Goal: Task Accomplishment & Management: Manage account settings

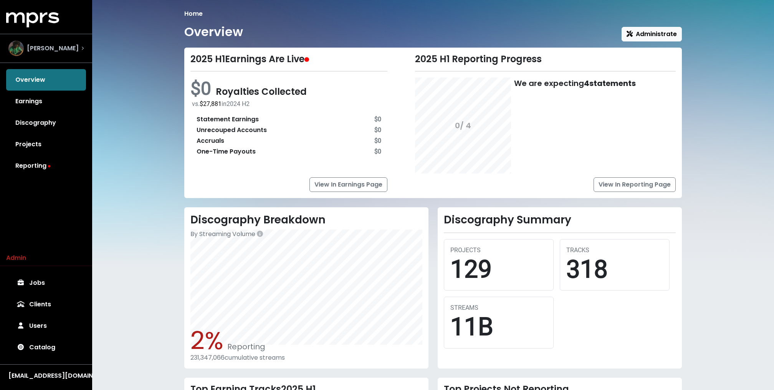
click at [59, 47] on span "Roark Bailey" at bounding box center [53, 48] width 52 height 9
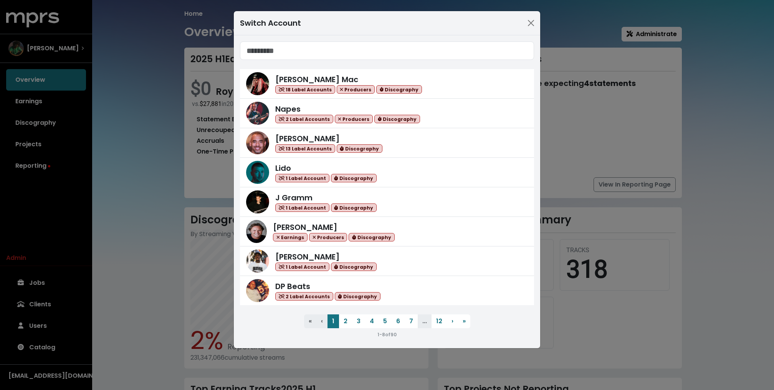
click at [130, 98] on div "Switch Account Keegan Mac 18 Label Accounts Producers Discography Napes 2 Label…" at bounding box center [387, 195] width 774 height 390
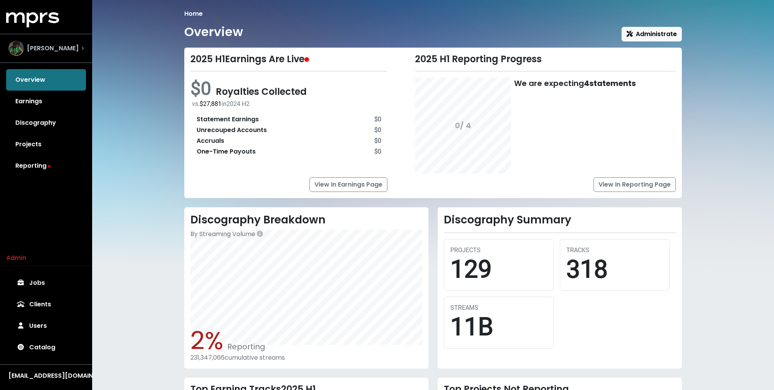
click at [79, 40] on div "Roark Bailey" at bounding box center [46, 49] width 88 height 28
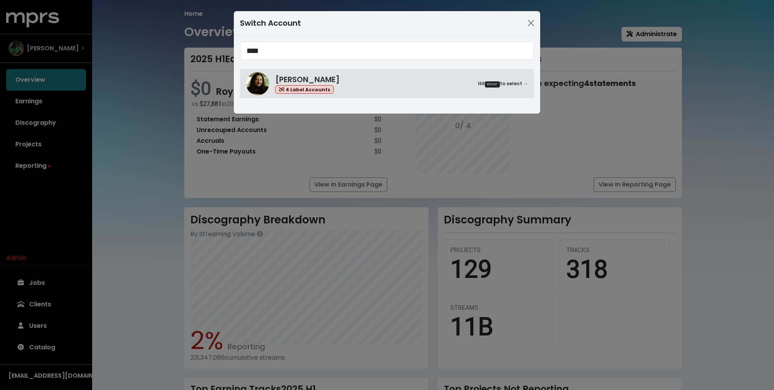
type input "****"
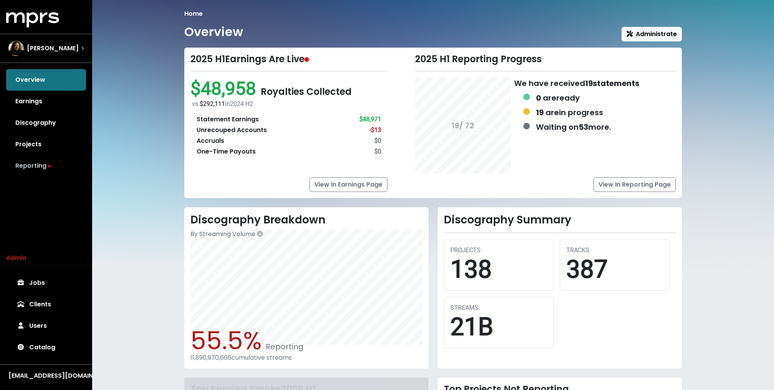
click at [40, 166] on link "Reporting" at bounding box center [46, 166] width 80 height 22
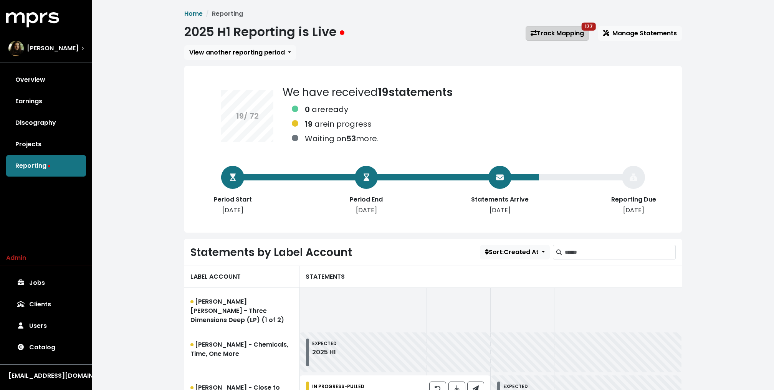
click at [566, 35] on link "Track Mapping 177" at bounding box center [557, 33] width 63 height 15
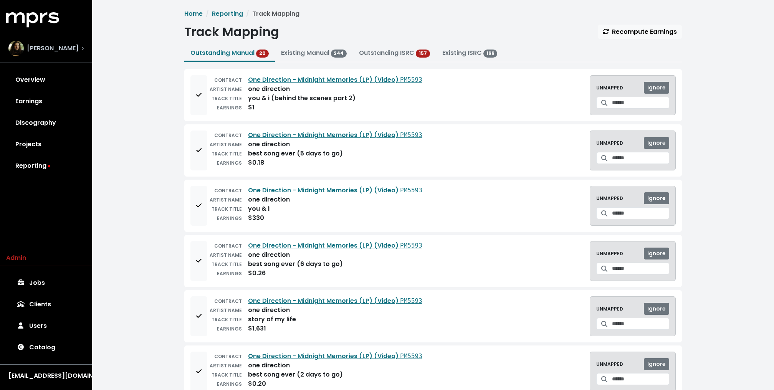
click at [73, 51] on div "[PERSON_NAME]" at bounding box center [45, 48] width 75 height 15
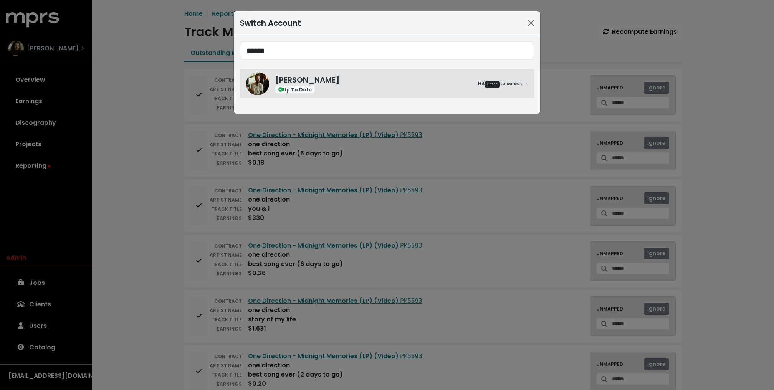
type input "******"
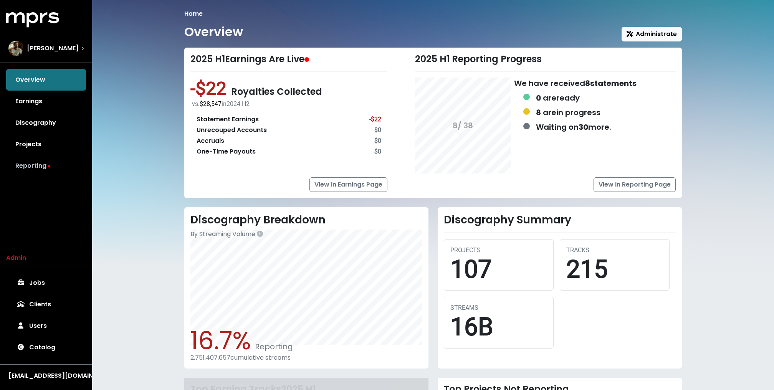
click at [50, 167] on link "Reporting" at bounding box center [46, 166] width 80 height 22
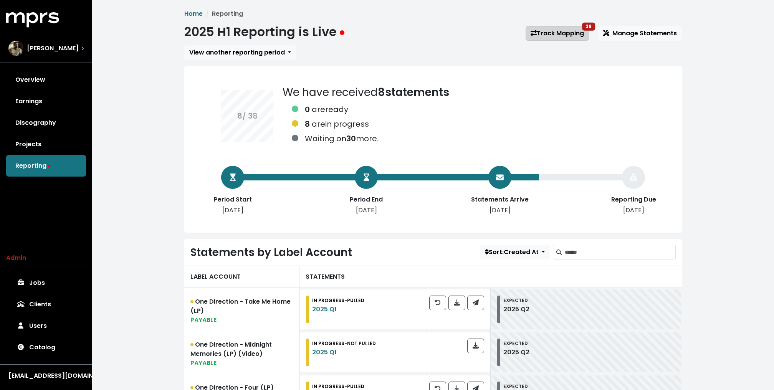
click at [568, 37] on link "Track Mapping 39" at bounding box center [557, 33] width 63 height 15
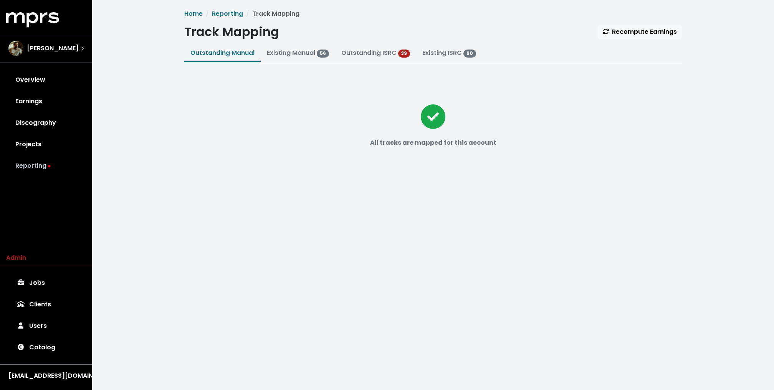
click at [53, 165] on link "Reporting" at bounding box center [46, 166] width 80 height 22
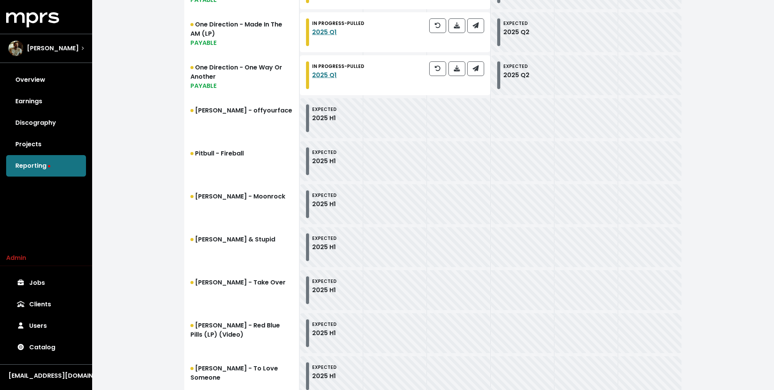
scroll to position [831, 0]
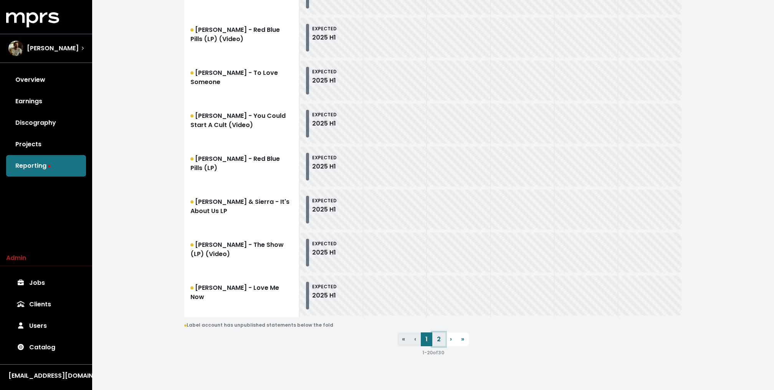
click at [438, 337] on link "2" at bounding box center [439, 340] width 13 height 14
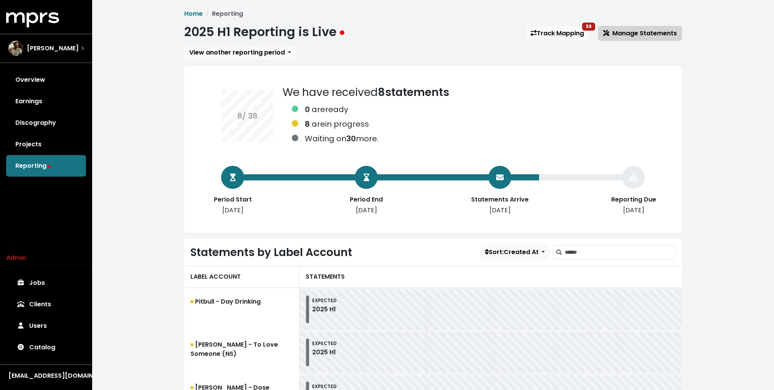
click at [635, 30] on span "Manage Statements" at bounding box center [641, 33] width 74 height 9
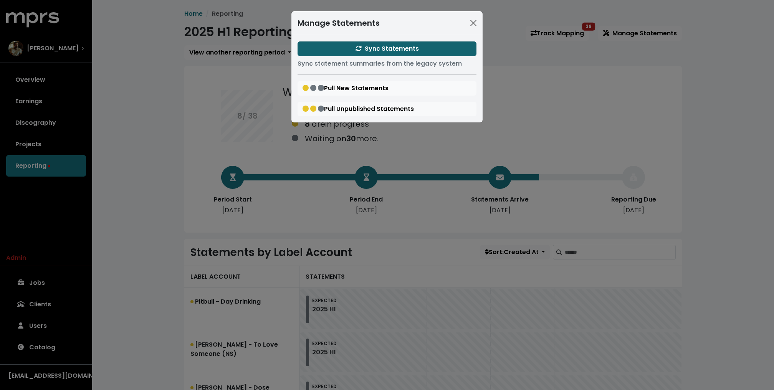
click at [413, 45] on span "Sync Statements" at bounding box center [387, 48] width 63 height 9
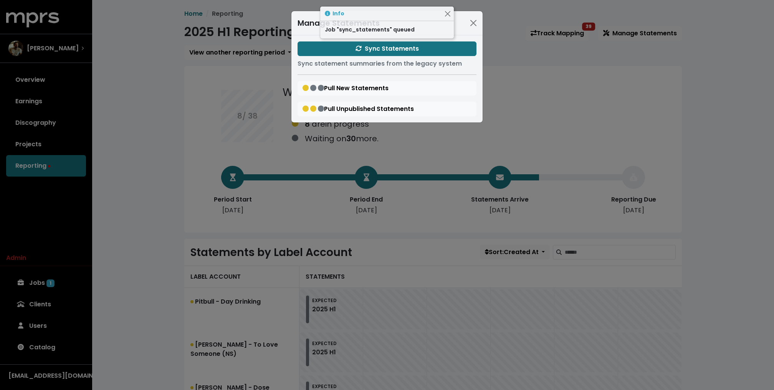
click at [153, 93] on div "Manage Statements Sync Statements Sync statement summaries from the legacy syst…" at bounding box center [387, 195] width 774 height 390
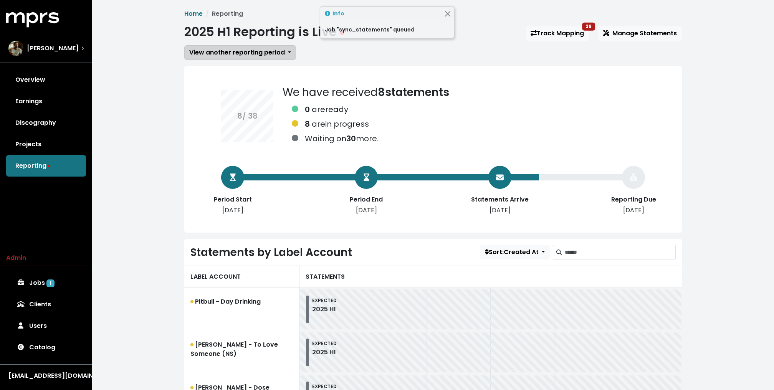
click at [221, 51] on span "View another reporting period" at bounding box center [237, 52] width 96 height 9
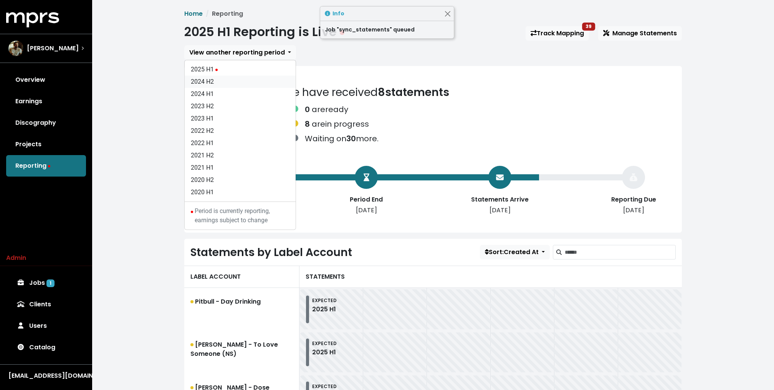
click at [213, 83] on link "2024 H2" at bounding box center [240, 82] width 111 height 12
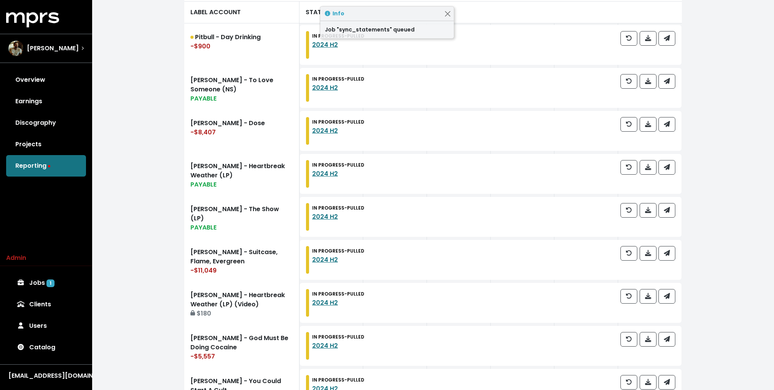
scroll to position [390, 0]
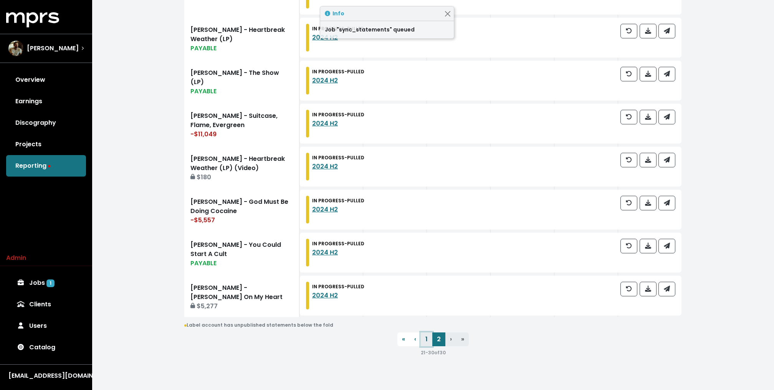
click at [424, 336] on link "1" at bounding box center [427, 340] width 12 height 14
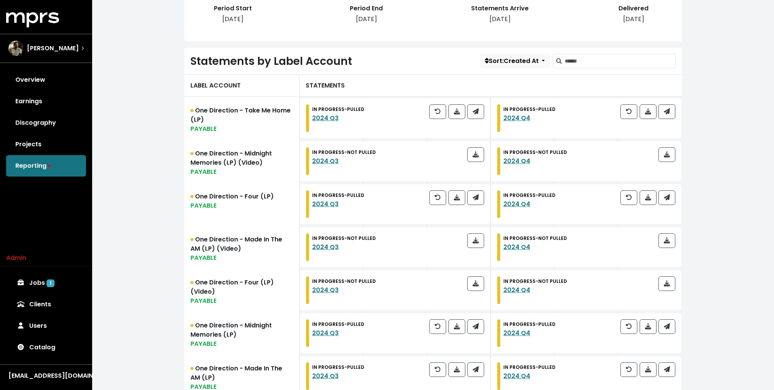
scroll to position [194, 0]
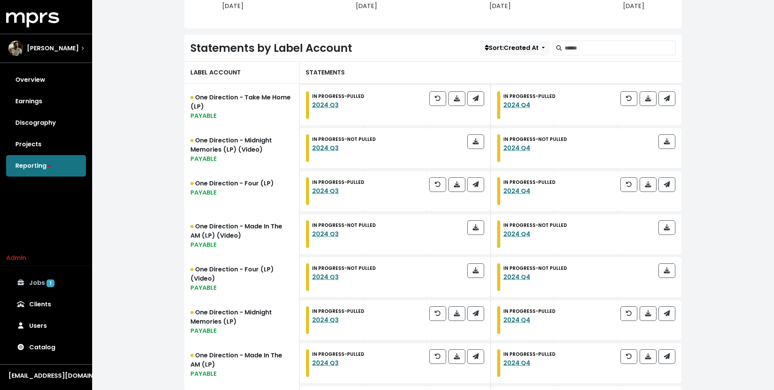
click at [46, 275] on link "Jobs 1" at bounding box center [46, 283] width 80 height 22
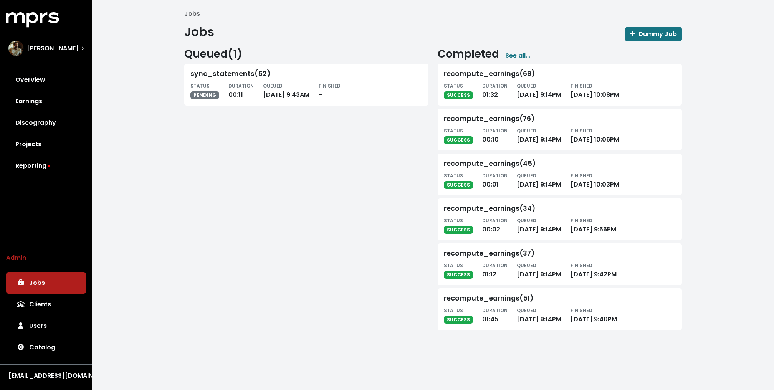
click at [172, 197] on div "Jobs Jobs Dummy Job Queued ( 1 ) sync_statements(52) STATUS PENDING DURATION 00…" at bounding box center [433, 173] width 682 height 346
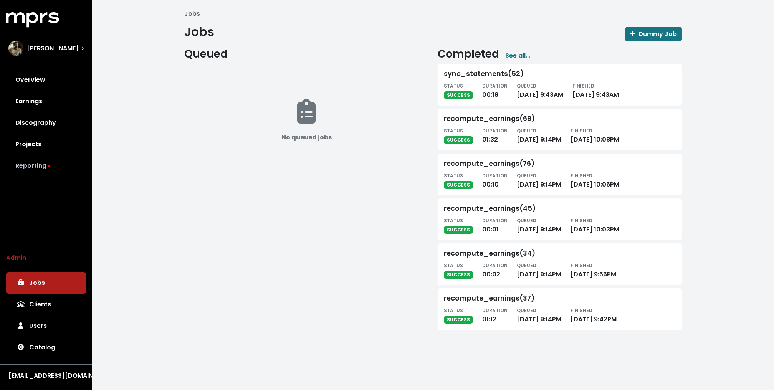
click at [40, 164] on link "Reporting" at bounding box center [46, 166] width 80 height 22
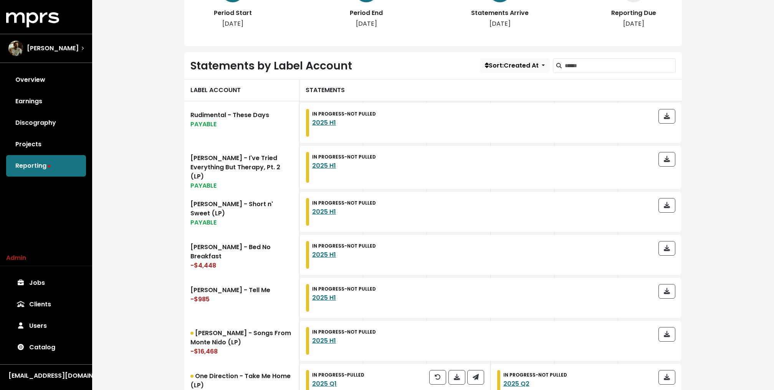
scroll to position [112, 0]
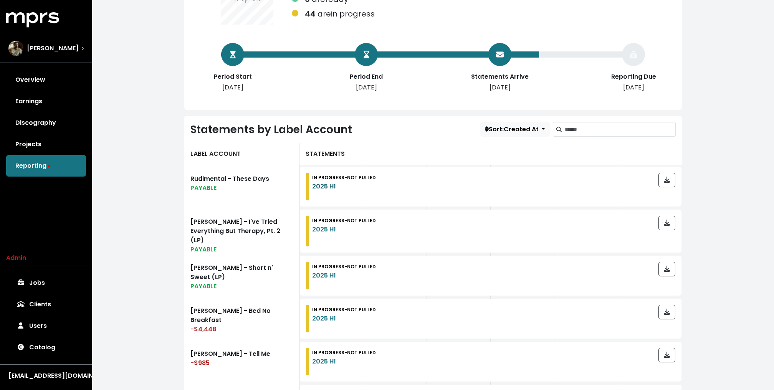
click at [324, 186] on link "2025 H1" at bounding box center [324, 186] width 24 height 9
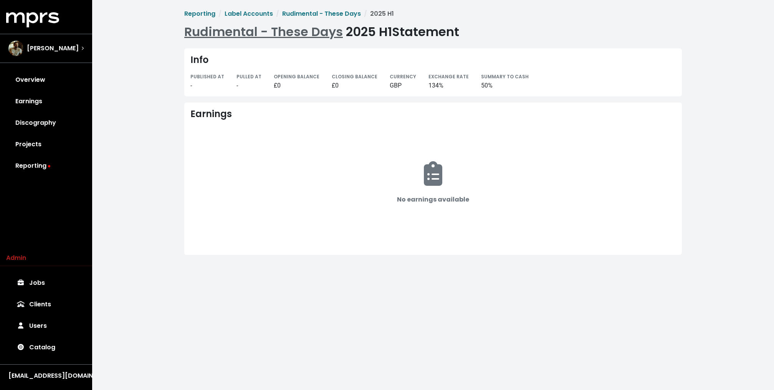
click at [231, 36] on link "Rudimental - These Days" at bounding box center [263, 31] width 159 height 17
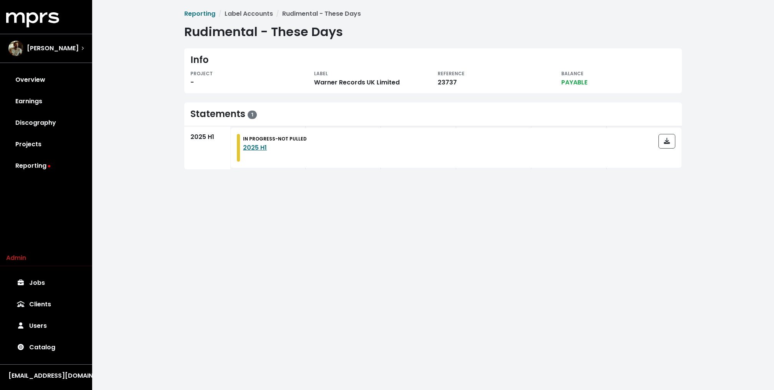
click at [443, 81] on div "23737" at bounding box center [495, 82] width 114 height 9
copy div "23737"
click at [154, 134] on div "Reporting Label Accounts Rudimental - These Days Rudimental - These Days Info P…" at bounding box center [433, 91] width 682 height 182
click at [55, 81] on link "Overview" at bounding box center [46, 80] width 80 height 22
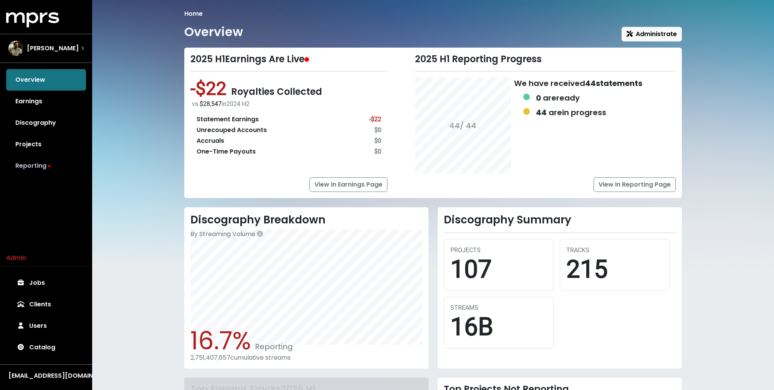
click at [40, 171] on link "Reporting" at bounding box center [46, 166] width 80 height 22
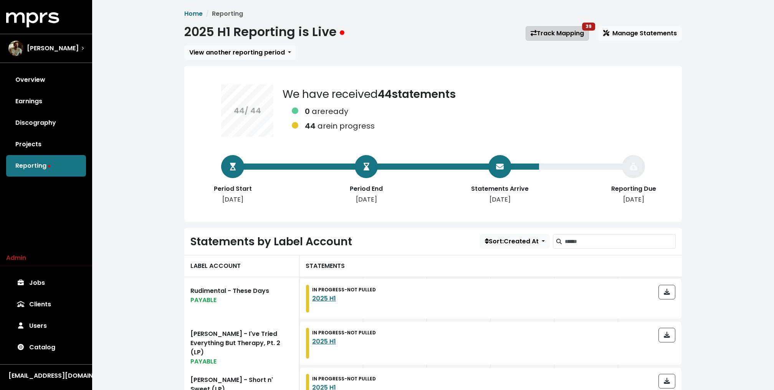
click at [564, 33] on link "Track Mapping 39" at bounding box center [557, 33] width 63 height 15
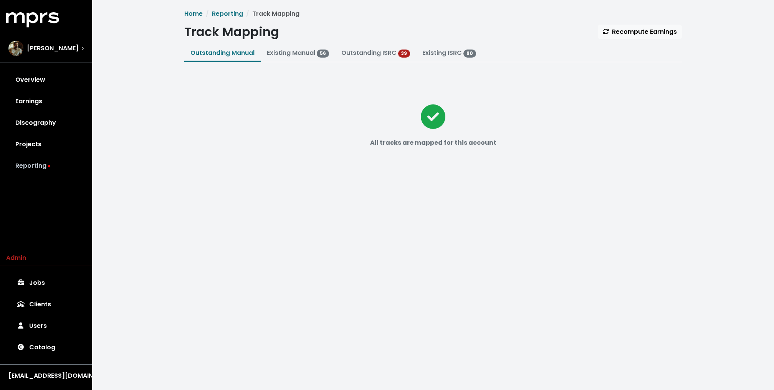
click at [51, 163] on link "Reporting" at bounding box center [46, 166] width 80 height 22
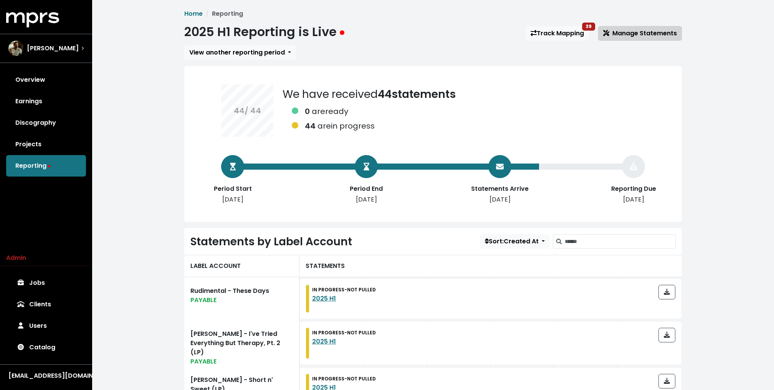
click at [628, 37] on span "Manage Statements" at bounding box center [641, 33] width 74 height 9
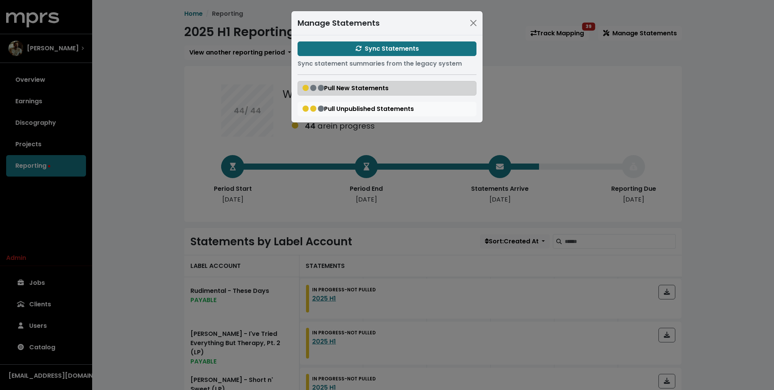
click at [348, 87] on span "Pull New Statements" at bounding box center [346, 88] width 86 height 9
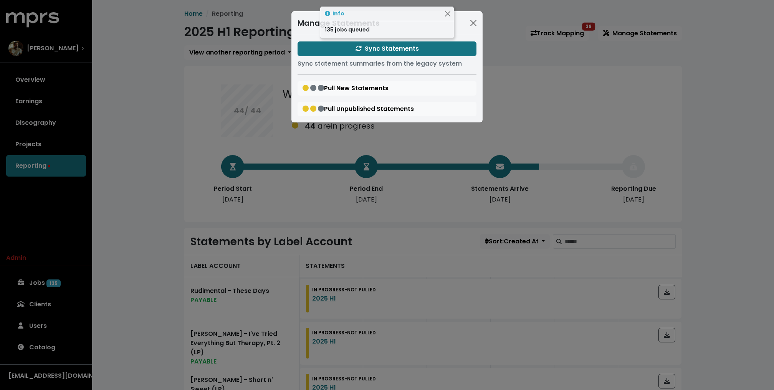
click at [169, 92] on div "Manage Statements Sync Statements Sync statement summaries from the legacy syst…" at bounding box center [387, 195] width 774 height 390
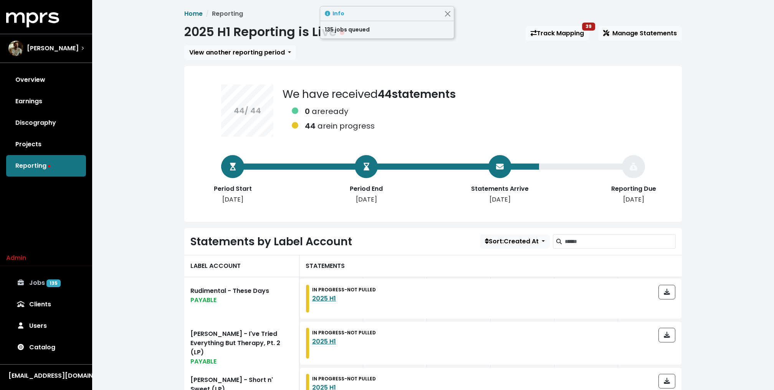
click at [54, 289] on link "Jobs 135" at bounding box center [46, 283] width 80 height 22
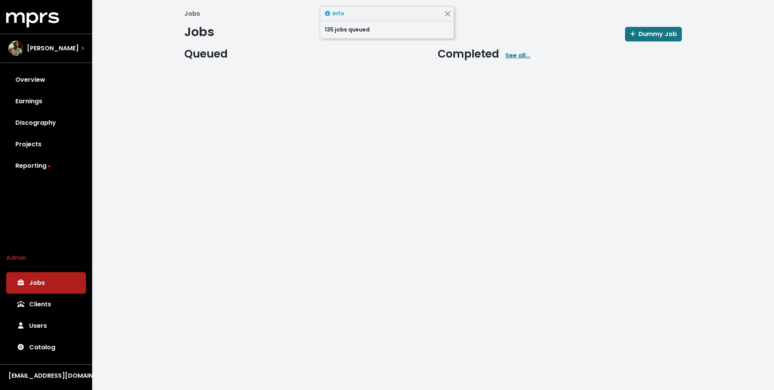
click at [167, 82] on html "MPRS Logo John Ryan Overview Earnings Discography Projects Reporting Admin Jobs…" at bounding box center [387, 41] width 774 height 82
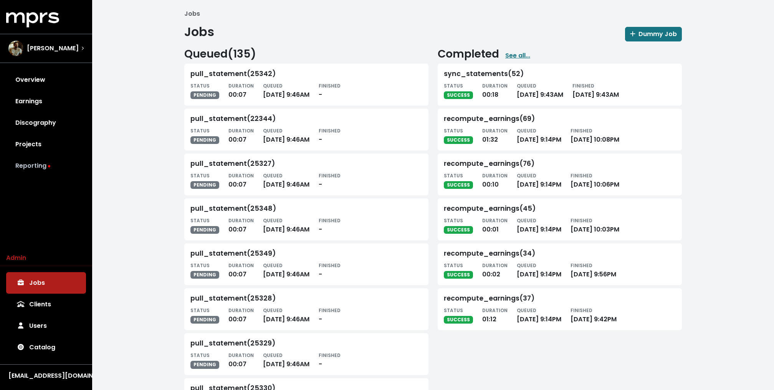
click at [51, 169] on link "Reporting" at bounding box center [46, 166] width 80 height 22
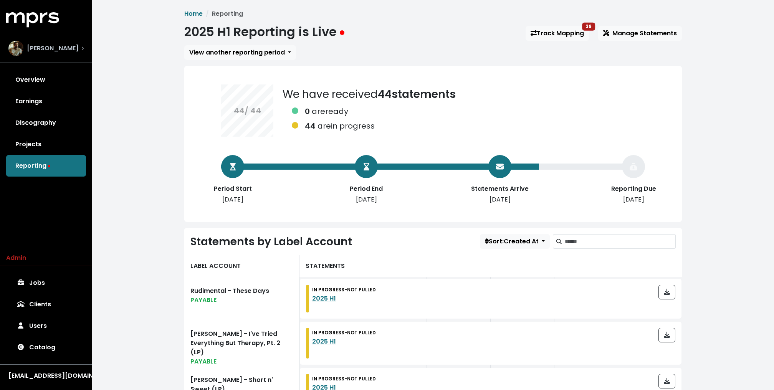
click at [59, 47] on span "[PERSON_NAME]" at bounding box center [53, 48] width 52 height 9
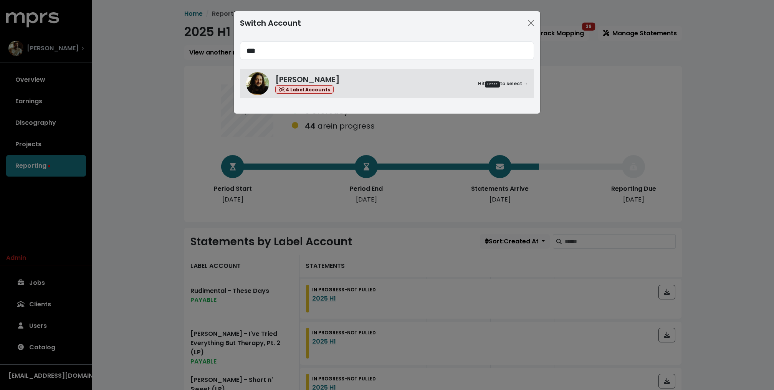
type input "***"
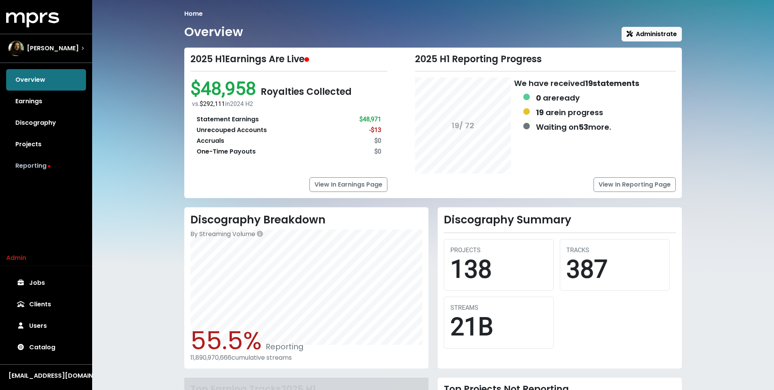
click at [32, 168] on link "Reporting" at bounding box center [46, 166] width 80 height 22
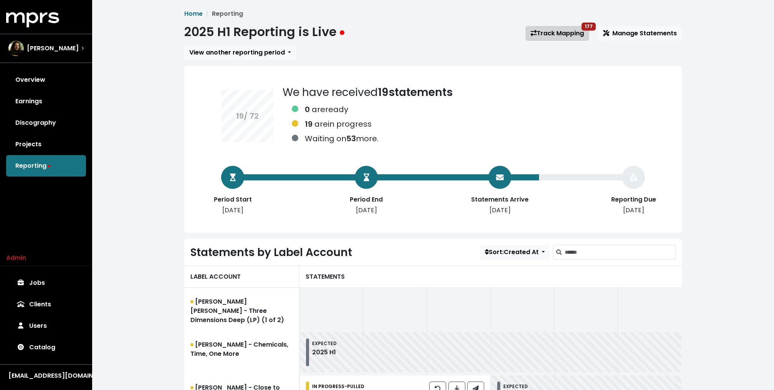
click at [559, 34] on link "Track Mapping 177" at bounding box center [557, 33] width 63 height 15
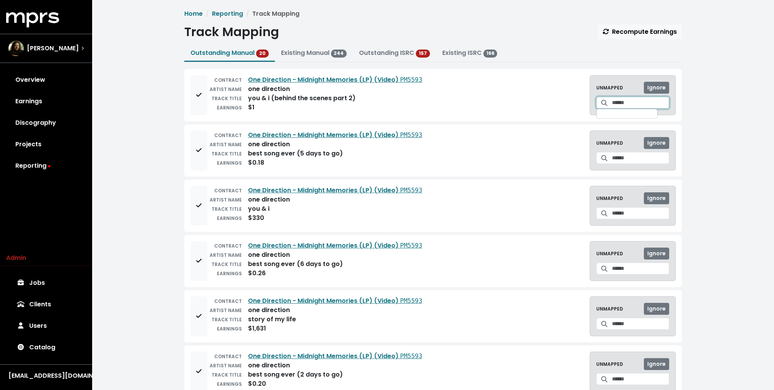
click at [632, 102] on input "Search for a track to map to" at bounding box center [640, 103] width 57 height 12
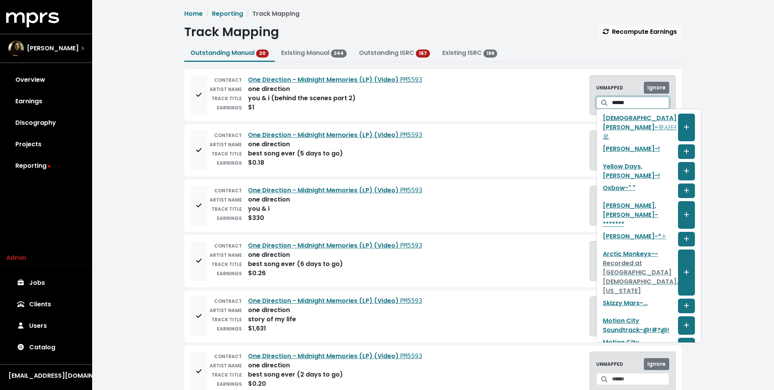
type input "*******"
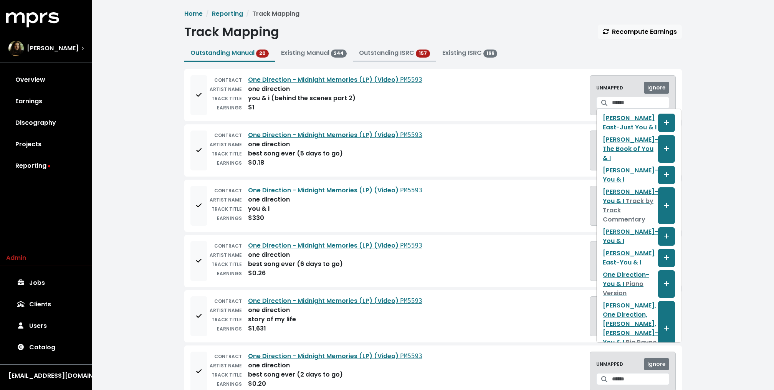
click at [404, 45] on button "Outstanding ISRC 157" at bounding box center [394, 53] width 83 height 17
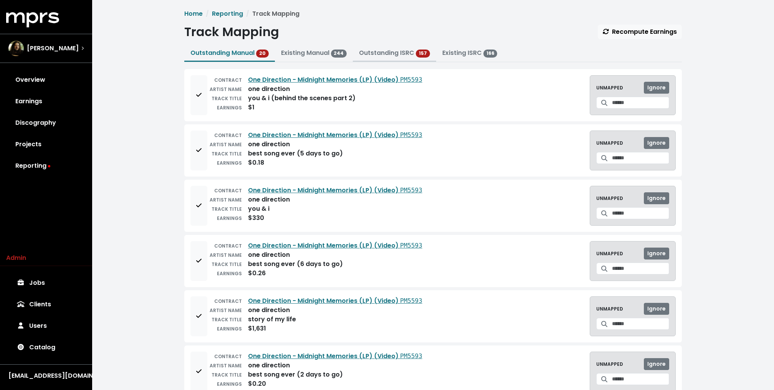
click at [395, 57] on link "Outstanding ISRC" at bounding box center [386, 52] width 55 height 9
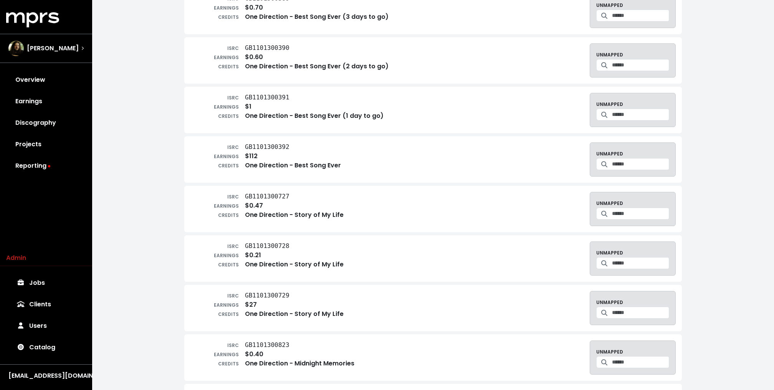
scroll to position [361, 0]
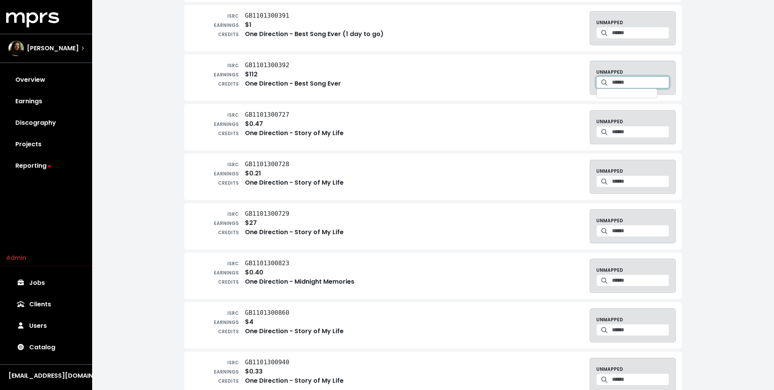
click at [616, 83] on input "Search for a track to map to" at bounding box center [640, 82] width 57 height 12
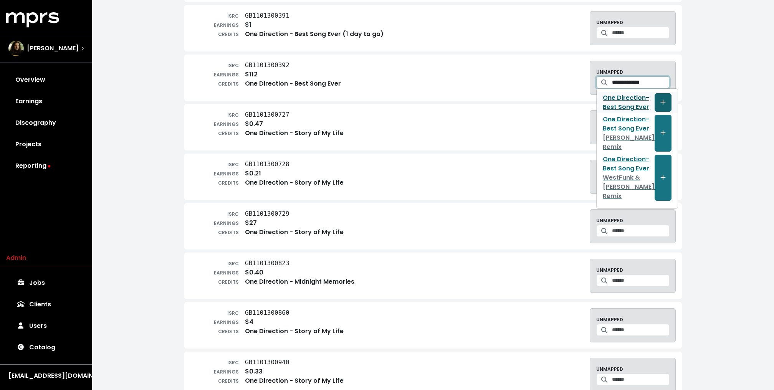
type input "**********"
click at [661, 101] on icon "Create track mapping" at bounding box center [663, 102] width 5 height 6
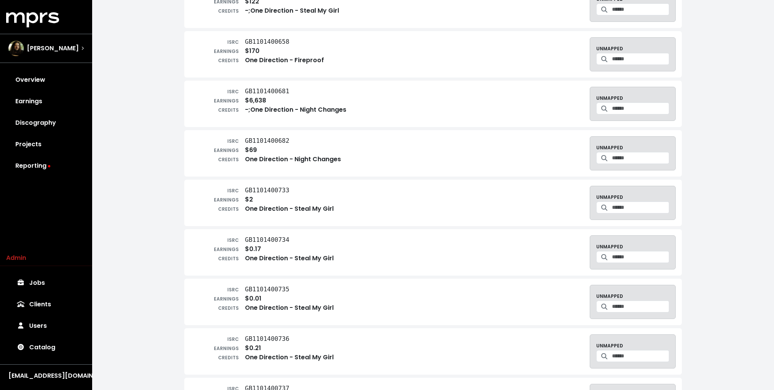
scroll to position [1626, 0]
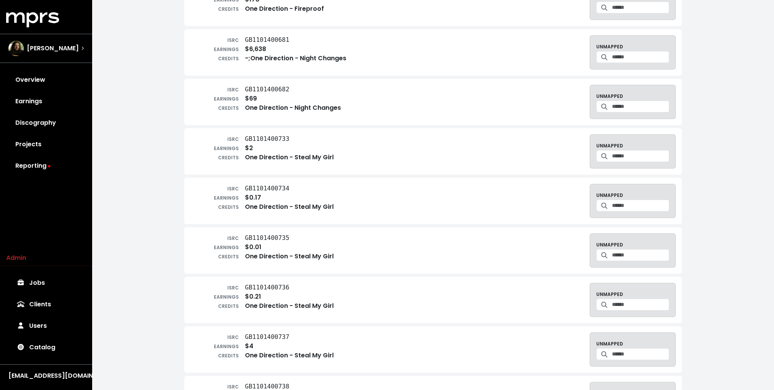
click at [272, 86] on tt "GB1101400682" at bounding box center [267, 89] width 45 height 7
copy div "ISRC GB1101400682"
drag, startPoint x: 303, startPoint y: 88, endPoint x: 247, endPoint y: 83, distance: 56.3
click at [247, 85] on div "ISRC GB1101400682 EARNINGS $69 CREDITS One Direction - Night Changes" at bounding box center [266, 102] width 151 height 34
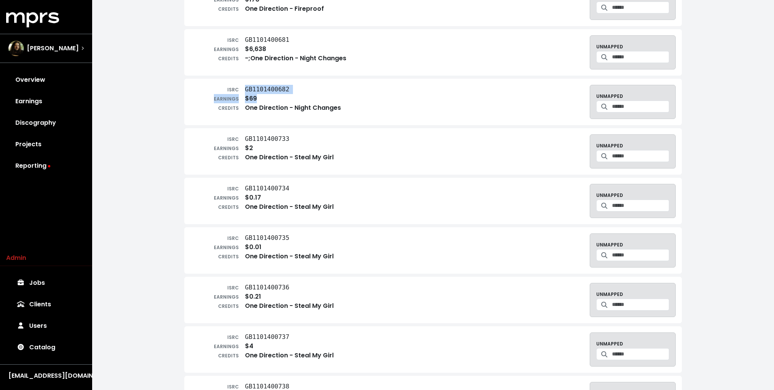
click at [247, 86] on tt "GB1101400682" at bounding box center [267, 89] width 45 height 7
drag, startPoint x: 246, startPoint y: 82, endPoint x: 292, endPoint y: 79, distance: 46.2
click at [292, 85] on div "ISRC GB1101400682" at bounding box center [266, 89] width 151 height 9
copy tt "GB1101400682"
click at [387, 134] on div "ISRC GB1101400733 EARNINGS $2 CREDITS One Direction - Steal My Girl UNMAPPED" at bounding box center [434, 151] width 486 height 34
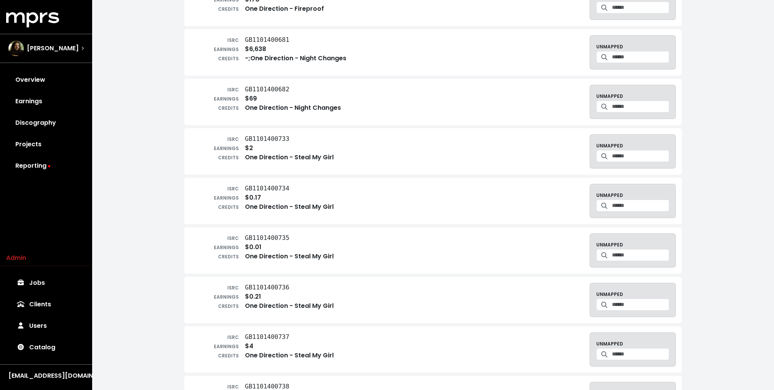
scroll to position [1691, 0]
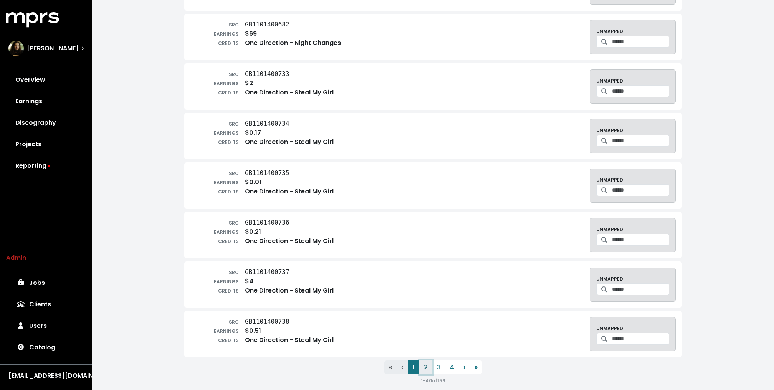
click at [427, 361] on button "2" at bounding box center [425, 368] width 13 height 14
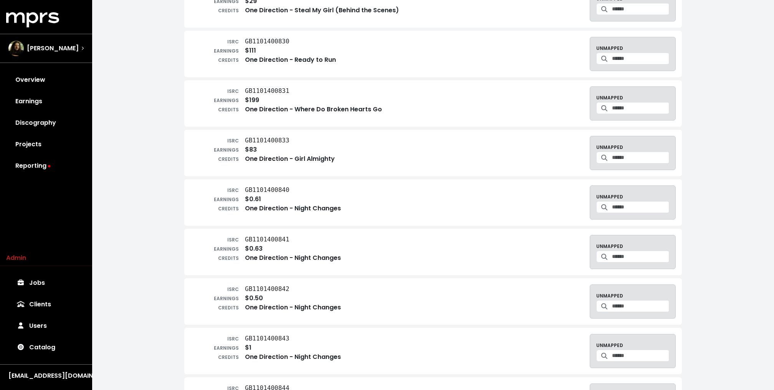
scroll to position [0, 0]
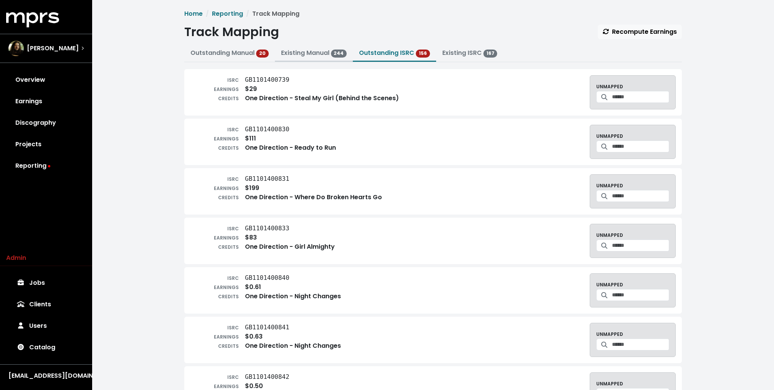
click at [314, 53] on link "Existing Manual 244" at bounding box center [314, 52] width 66 height 9
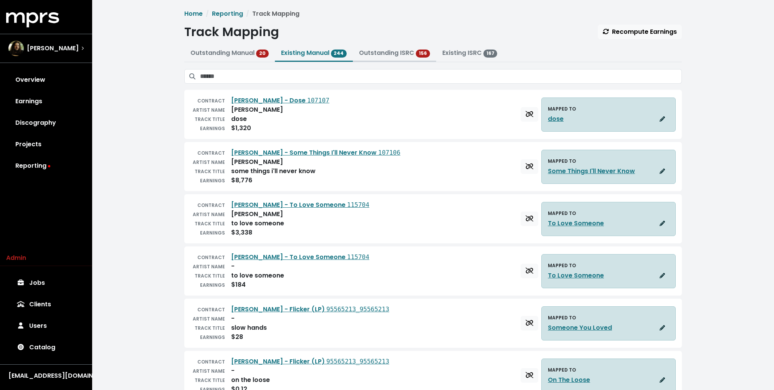
click at [395, 53] on link "Outstanding ISRC" at bounding box center [386, 52] width 55 height 9
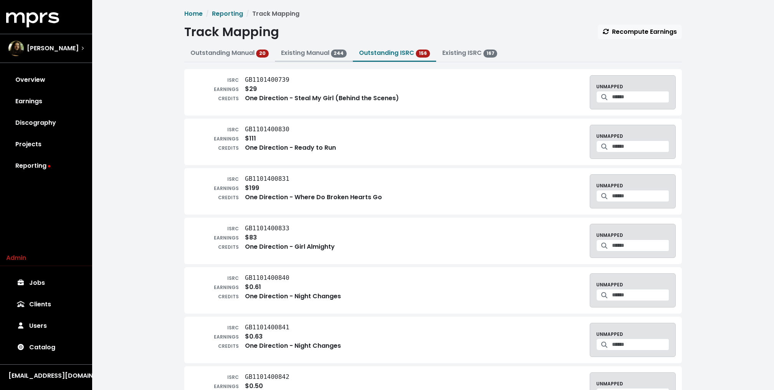
click at [308, 51] on link "Existing Manual 244" at bounding box center [314, 52] width 66 height 9
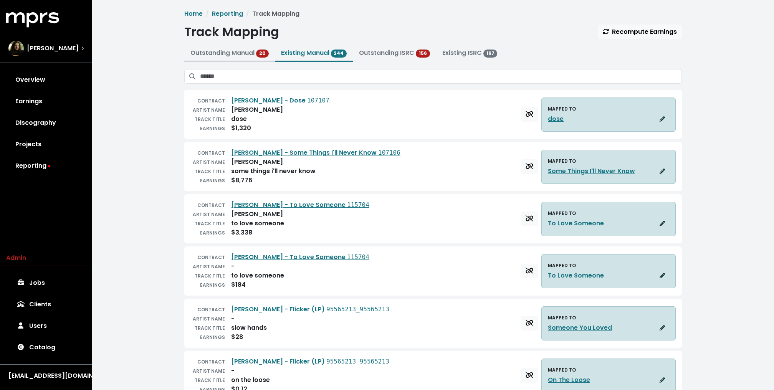
click at [229, 51] on link "Outstanding Manual 20" at bounding box center [230, 52] width 78 height 9
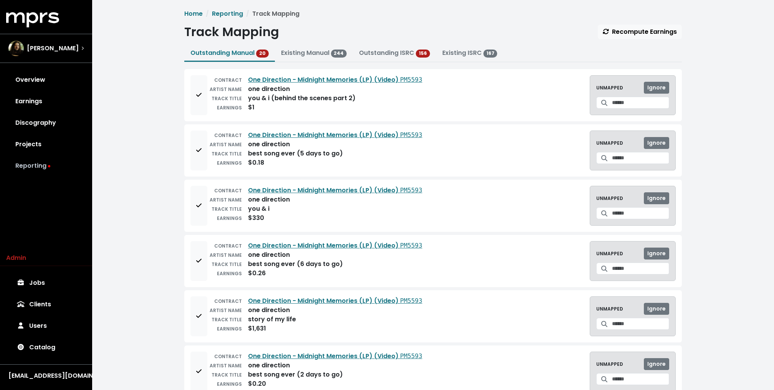
click at [57, 167] on link "Reporting" at bounding box center [46, 166] width 80 height 22
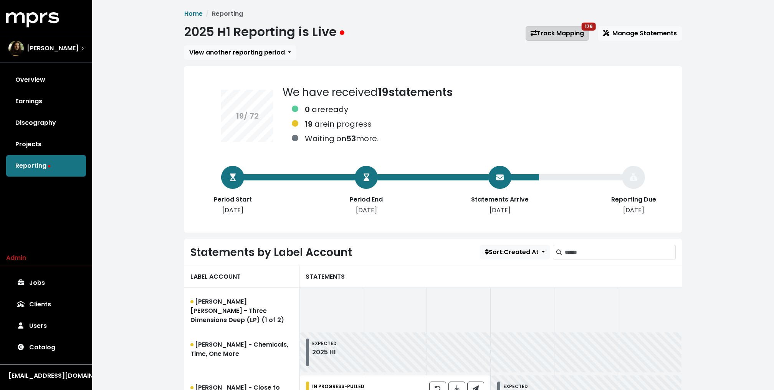
click at [545, 32] on link "Track Mapping 176" at bounding box center [557, 33] width 63 height 15
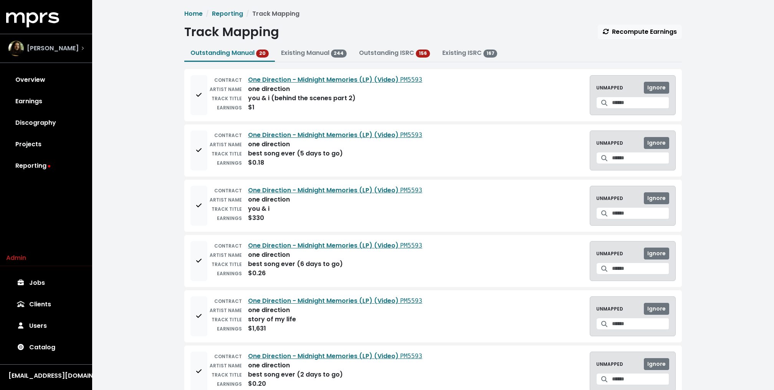
click at [55, 50] on span "[PERSON_NAME]" at bounding box center [53, 48] width 52 height 9
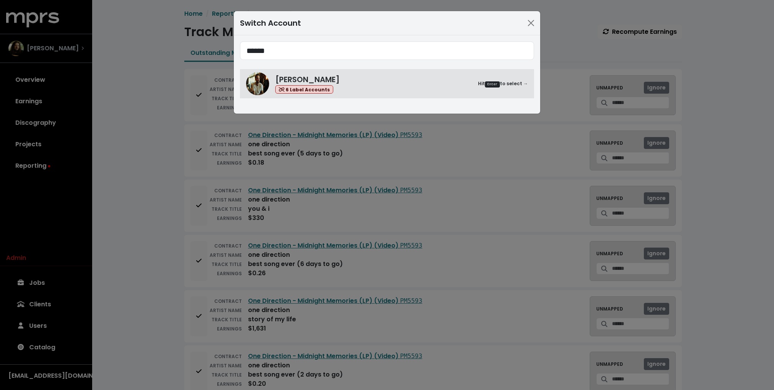
type input "******"
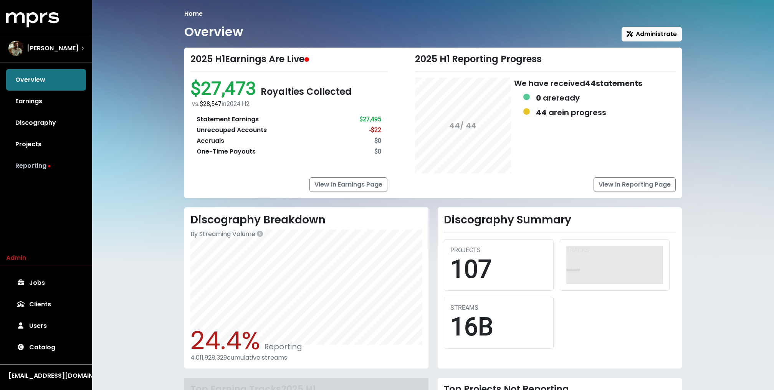
click at [43, 173] on link "Reporting" at bounding box center [46, 166] width 80 height 22
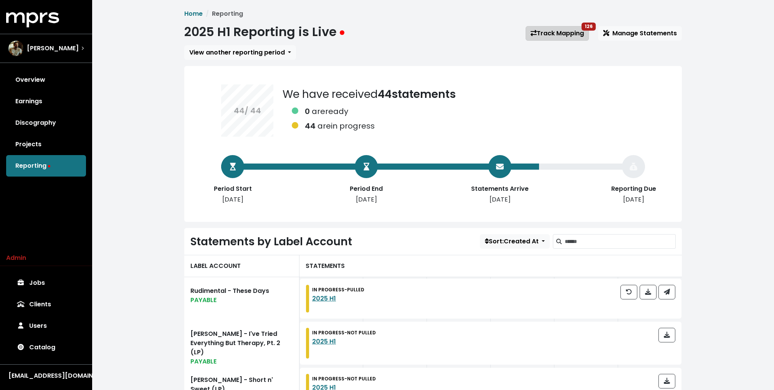
click at [568, 38] on link "Track Mapping 126" at bounding box center [557, 33] width 63 height 15
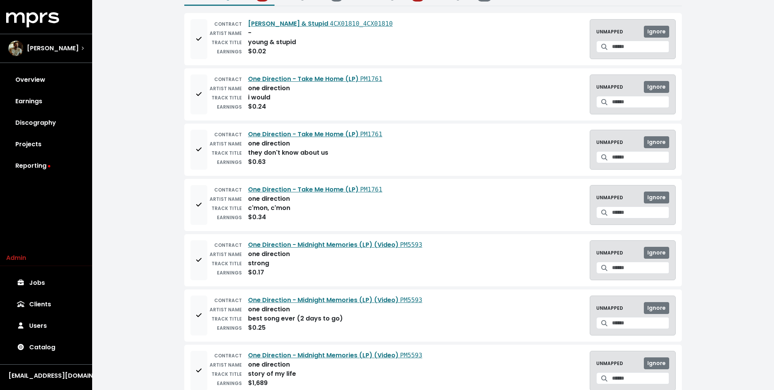
scroll to position [58, 0]
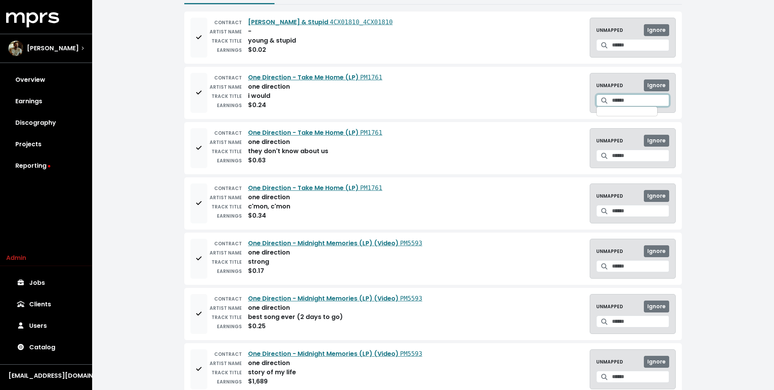
click at [628, 100] on input "Search for a track to map to" at bounding box center [640, 101] width 57 height 12
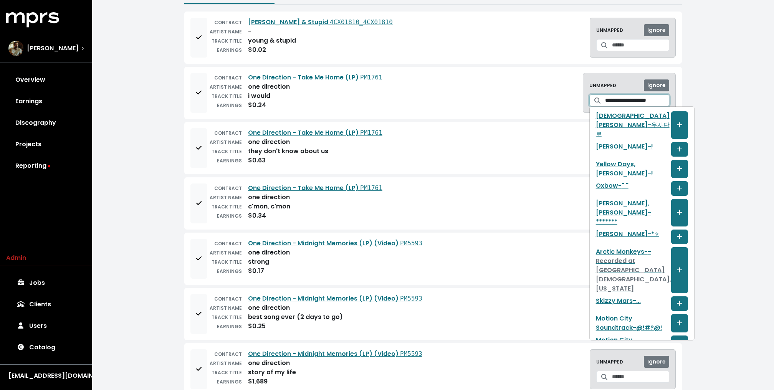
scroll to position [0, 9]
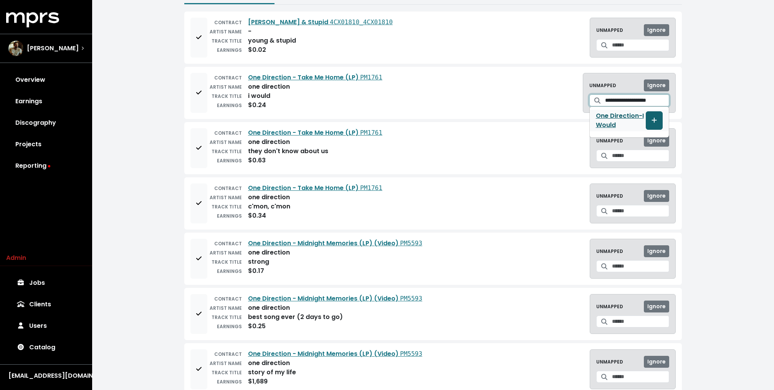
type input "**********"
click at [653, 117] on icon "Create track mapping" at bounding box center [654, 120] width 5 height 6
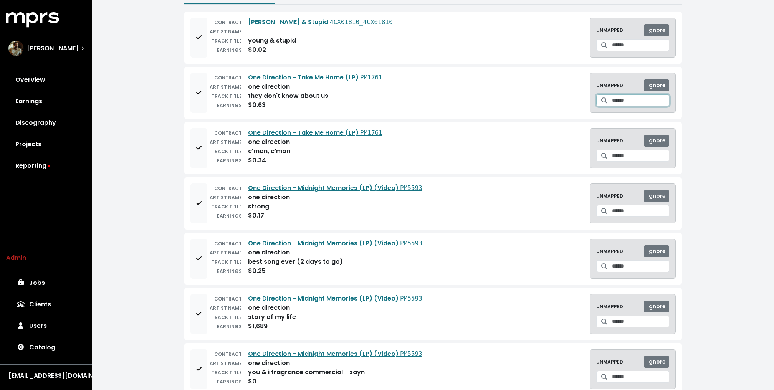
click at [640, 99] on input "Search for a track to map to" at bounding box center [640, 101] width 57 height 12
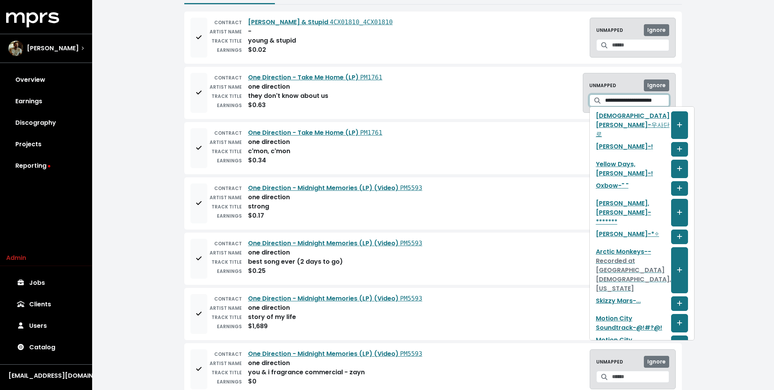
scroll to position [0, 13]
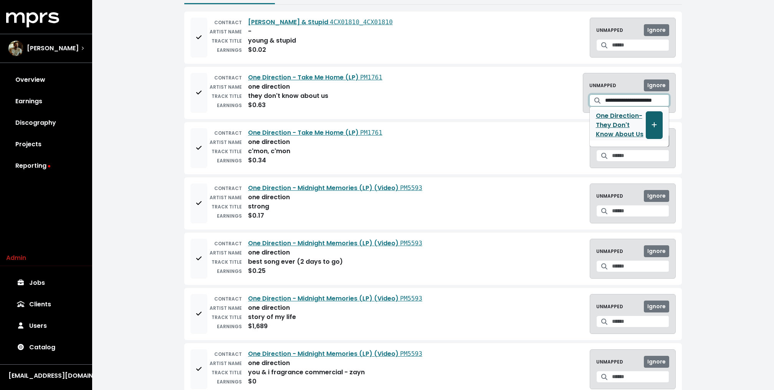
type input "**********"
click at [652, 124] on icon "Create track mapping" at bounding box center [654, 125] width 5 height 6
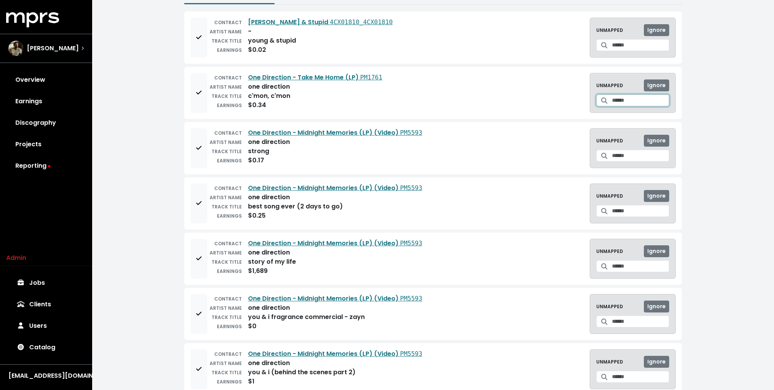
click at [626, 98] on input "Search for a track to map to" at bounding box center [640, 101] width 57 height 12
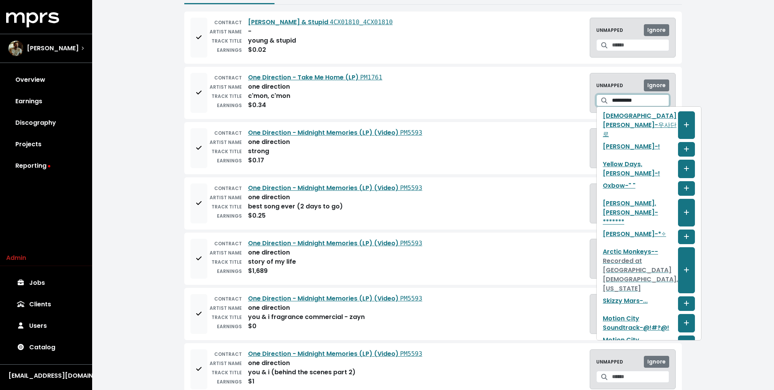
type input "**********"
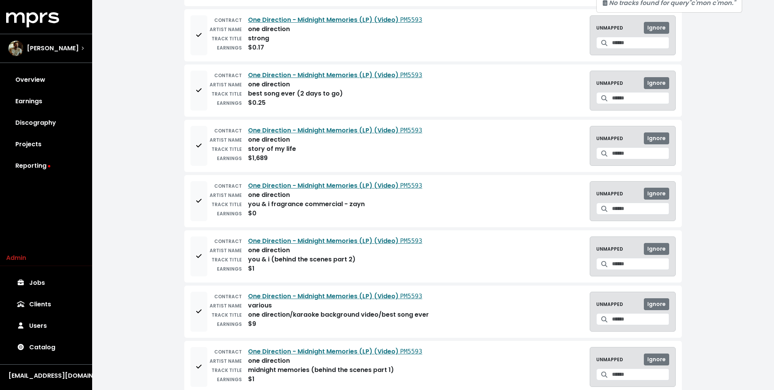
scroll to position [180, 0]
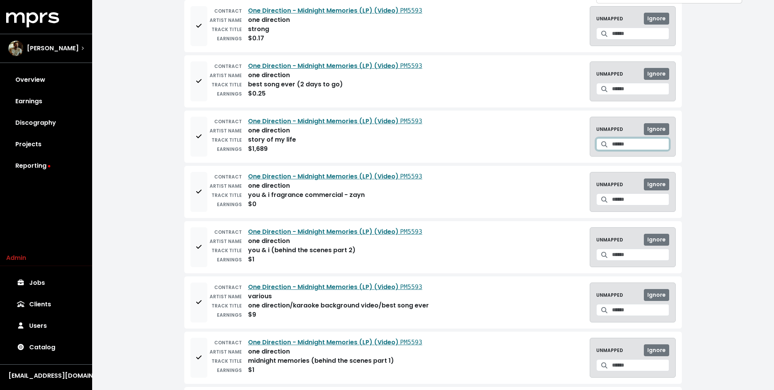
click at [618, 144] on input "Search for a track to map to" at bounding box center [640, 144] width 57 height 12
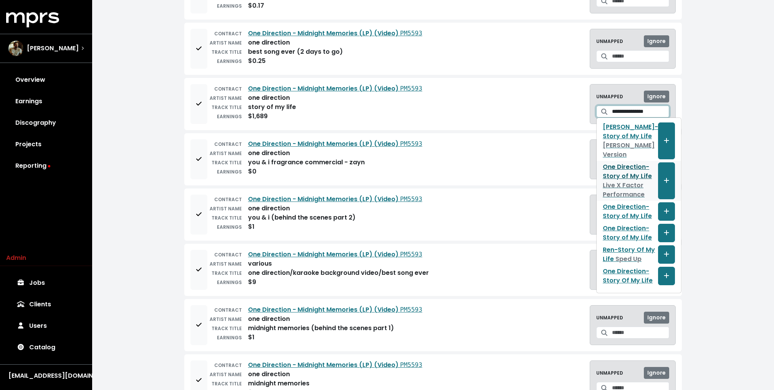
scroll to position [221, 0]
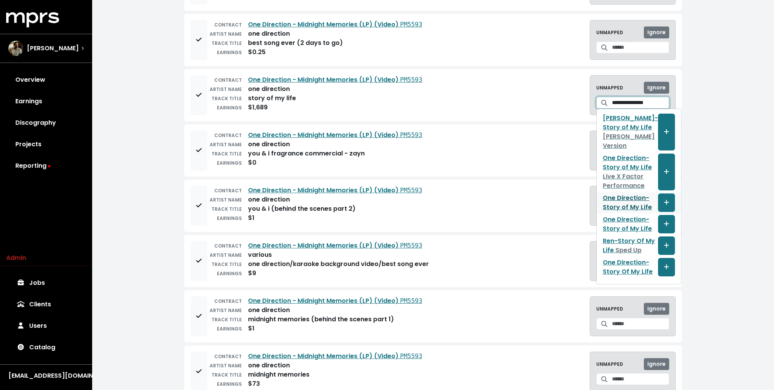
type input "**********"
click at [613, 199] on link "One Direction - Story of My Life" at bounding box center [630, 203] width 55 height 18
click at [611, 222] on link "One Direction - Story of My Life" at bounding box center [630, 224] width 55 height 18
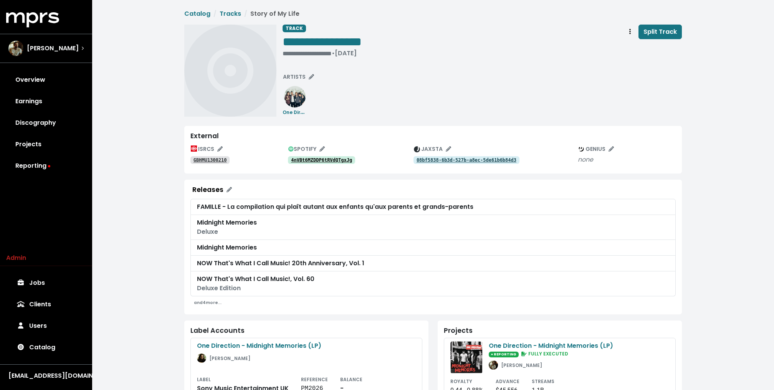
click at [206, 161] on tt "GBHMU1300210" at bounding box center [210, 160] width 33 height 5
click at [463, 160] on tt "08bf5838-6b3d-527b-a8ec-5de61b6b84d3" at bounding box center [467, 160] width 100 height 5
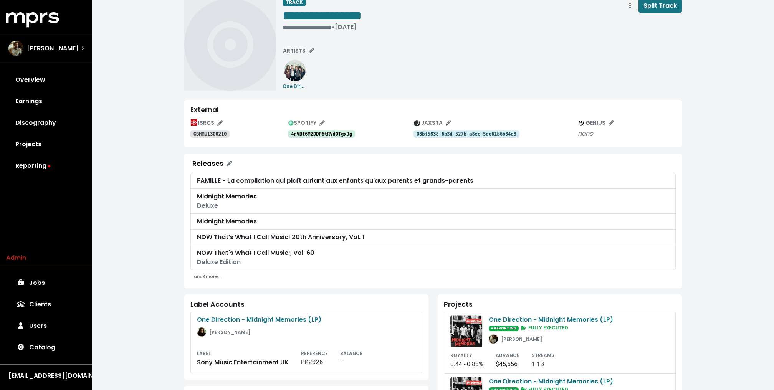
scroll to position [12, 0]
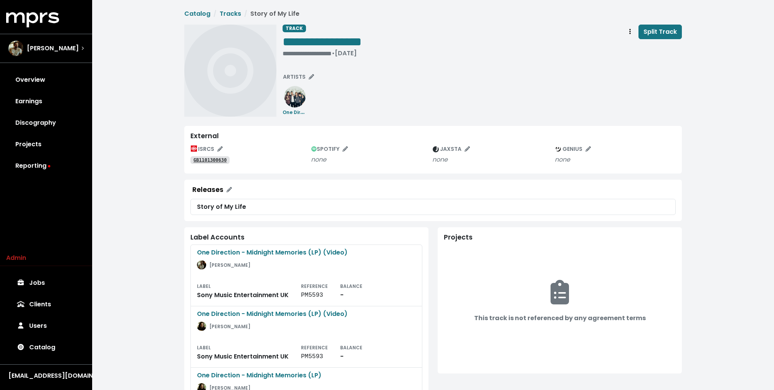
click at [206, 161] on tt "GB1101300630" at bounding box center [210, 160] width 33 height 5
click at [633, 30] on span "Track actions" at bounding box center [630, 31] width 7 height 9
click at [640, 47] on link "Merge" at bounding box center [652, 49] width 61 height 12
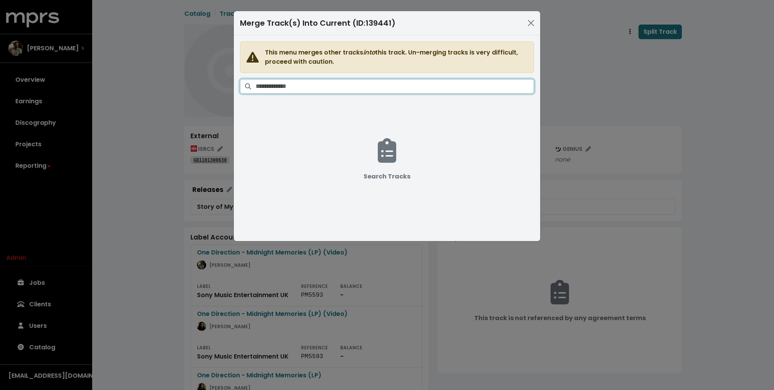
click at [356, 81] on input "Search tracks" at bounding box center [395, 86] width 279 height 15
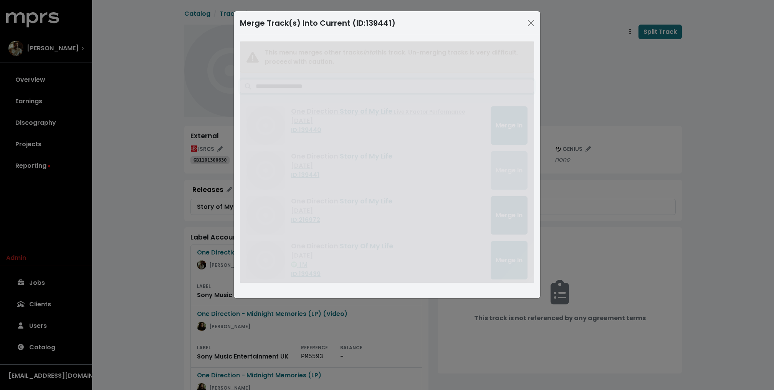
type input "**********"
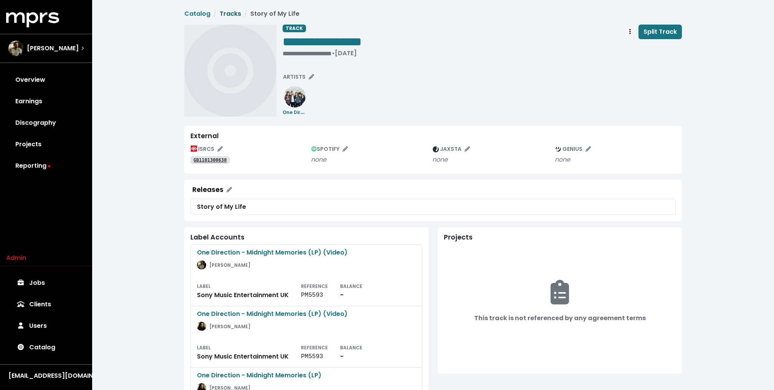
click at [227, 12] on link "Tracks" at bounding box center [231, 13] width 22 height 9
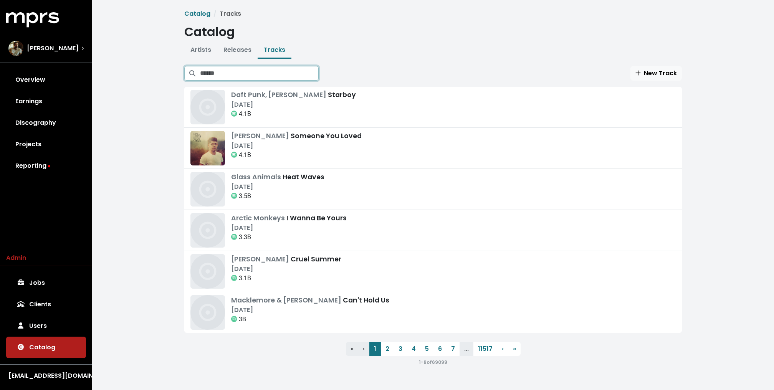
click at [256, 72] on input "Search tracks" at bounding box center [259, 73] width 119 height 15
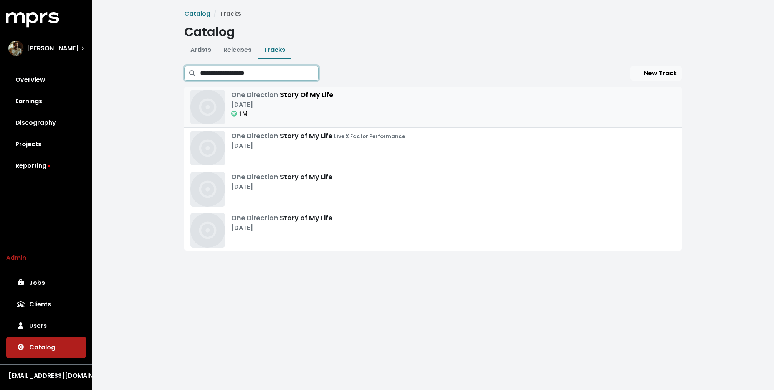
type input "**********"
click at [285, 104] on div "[DATE]" at bounding box center [282, 104] width 102 height 9
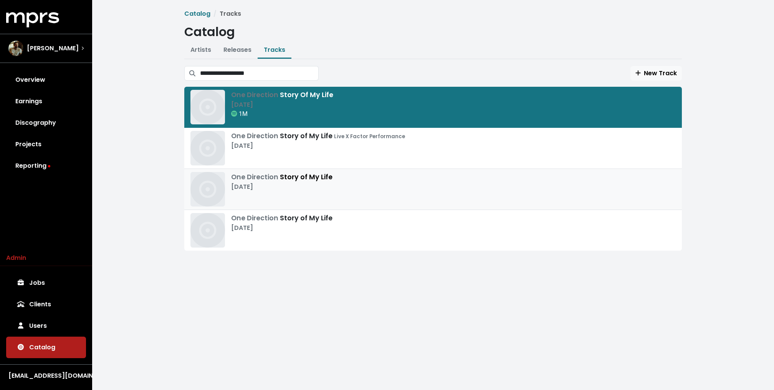
click at [278, 174] on span "One Direction" at bounding box center [255, 176] width 49 height 9
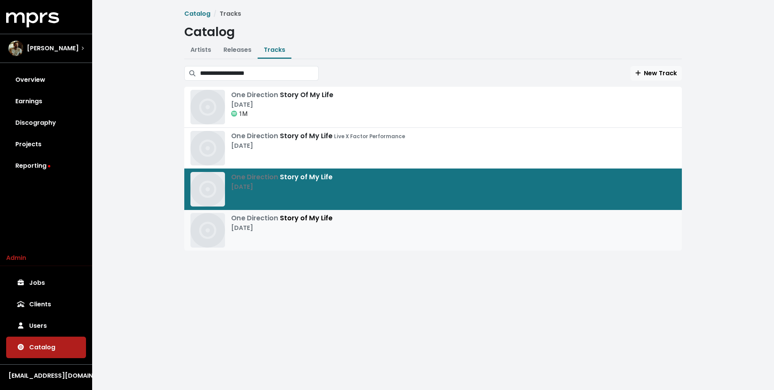
click at [271, 221] on span "One Direction" at bounding box center [255, 218] width 49 height 9
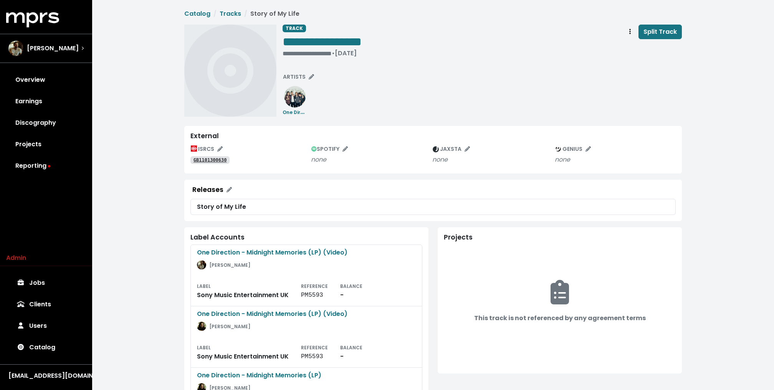
click at [221, 160] on tt "GB1101300630" at bounding box center [210, 160] width 33 height 5
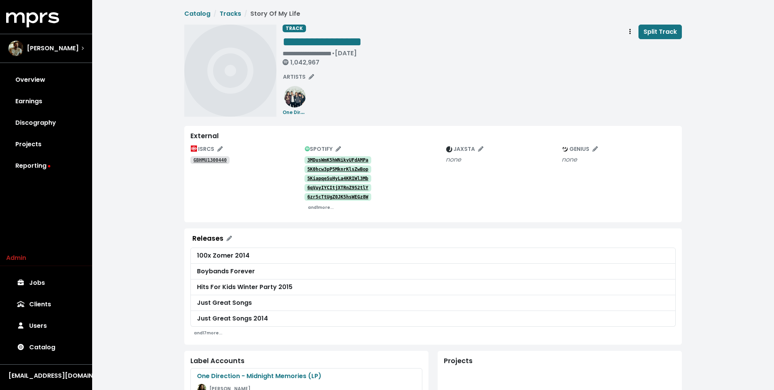
click at [330, 158] on tt "3MDusWmK5hWNikvUFdAMPa" at bounding box center [337, 160] width 61 height 5
click at [328, 177] on tt "5KiapqeSuHyLa4KRIWl3Mb" at bounding box center [337, 178] width 61 height 5
click at [346, 197] on tt "6zr5cTtUgZ0JK5hsWEGz8W" at bounding box center [337, 196] width 61 height 5
click at [317, 206] on small "and 1 more..." at bounding box center [321, 208] width 26 height 6
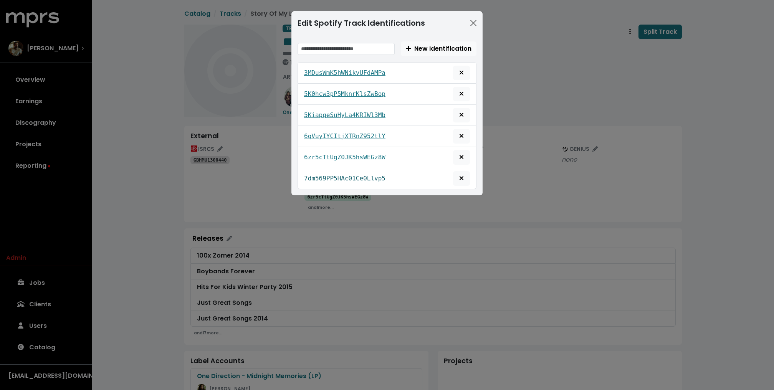
click at [339, 175] on tt "7dm569PP5HAc01Ce0Llvp5" at bounding box center [344, 178] width 81 height 7
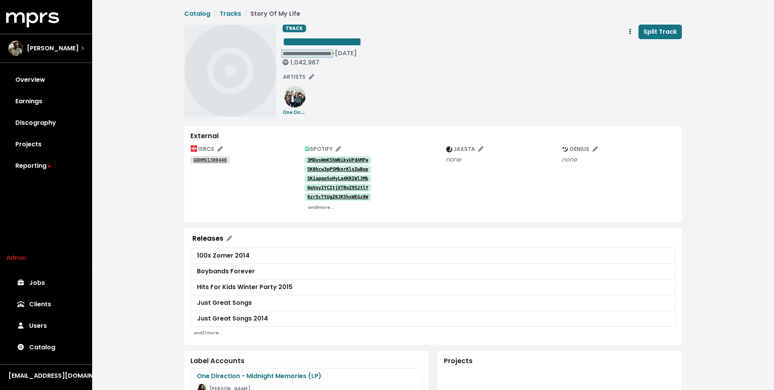
click at [297, 55] on div "**********" at bounding box center [322, 58] width 79 height 17
click at [73, 51] on div "[PERSON_NAME]" at bounding box center [45, 48] width 75 height 15
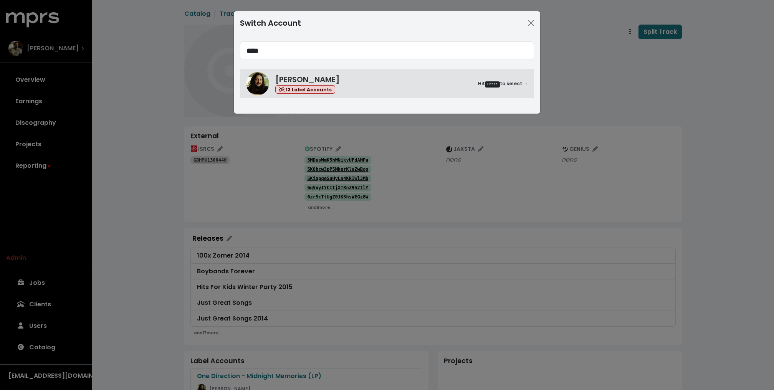
type input "****"
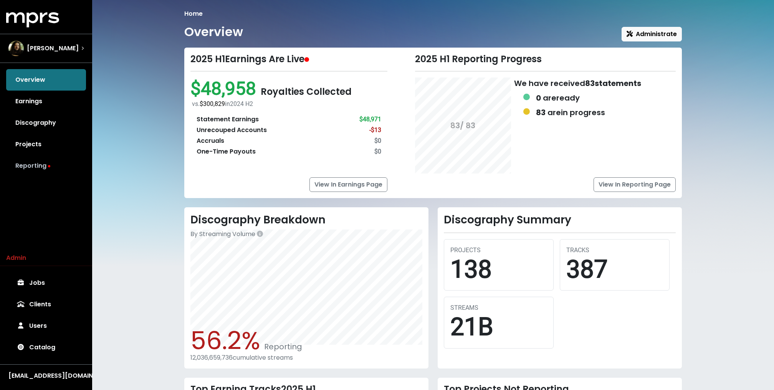
click at [42, 169] on link "Reporting" at bounding box center [46, 166] width 80 height 22
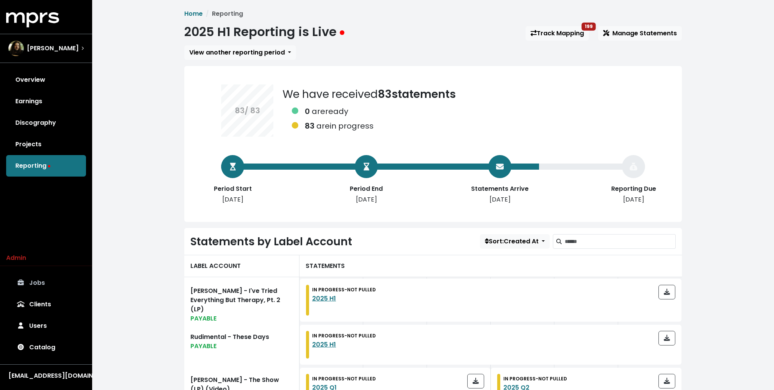
click at [46, 282] on link "Jobs" at bounding box center [46, 283] width 80 height 22
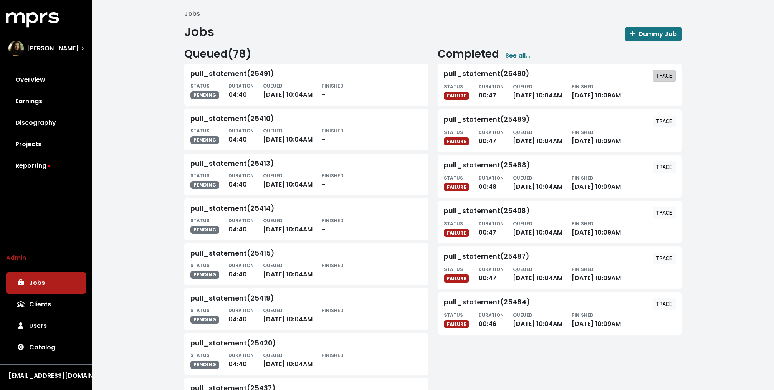
click at [664, 76] on tt "TRACE" at bounding box center [665, 76] width 16 height 6
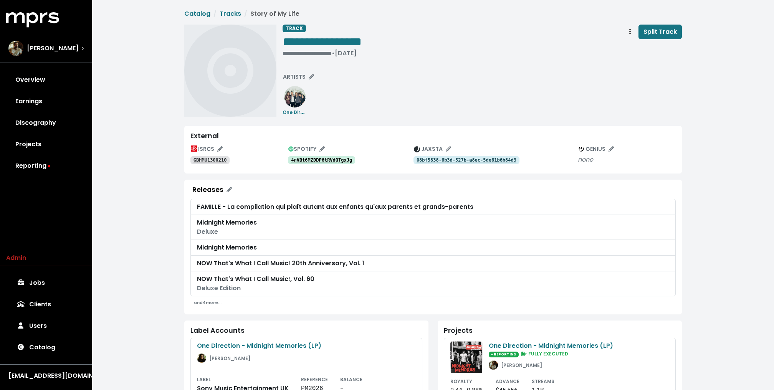
click at [328, 159] on tt "4nVBt6MZDDP6tRVdQTgxJg" at bounding box center [321, 160] width 61 height 5
click at [631, 35] on span "Track actions" at bounding box center [631, 31] width 2 height 9
click at [641, 50] on link "Merge" at bounding box center [652, 49] width 61 height 12
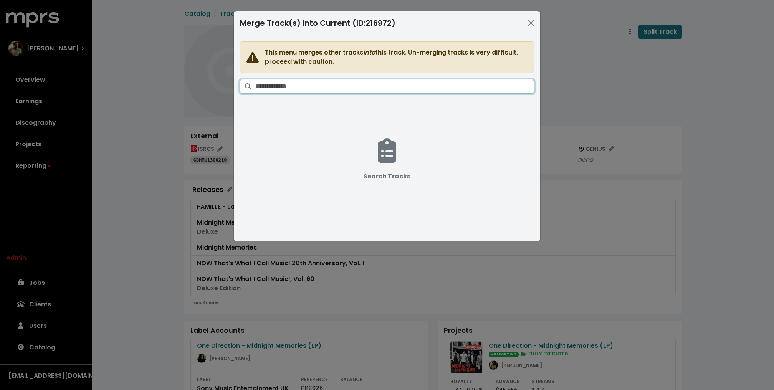
click at [345, 88] on input "Search tracks" at bounding box center [395, 86] width 279 height 15
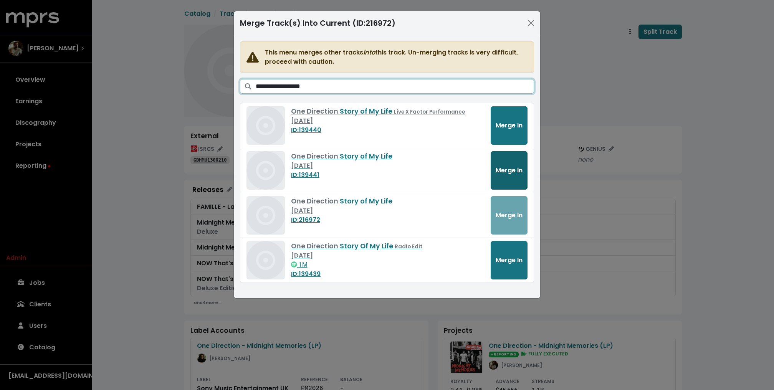
type input "**********"
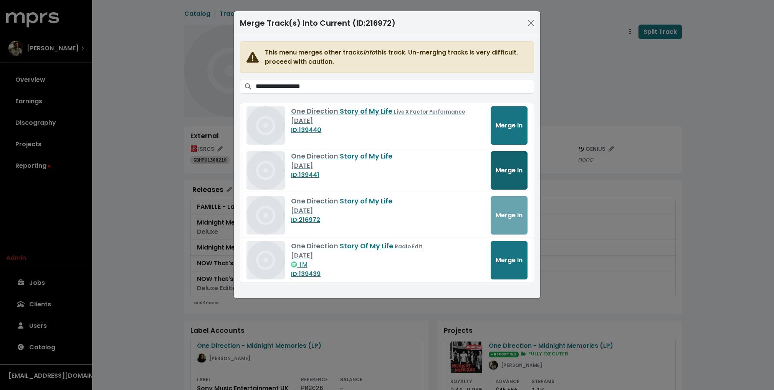
click at [511, 167] on span "Merge In" at bounding box center [509, 170] width 27 height 9
click at [506, 167] on span "button" at bounding box center [509, 170] width 27 height 9
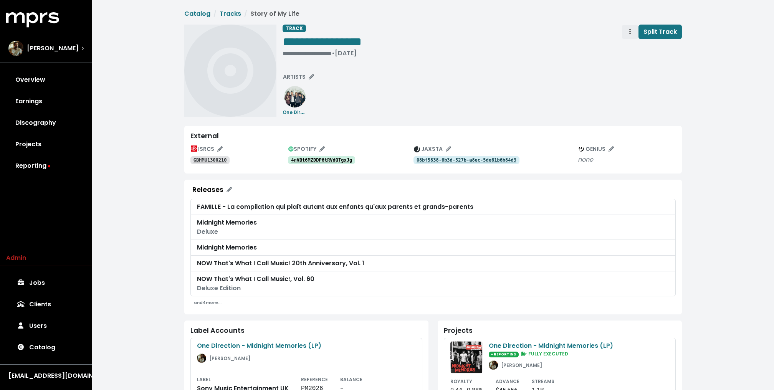
click at [627, 36] on button "Track actions" at bounding box center [630, 32] width 17 height 15
click at [638, 49] on link "Merge" at bounding box center [652, 49] width 61 height 12
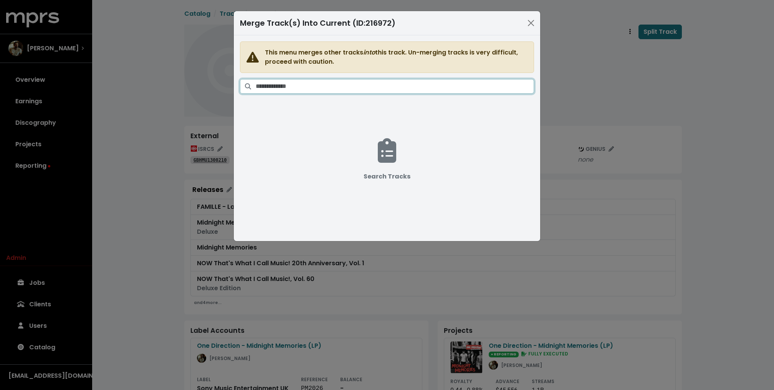
click at [366, 86] on input "Search tracks" at bounding box center [395, 86] width 279 height 15
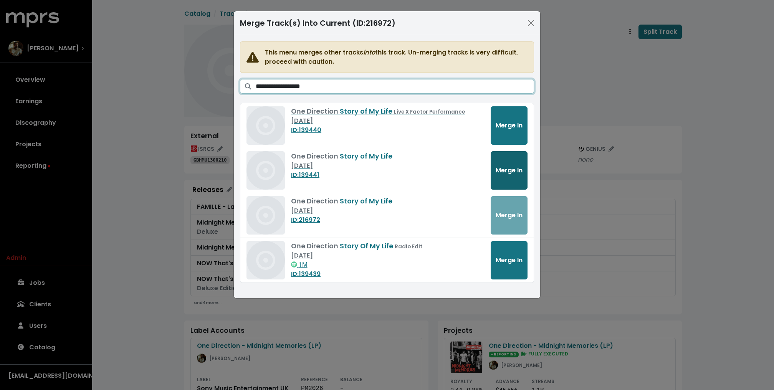
type input "**********"
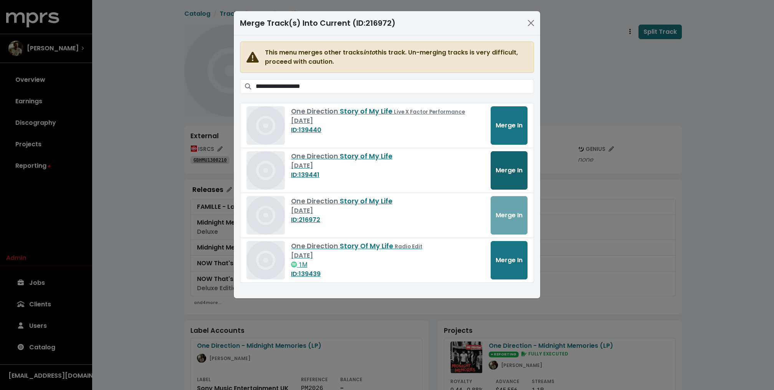
click at [512, 166] on span "Merge In" at bounding box center [509, 170] width 27 height 9
click at [324, 158] on span "One Direction" at bounding box center [315, 156] width 49 height 9
click at [309, 212] on div "Oct 28th, 2013" at bounding box center [388, 210] width 194 height 9
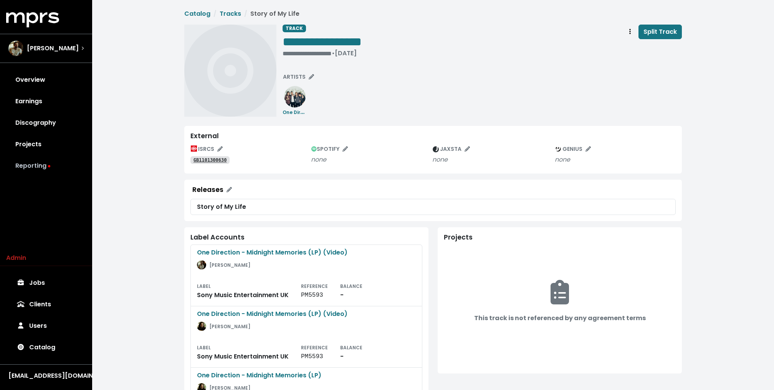
click at [41, 160] on link "Reporting" at bounding box center [46, 166] width 80 height 22
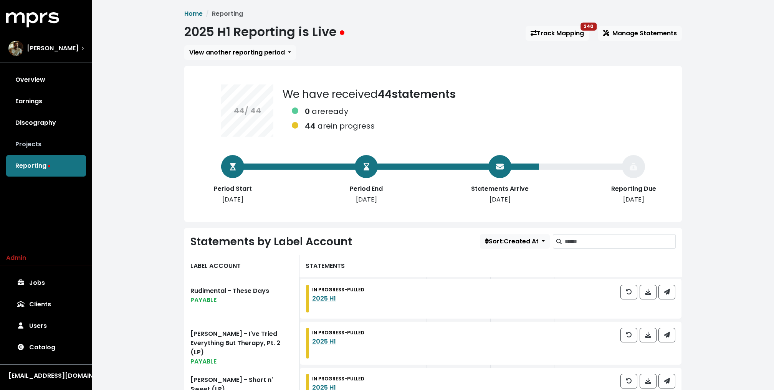
click at [32, 141] on link "Projects" at bounding box center [46, 145] width 80 height 22
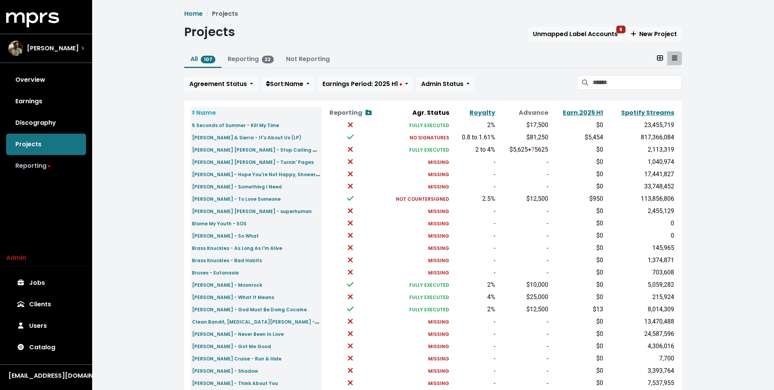
click at [28, 161] on link "Reporting" at bounding box center [46, 166] width 80 height 22
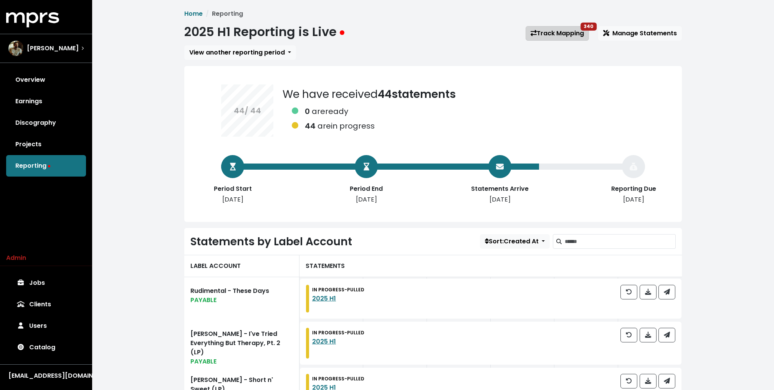
click at [564, 32] on link "Track Mapping 340" at bounding box center [557, 33] width 63 height 15
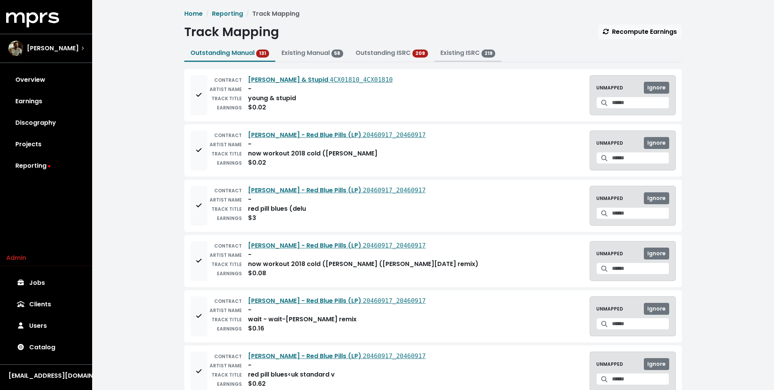
click at [460, 56] on link "Existing ISRC 219" at bounding box center [468, 52] width 55 height 9
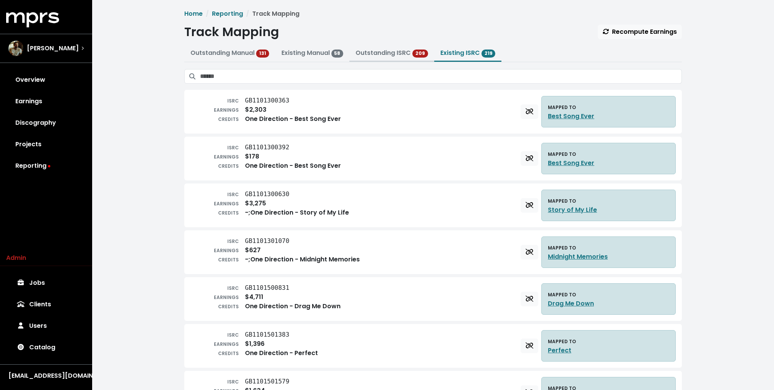
click at [405, 58] on button "Outstanding ISRC 209" at bounding box center [392, 53] width 85 height 17
click at [395, 55] on link "Outstanding ISRC" at bounding box center [383, 52] width 55 height 9
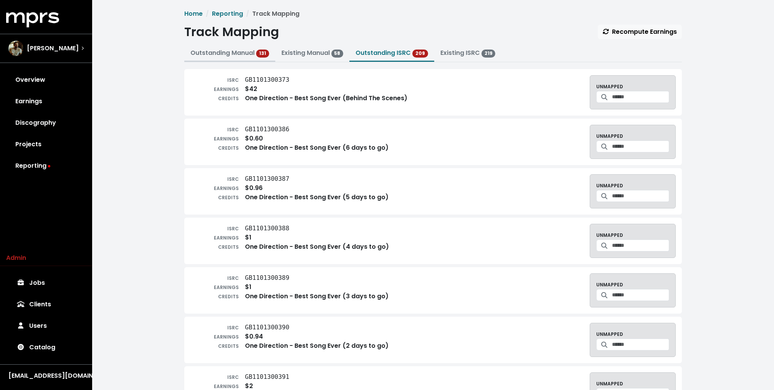
click at [239, 54] on link "Outstanding Manual 131" at bounding box center [230, 52] width 79 height 9
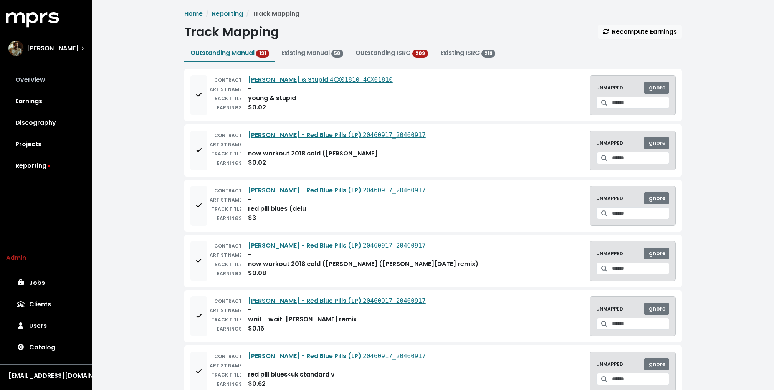
click at [40, 77] on link "Overview" at bounding box center [46, 80] width 80 height 22
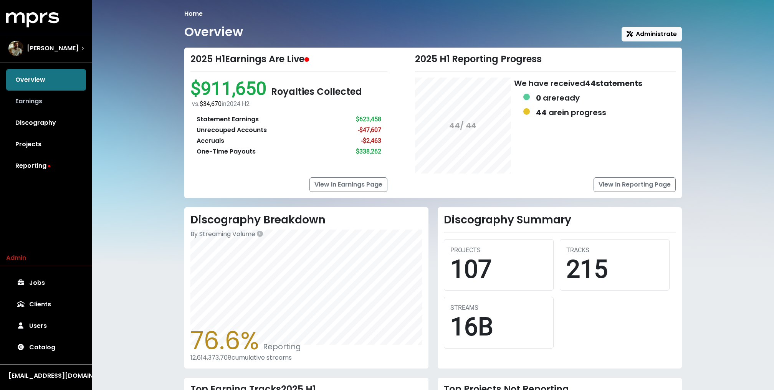
click at [47, 107] on link "Earnings" at bounding box center [46, 102] width 80 height 22
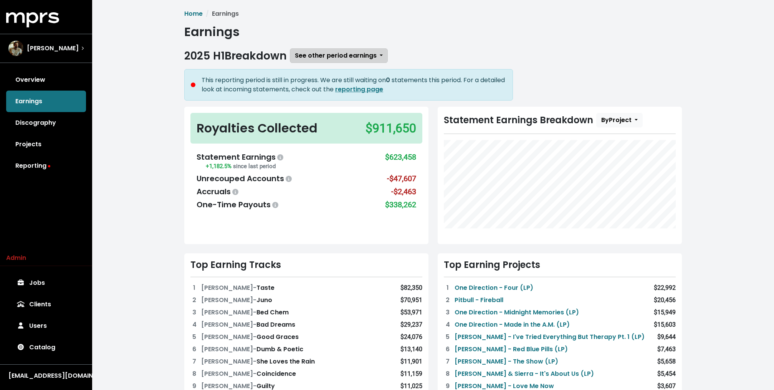
click at [350, 55] on span "See other period earnings" at bounding box center [336, 55] width 82 height 9
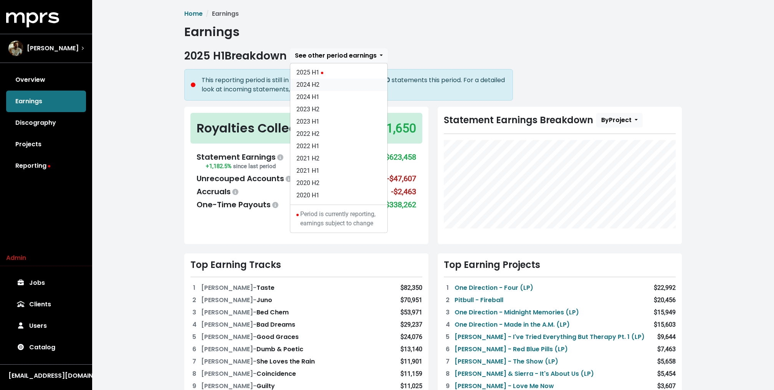
click at [321, 83] on link "2024 H2" at bounding box center [338, 85] width 97 height 12
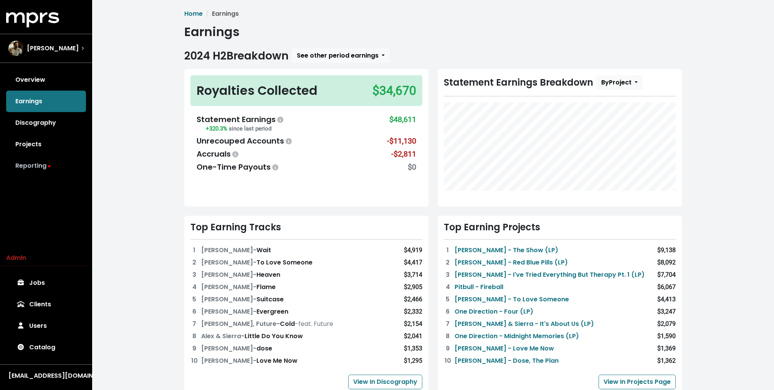
click at [43, 159] on link "Reporting" at bounding box center [46, 166] width 80 height 22
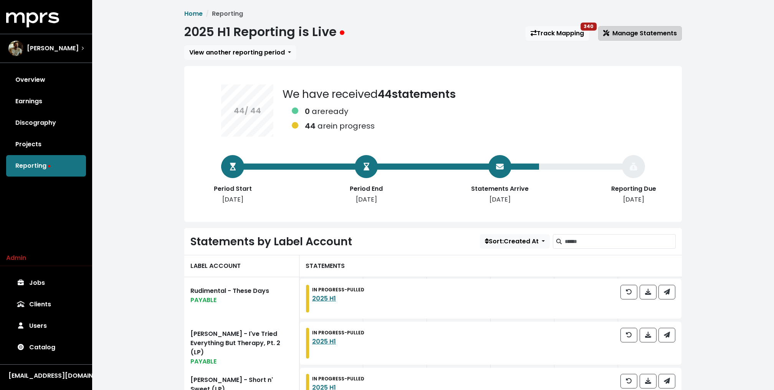
click at [635, 36] on span "Manage Statements" at bounding box center [641, 33] width 74 height 9
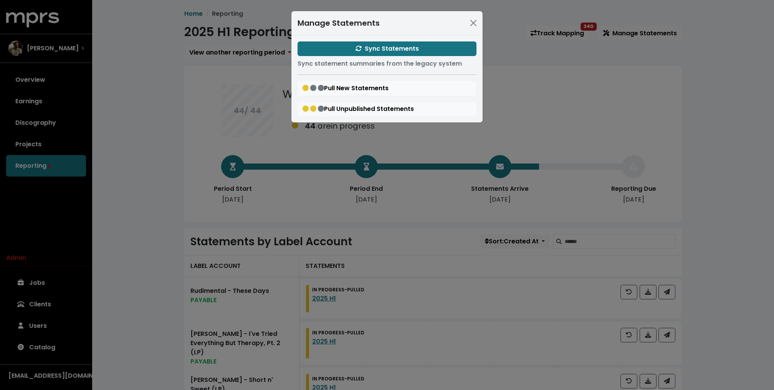
click at [206, 104] on div "Manage Statements Sync Statements Sync statement summaries from the legacy syst…" at bounding box center [387, 195] width 774 height 390
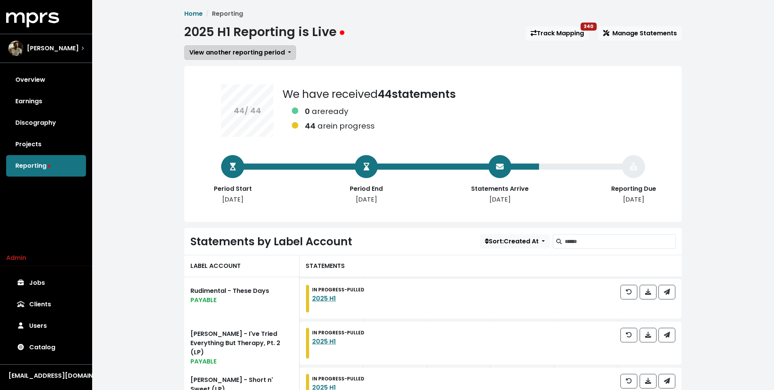
click at [239, 49] on span "View another reporting period" at bounding box center [237, 52] width 96 height 9
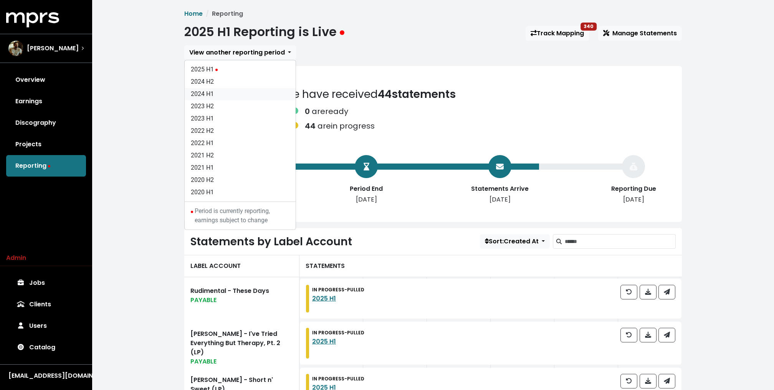
click at [215, 91] on link "2024 H1" at bounding box center [240, 94] width 111 height 12
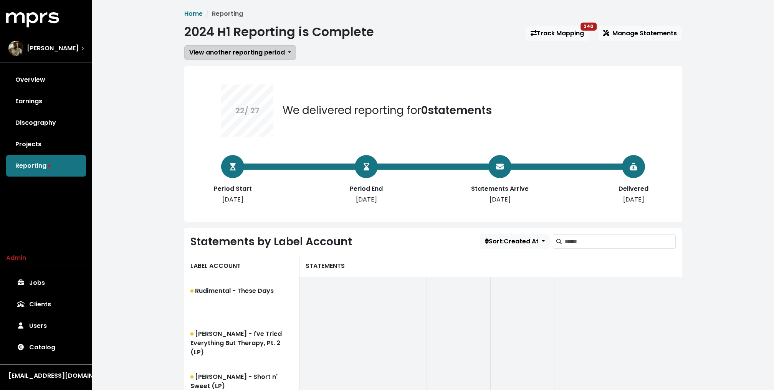
click at [217, 52] on span "View another reporting period" at bounding box center [237, 52] width 96 height 9
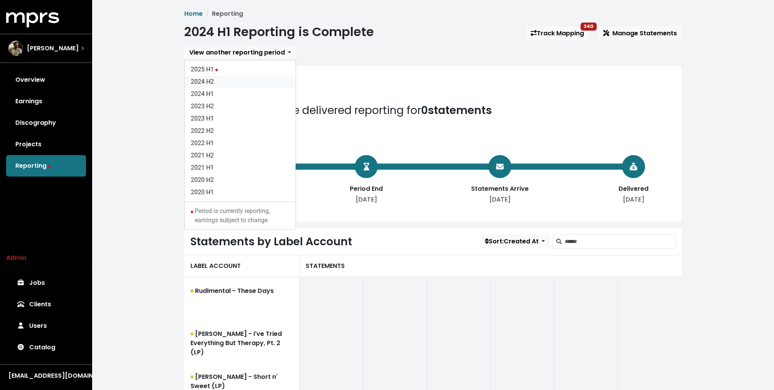
click at [203, 81] on link "2024 H2" at bounding box center [240, 82] width 111 height 12
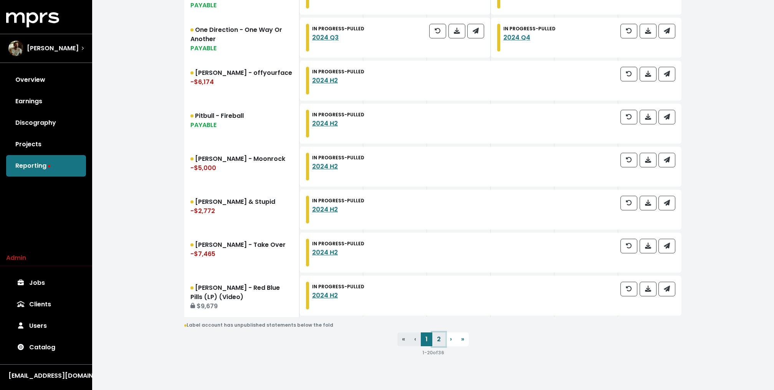
click at [437, 340] on link "2" at bounding box center [439, 340] width 13 height 14
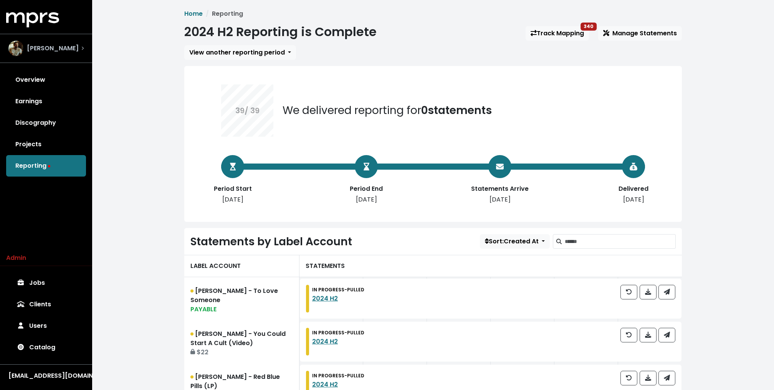
click at [68, 56] on div "[PERSON_NAME]" at bounding box center [46, 49] width 88 height 28
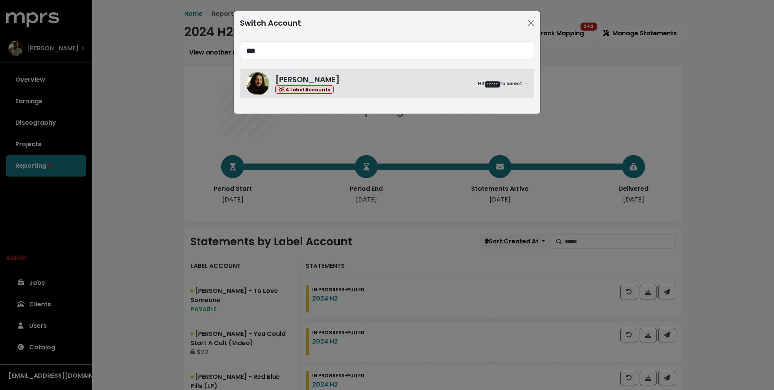
type input "***"
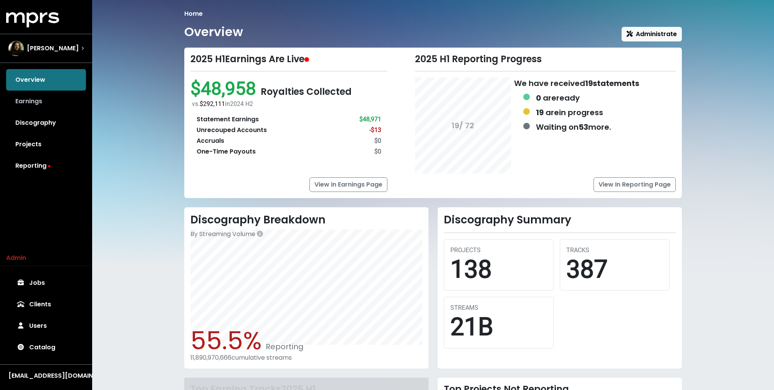
click at [25, 108] on link "Earnings" at bounding box center [46, 102] width 80 height 22
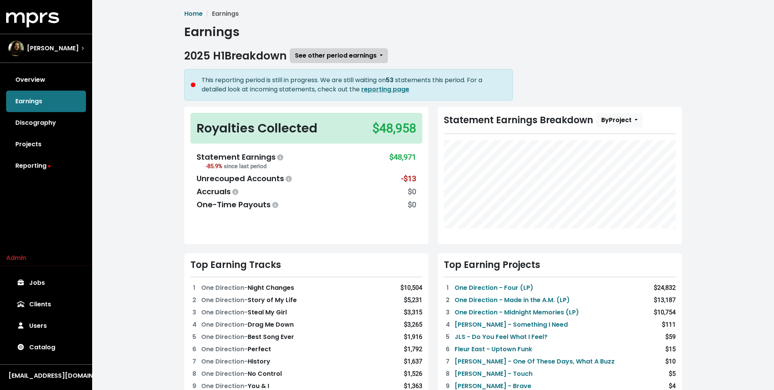
click at [319, 59] on span "See other period earnings" at bounding box center [336, 55] width 82 height 9
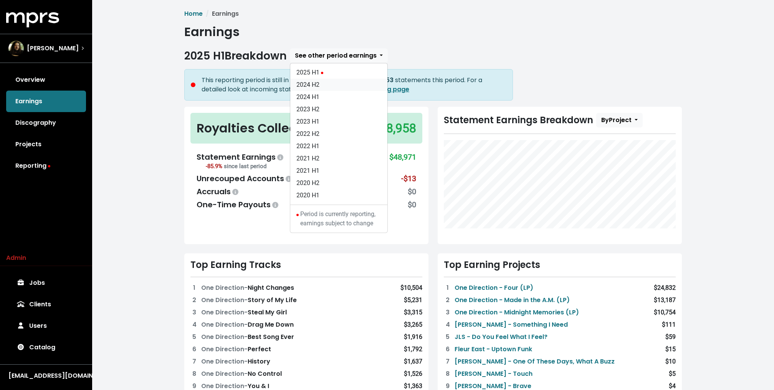
click at [334, 88] on link "2024 H2" at bounding box center [338, 85] width 97 height 12
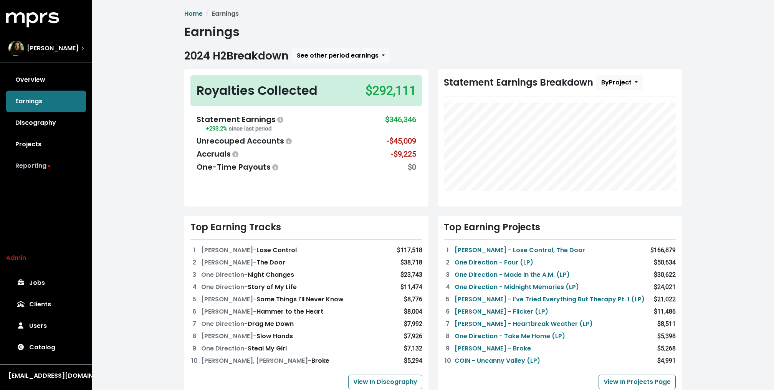
click at [25, 167] on link "Reporting" at bounding box center [46, 166] width 80 height 22
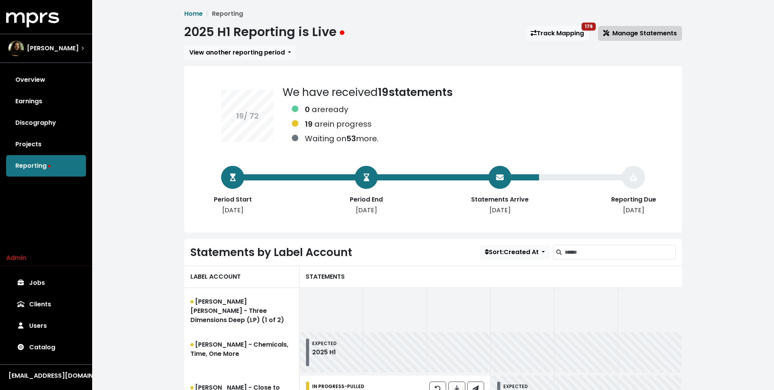
click at [643, 37] on span "Manage Statements" at bounding box center [641, 33] width 74 height 9
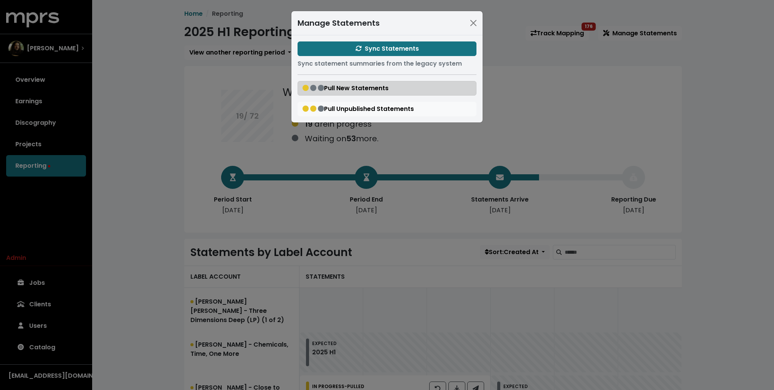
click at [392, 86] on button "Pull New Statements" at bounding box center [387, 88] width 179 height 15
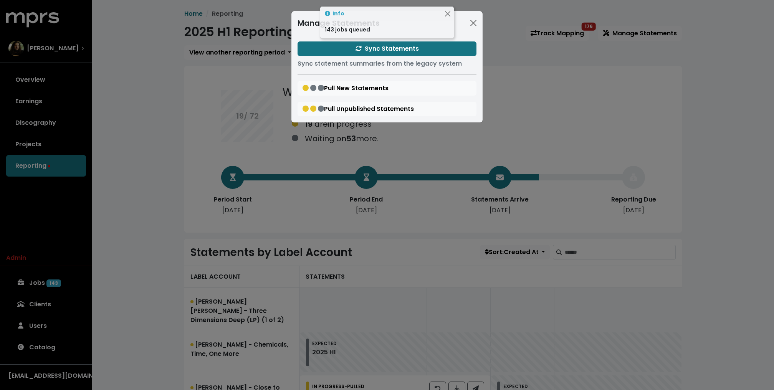
click at [135, 91] on div "Manage Statements Sync Statements Sync statement summaries from the legacy syst…" at bounding box center [387, 195] width 774 height 390
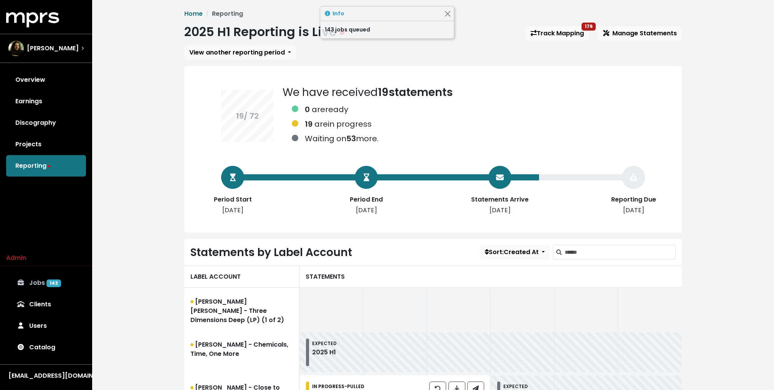
click at [55, 281] on span "143" at bounding box center [53, 284] width 15 height 8
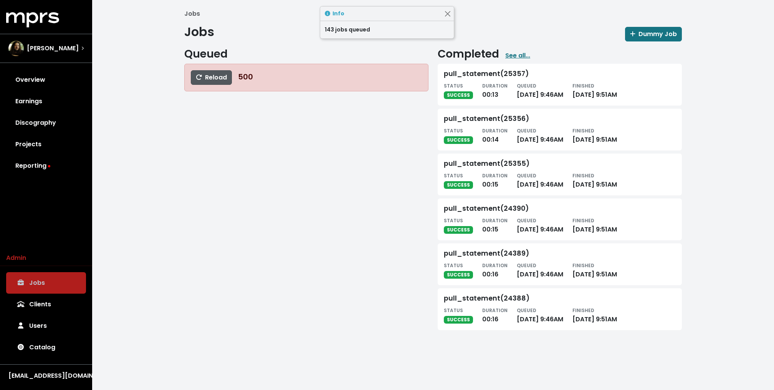
click at [213, 81] on button "Reload" at bounding box center [211, 77] width 41 height 15
click at [213, 81] on span "Reload" at bounding box center [211, 77] width 31 height 9
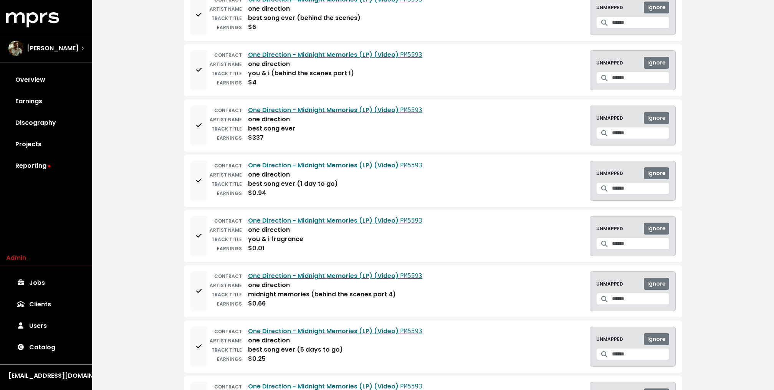
scroll to position [1911, 0]
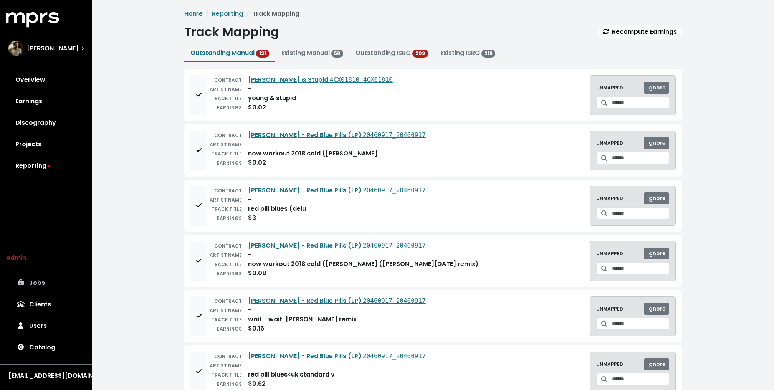
click at [35, 281] on link "Jobs" at bounding box center [46, 283] width 80 height 22
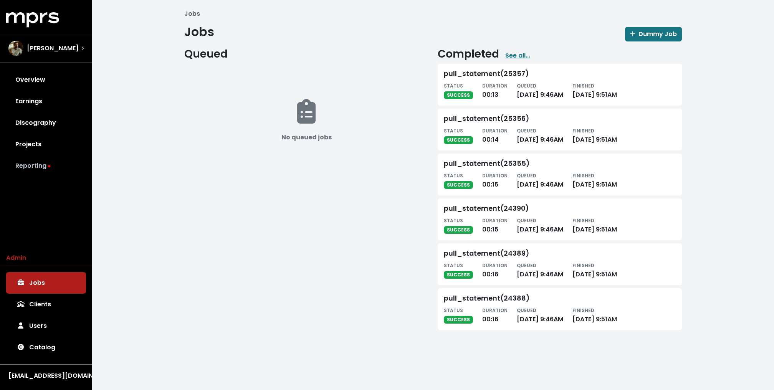
click at [40, 161] on link "Reporting" at bounding box center [46, 166] width 80 height 22
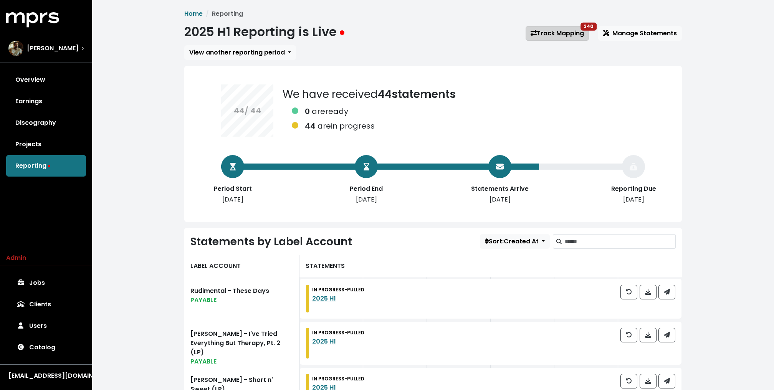
click at [558, 33] on link "Track Mapping 340" at bounding box center [557, 33] width 63 height 15
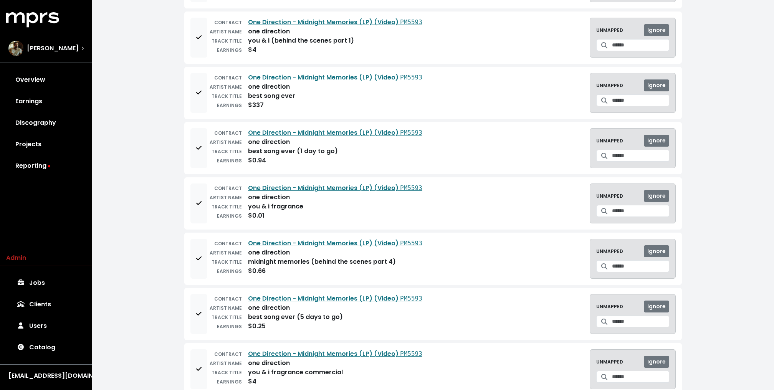
scroll to position [1911, 0]
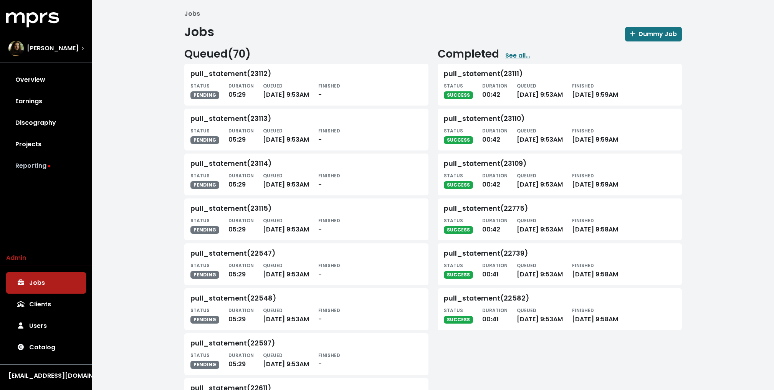
click at [42, 163] on link "Reporting" at bounding box center [46, 166] width 80 height 22
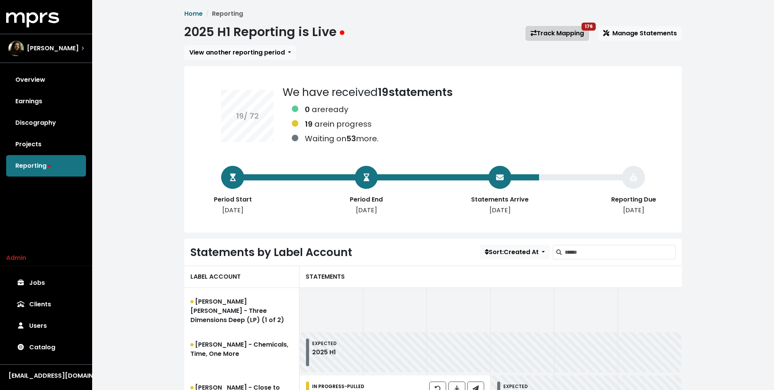
click at [577, 33] on link "Track Mapping 176" at bounding box center [557, 33] width 63 height 15
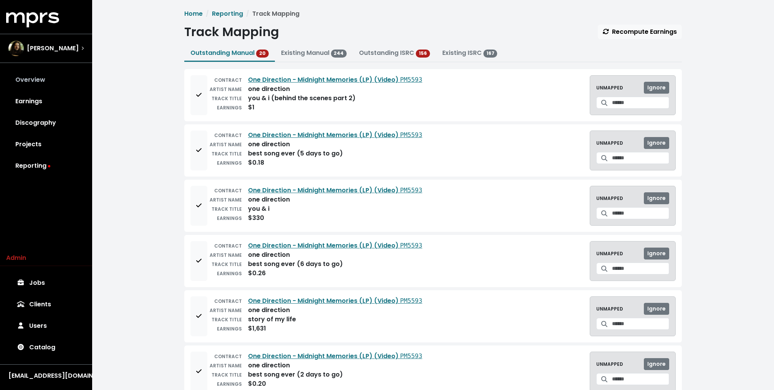
click at [51, 84] on link "Overview" at bounding box center [46, 80] width 80 height 22
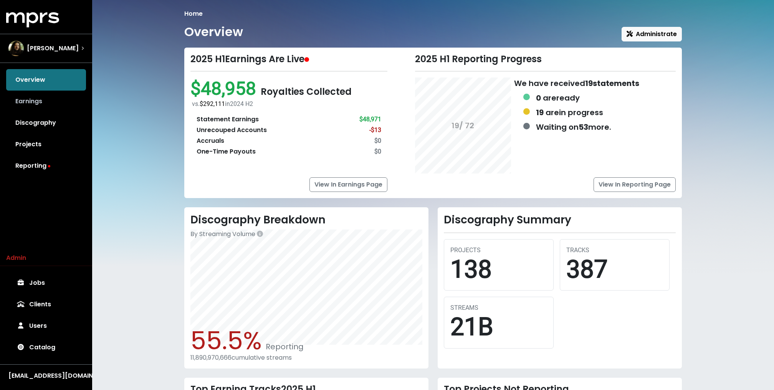
click at [64, 106] on link "Earnings" at bounding box center [46, 102] width 80 height 22
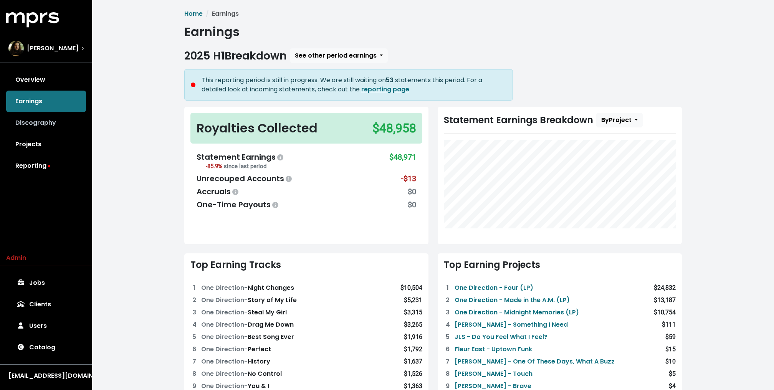
click at [38, 116] on link "Discography" at bounding box center [46, 123] width 80 height 22
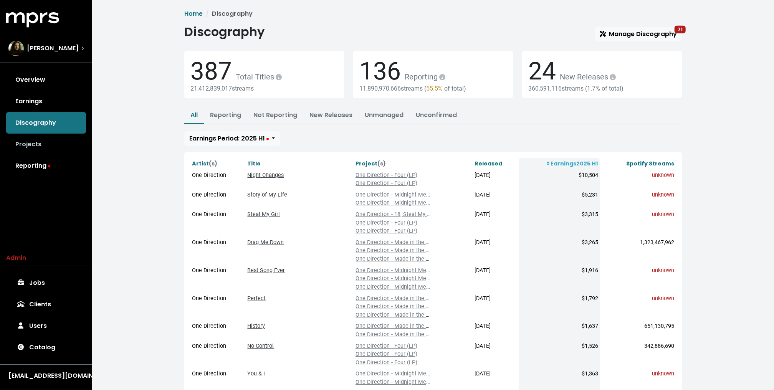
click at [27, 149] on link "Projects" at bounding box center [46, 145] width 80 height 22
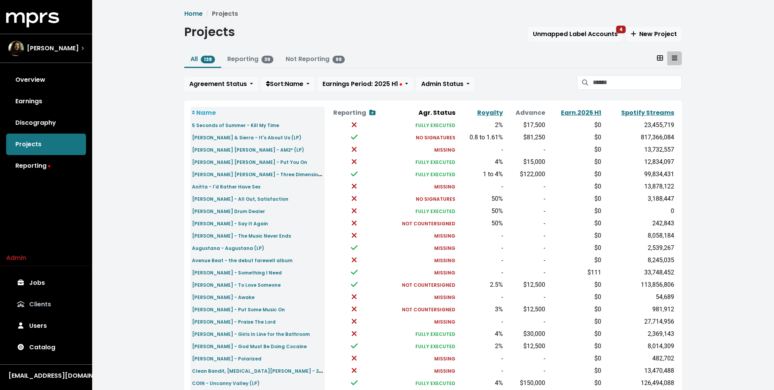
click at [38, 305] on link "Clients" at bounding box center [46, 305] width 80 height 22
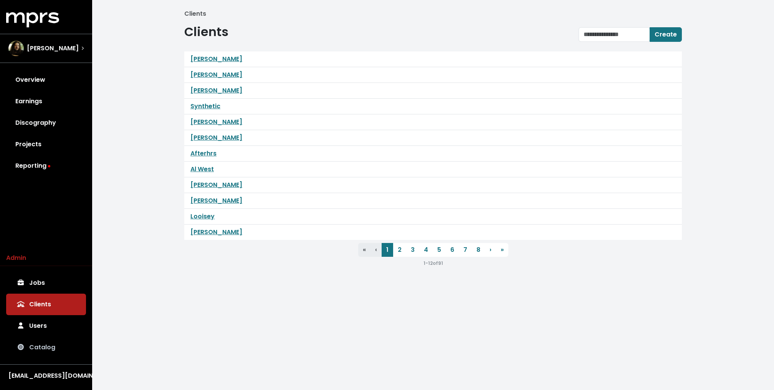
click at [38, 350] on link "Catalog" at bounding box center [46, 348] width 80 height 22
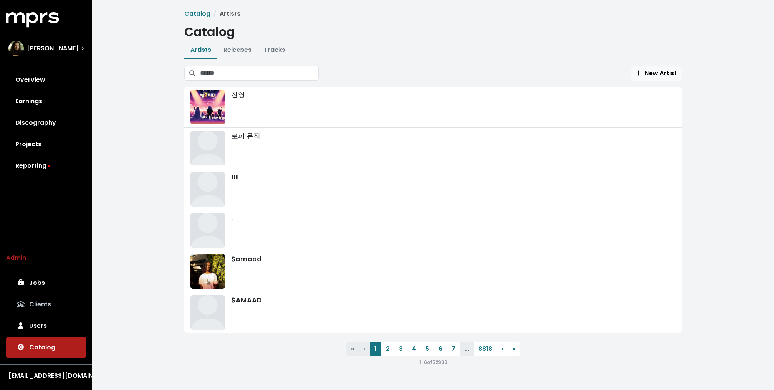
click at [41, 306] on link "Clients" at bounding box center [46, 305] width 80 height 22
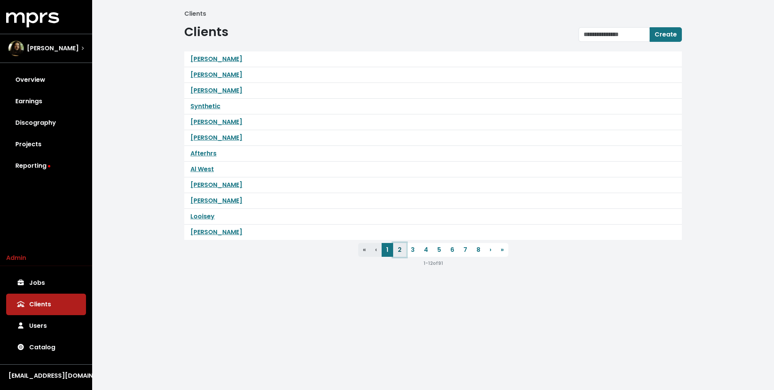
click at [406, 250] on link "2" at bounding box center [399, 250] width 13 height 14
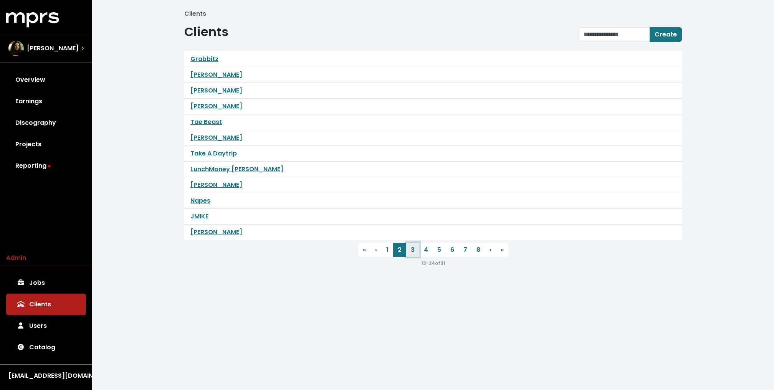
click at [410, 250] on link "3" at bounding box center [412, 250] width 13 height 14
click at [419, 250] on link "3" at bounding box center [412, 250] width 13 height 14
click at [425, 249] on link "4" at bounding box center [425, 250] width 13 height 14
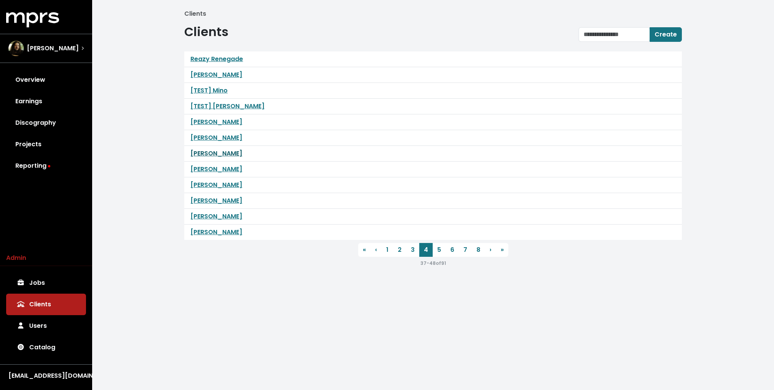
click at [215, 152] on link "[PERSON_NAME]" at bounding box center [217, 153] width 52 height 9
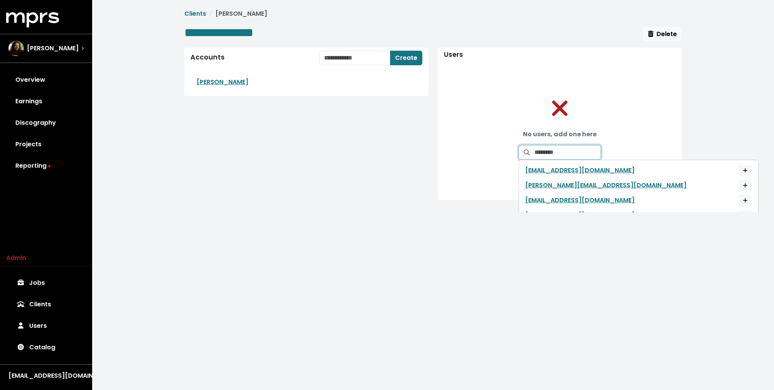
click at [579, 153] on input "Search for users by email and add them to this client" at bounding box center [568, 152] width 66 height 15
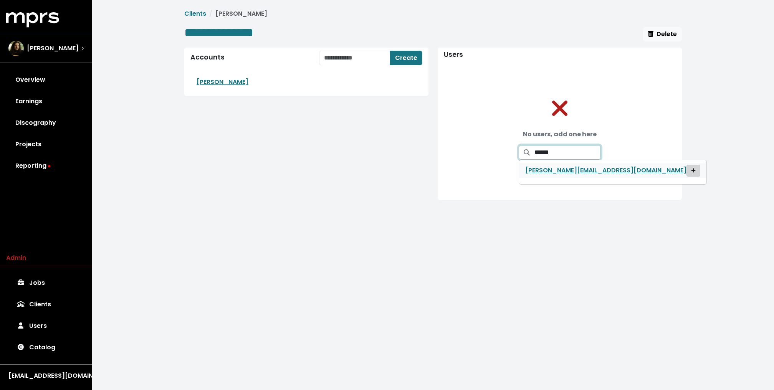
type input "******"
click at [691, 167] on span "Grant user access to client" at bounding box center [693, 171] width 5 height 8
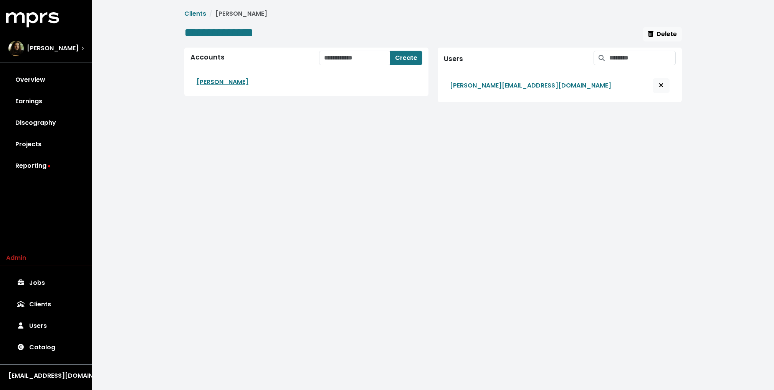
click at [387, 114] on html "**********" at bounding box center [387, 57] width 774 height 114
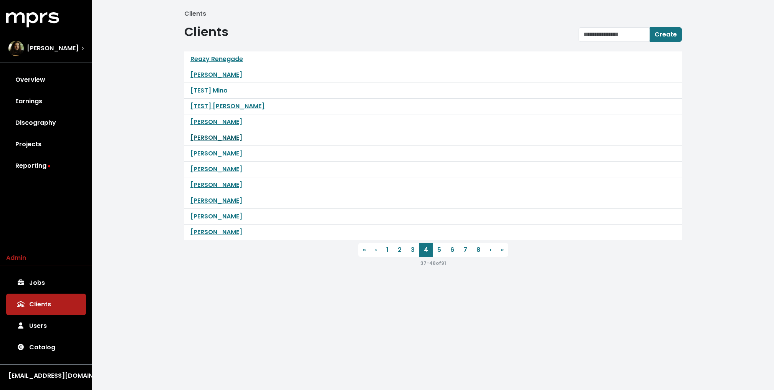
click at [211, 141] on link "John Ryan" at bounding box center [217, 137] width 52 height 9
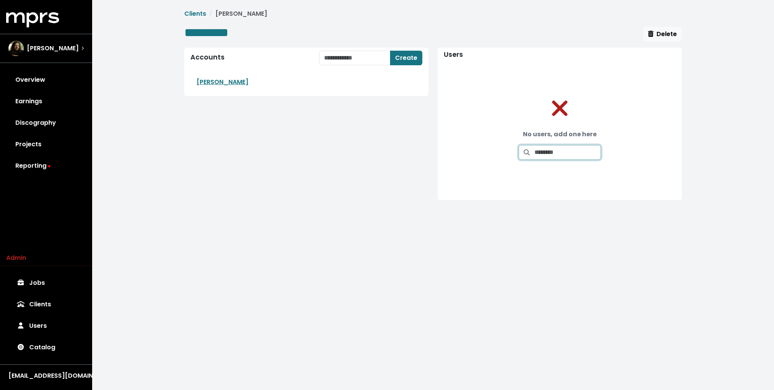
click at [545, 148] on input "Search for users by email and add them to this client" at bounding box center [568, 152] width 66 height 15
type input "********"
click at [549, 169] on link "franklin@mtheory.com" at bounding box center [606, 170] width 161 height 9
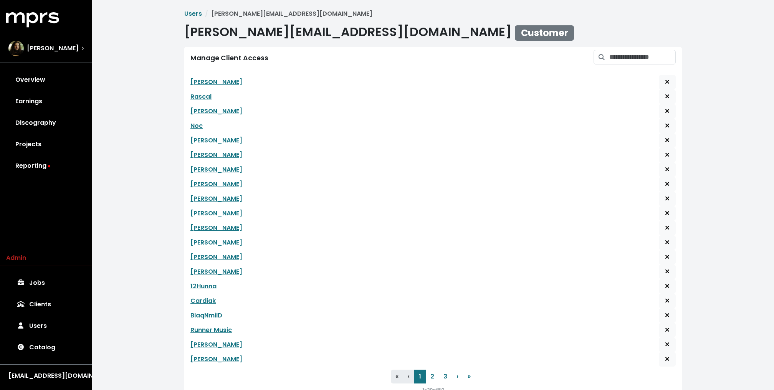
click at [380, 183] on div "[PERSON_NAME]" at bounding box center [434, 184] width 486 height 15
click at [65, 161] on link "Reporting" at bounding box center [46, 166] width 80 height 22
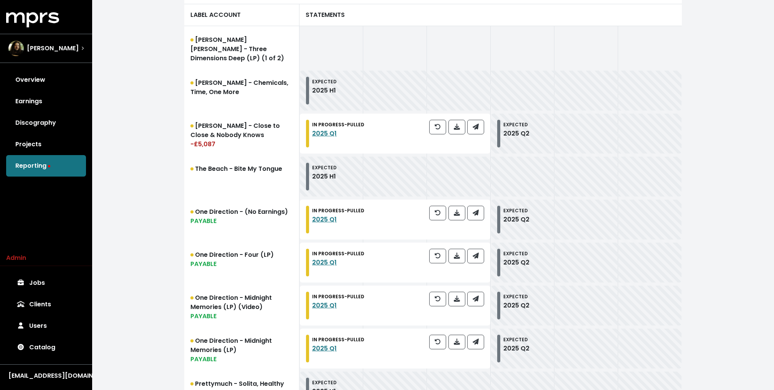
scroll to position [329, 0]
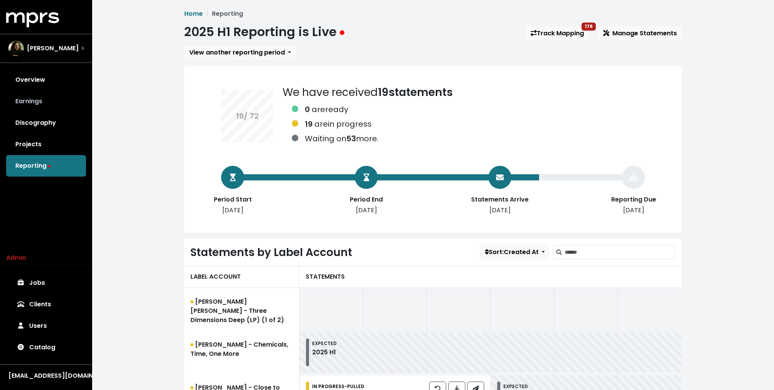
click at [35, 99] on link "Earnings" at bounding box center [46, 102] width 80 height 22
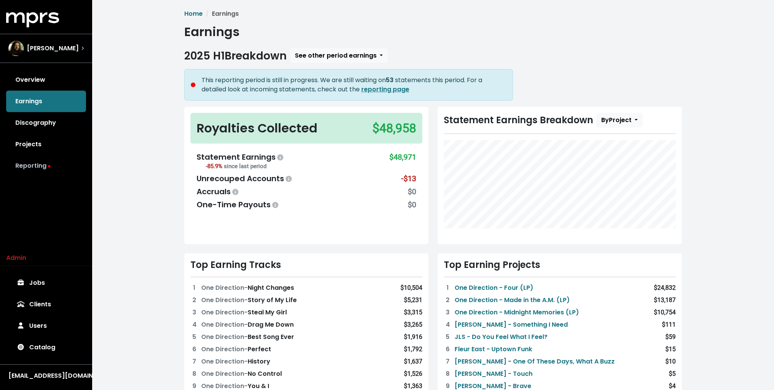
click at [45, 167] on link "Reporting" at bounding box center [46, 166] width 80 height 22
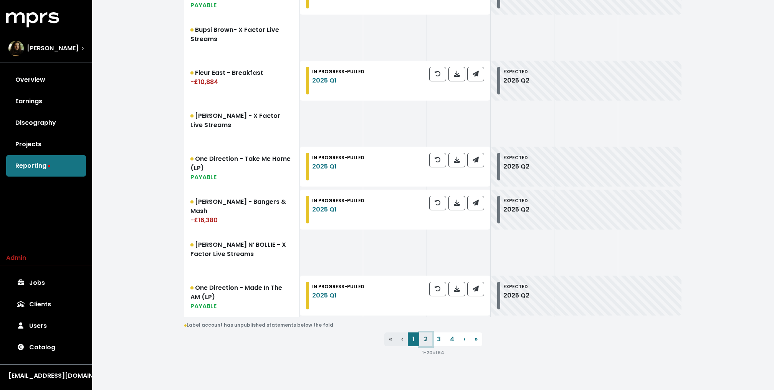
click at [426, 337] on link "2" at bounding box center [425, 340] width 13 height 14
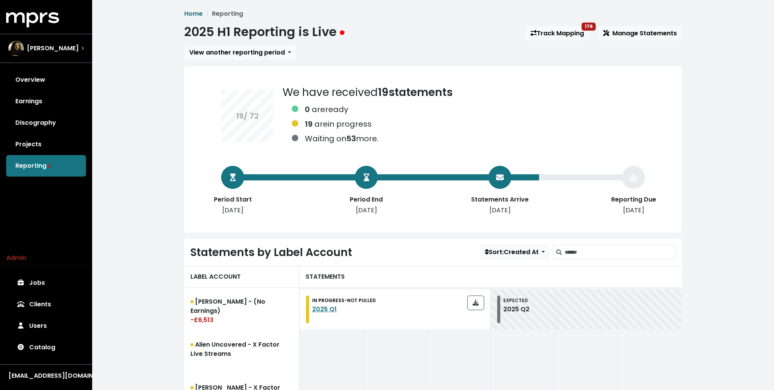
click at [562, 249] on span at bounding box center [559, 252] width 12 height 15
click at [582, 254] on input "Search label accounts" at bounding box center [620, 252] width 111 height 15
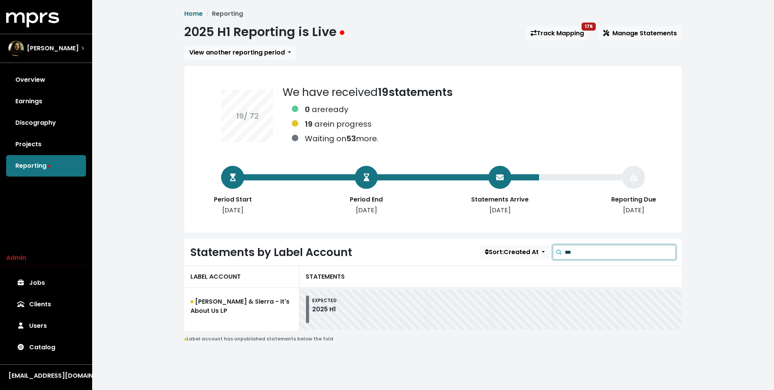
type input "****"
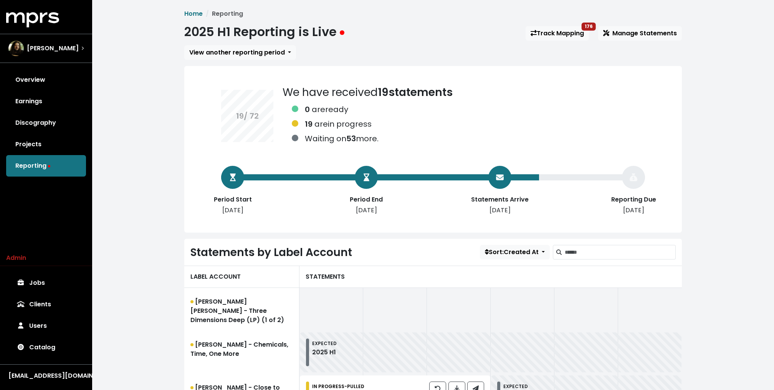
click at [185, 191] on div "19 / 72 We have received 19 statements 0 are ready 19 are in progress Waiting o…" at bounding box center [433, 149] width 498 height 167
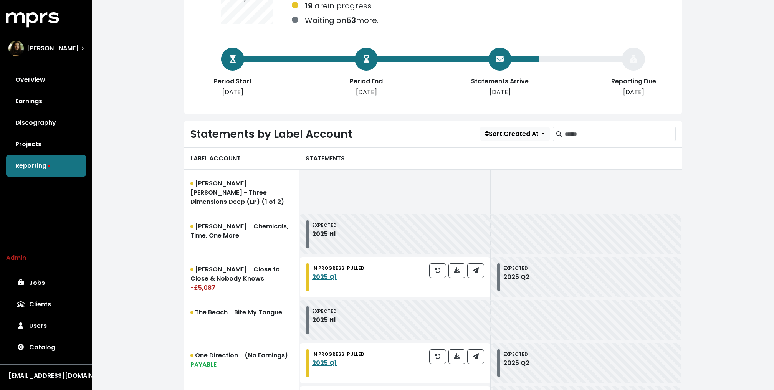
scroll to position [121, 0]
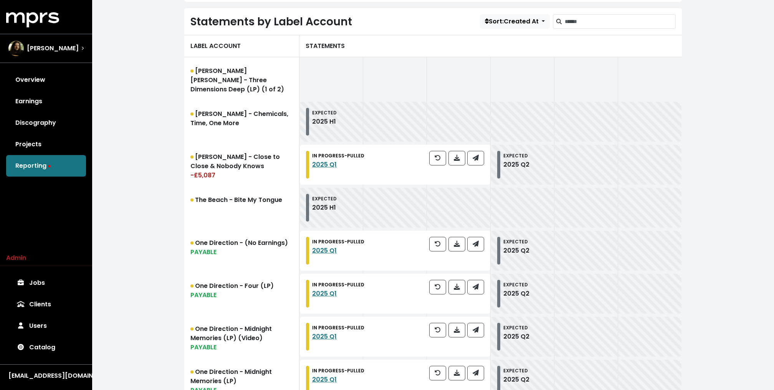
scroll to position [108, 0]
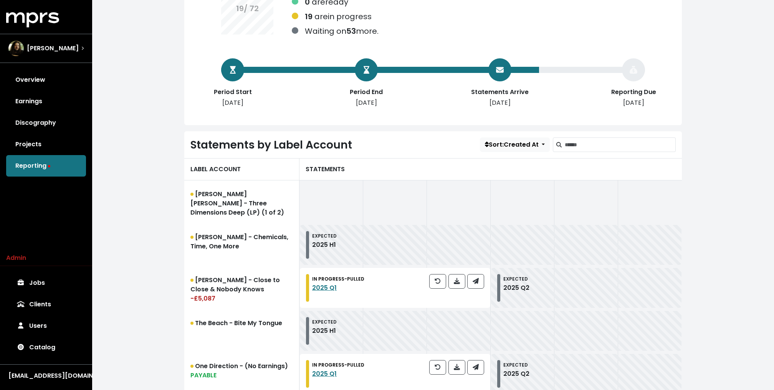
click at [213, 165] on div "LABEL ACCOUNT" at bounding box center [241, 169] width 115 height 22
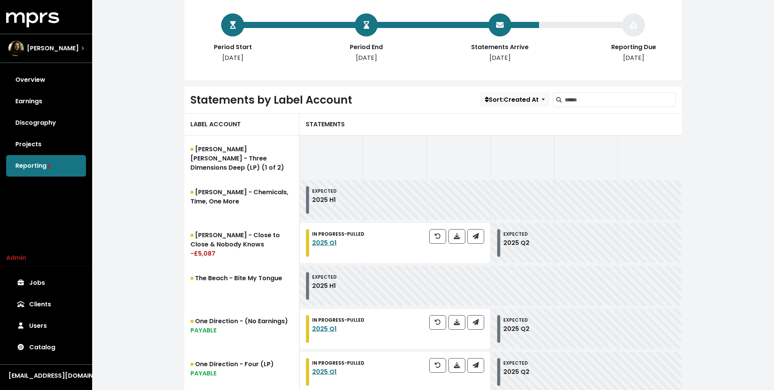
scroll to position [109, 0]
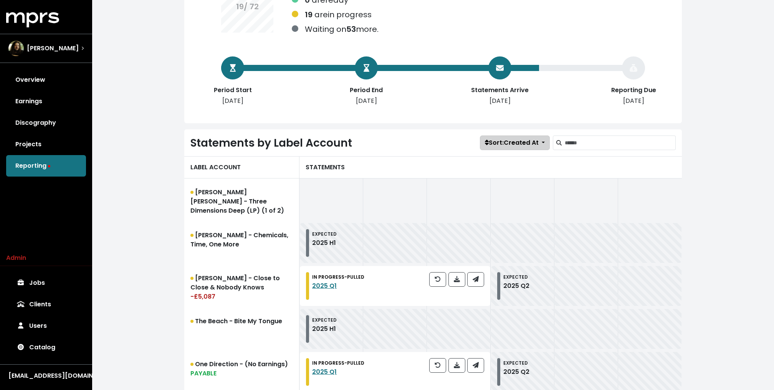
click at [517, 140] on span "Sort: Created At" at bounding box center [512, 142] width 54 height 9
click at [505, 169] on link "Name" at bounding box center [512, 172] width 63 height 12
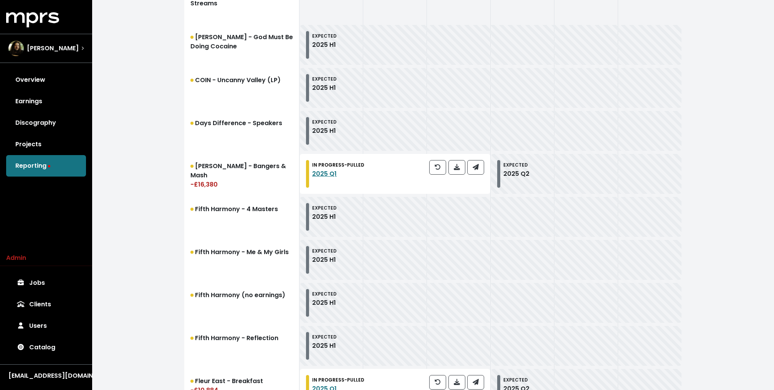
scroll to position [831, 0]
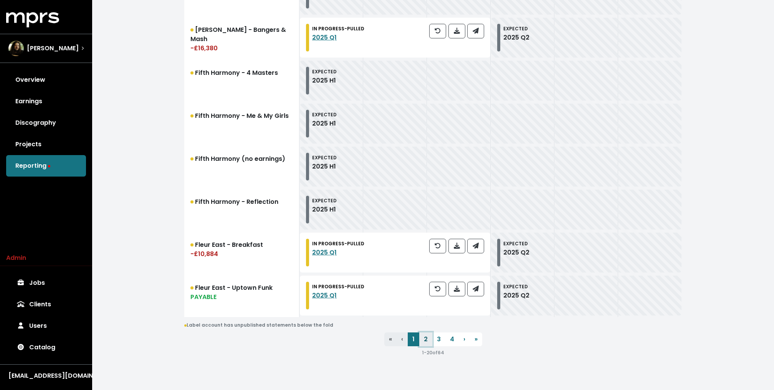
click at [426, 341] on link "2" at bounding box center [425, 340] width 13 height 14
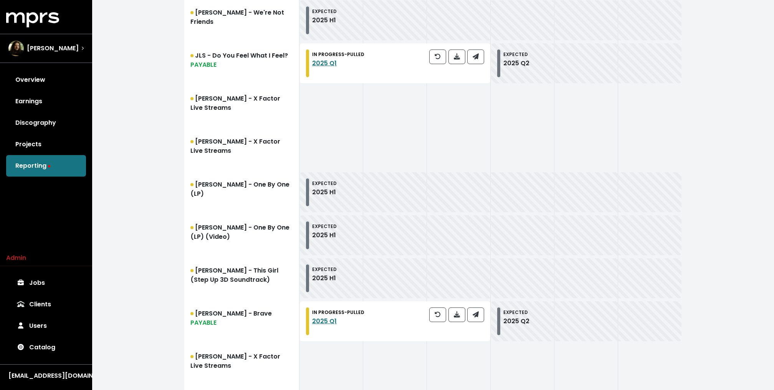
scroll to position [831, 0]
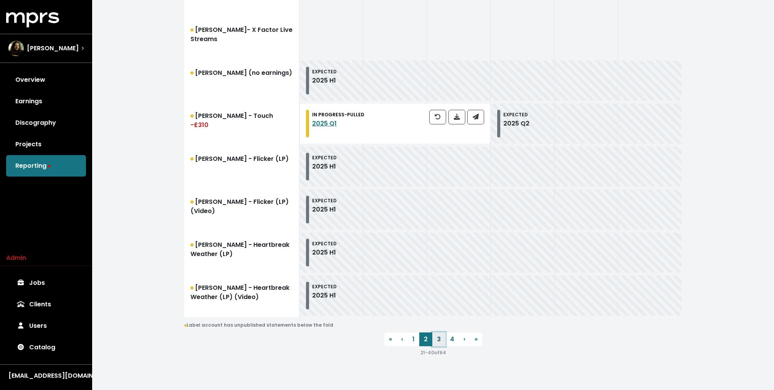
click at [440, 337] on link "3" at bounding box center [439, 340] width 13 height 14
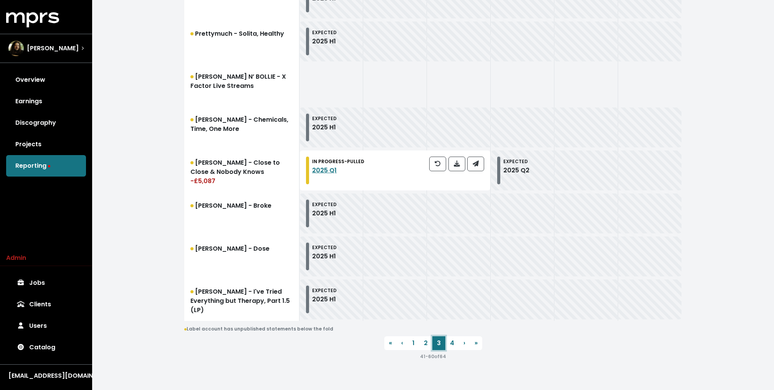
scroll to position [830, 0]
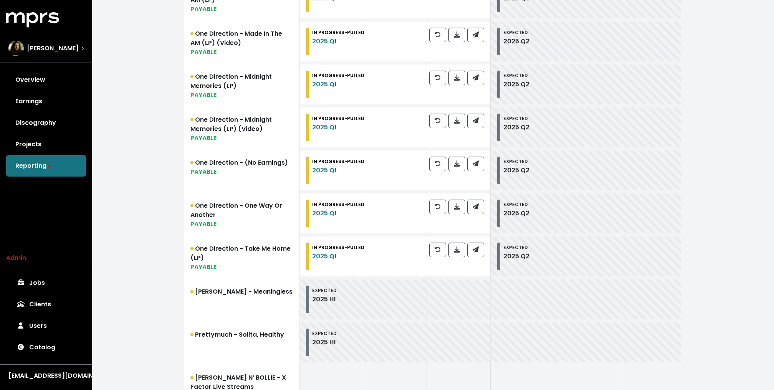
scroll to position [479, 0]
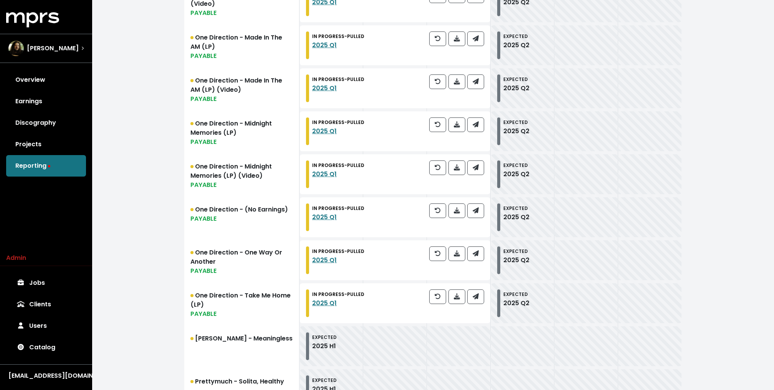
click at [44, 170] on div "Overview Earnings Discography Projects Reporting" at bounding box center [46, 123] width 92 height 108
click at [41, 148] on link "Projects" at bounding box center [46, 145] width 80 height 22
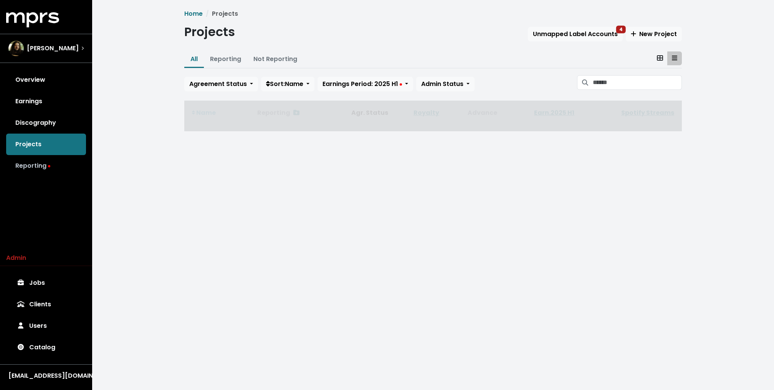
click at [39, 166] on link "Reporting" at bounding box center [46, 166] width 80 height 22
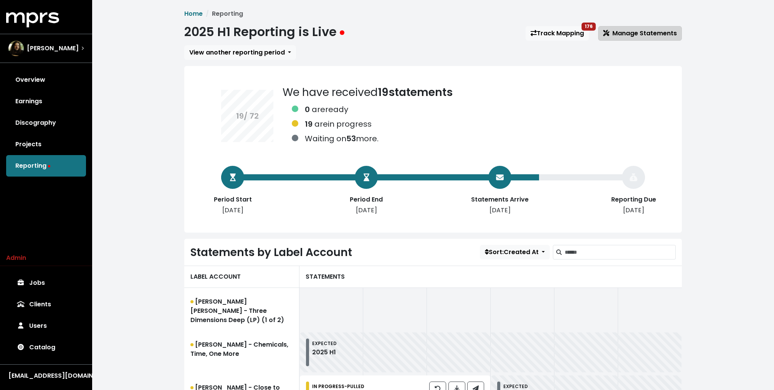
click at [633, 35] on span "Manage Statements" at bounding box center [641, 33] width 74 height 9
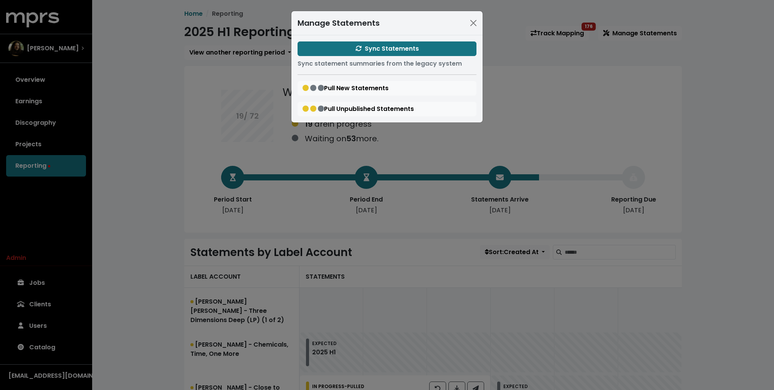
click at [163, 138] on div "Manage Statements Sync Statements Sync statement summaries from the legacy syst…" at bounding box center [387, 195] width 774 height 390
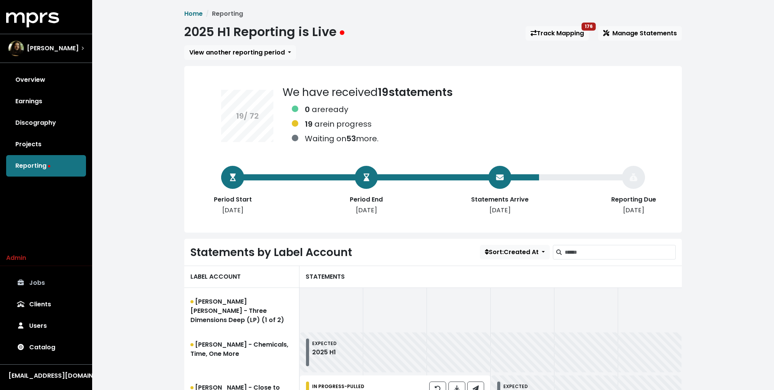
click at [48, 286] on link "Jobs" at bounding box center [46, 283] width 80 height 22
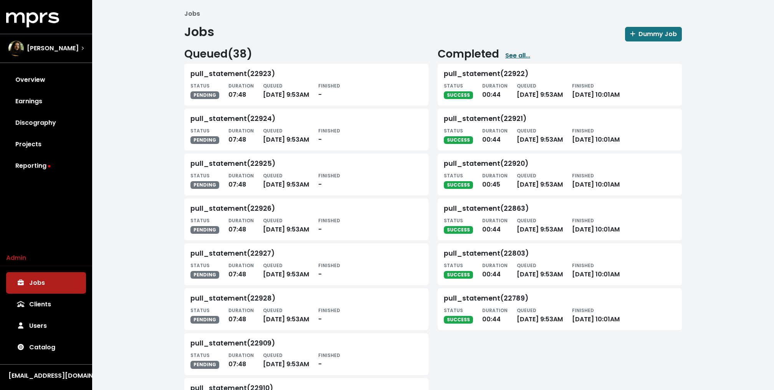
click at [520, 55] on link "See all..." at bounding box center [518, 55] width 25 height 9
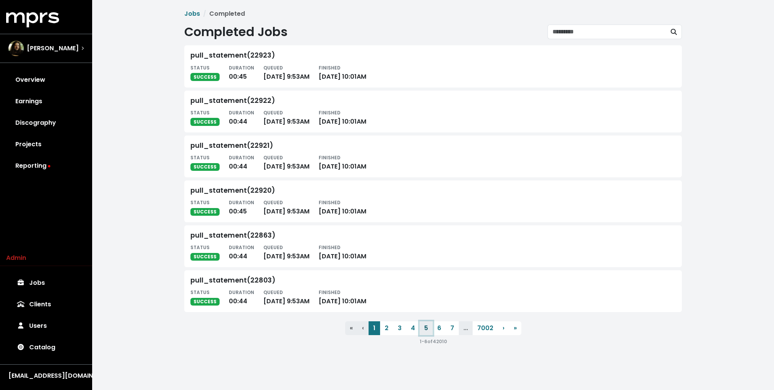
click at [421, 328] on button "5" at bounding box center [426, 329] width 13 height 14
click at [439, 330] on button "6" at bounding box center [439, 329] width 13 height 14
click at [444, 332] on button "7" at bounding box center [439, 329] width 13 height 14
click at [442, 332] on button "8" at bounding box center [439, 329] width 13 height 14
click at [442, 332] on button "9" at bounding box center [438, 329] width 13 height 14
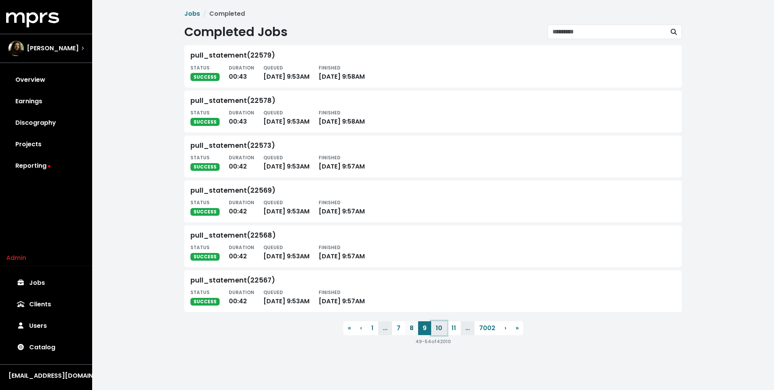
click at [442, 332] on button "10" at bounding box center [439, 329] width 16 height 14
click at [447, 332] on button "11" at bounding box center [454, 329] width 14 height 14
click at [442, 332] on button "12" at bounding box center [440, 329] width 15 height 14
click at [442, 332] on button "13" at bounding box center [440, 329] width 15 height 14
click at [449, 332] on button "14" at bounding box center [457, 329] width 16 height 14
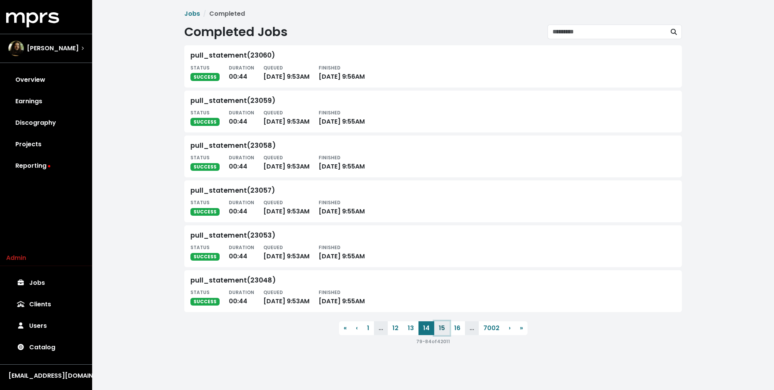
click at [442, 332] on button "15" at bounding box center [441, 329] width 15 height 14
click at [442, 332] on button "16" at bounding box center [441, 329] width 15 height 14
click at [450, 332] on button "17" at bounding box center [457, 329] width 15 height 14
click at [442, 332] on button "18" at bounding box center [441, 329] width 15 height 14
click at [442, 332] on button "19" at bounding box center [440, 329] width 15 height 14
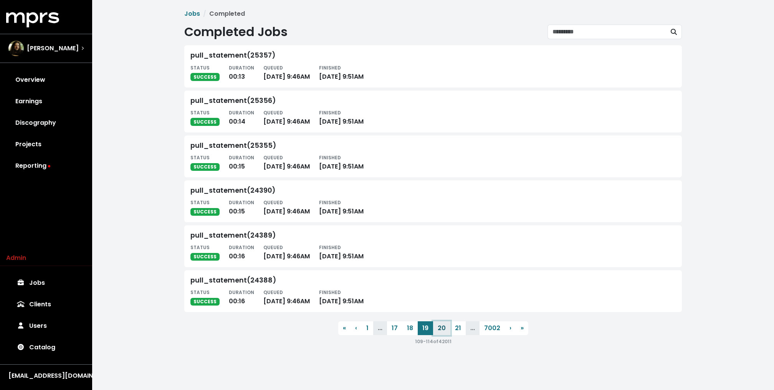
click at [442, 332] on button "20" at bounding box center [441, 329] width 17 height 14
click at [451, 332] on button "21" at bounding box center [458, 329] width 15 height 14
click at [442, 332] on button "22" at bounding box center [442, 329] width 17 height 14
click at [443, 332] on button "23" at bounding box center [442, 329] width 17 height 14
click at [443, 332] on button "24" at bounding box center [442, 329] width 17 height 14
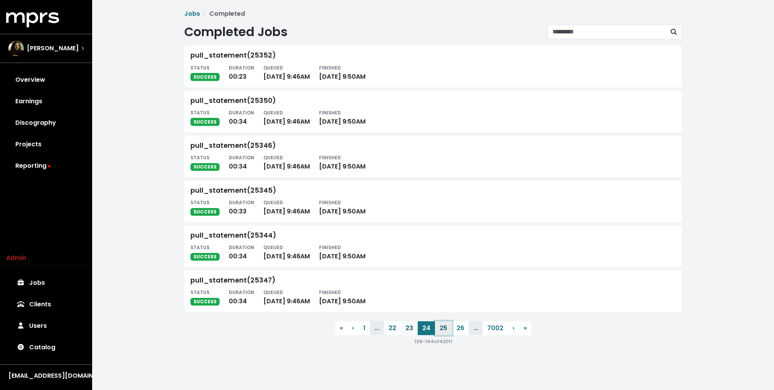
click at [443, 332] on button "25" at bounding box center [443, 329] width 17 height 14
click at [452, 332] on button "26" at bounding box center [460, 329] width 17 height 14
click at [443, 332] on button "27" at bounding box center [443, 329] width 17 height 14
click at [443, 332] on button "28" at bounding box center [443, 329] width 17 height 14
click at [443, 332] on button "29" at bounding box center [443, 329] width 17 height 14
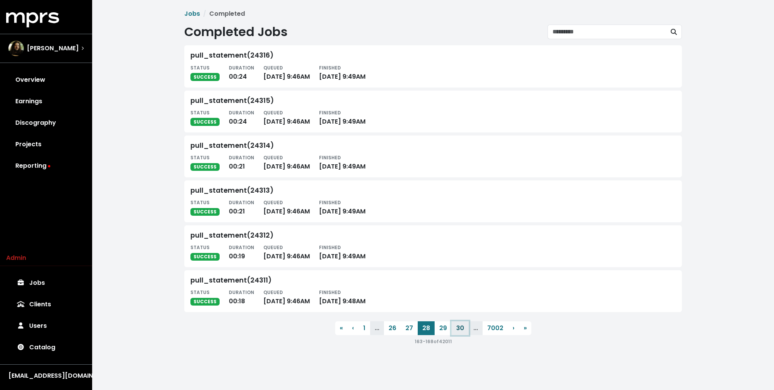
click at [452, 332] on button "30" at bounding box center [460, 329] width 17 height 14
click at [443, 332] on button "31" at bounding box center [443, 329] width 15 height 14
click at [443, 332] on button "32" at bounding box center [442, 329] width 17 height 14
click at [451, 332] on button "33" at bounding box center [459, 329] width 17 height 14
click at [443, 332] on button "34" at bounding box center [442, 329] width 17 height 14
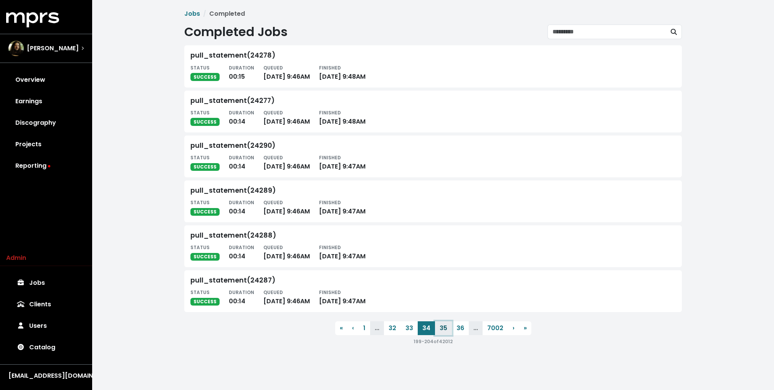
click at [443, 332] on button "35" at bounding box center [443, 329] width 17 height 14
click at [452, 332] on button "36" at bounding box center [460, 329] width 17 height 14
click at [443, 332] on button "37" at bounding box center [443, 329] width 17 height 14
click at [443, 332] on button "38" at bounding box center [443, 329] width 17 height 14
click at [452, 332] on button "39" at bounding box center [460, 329] width 17 height 14
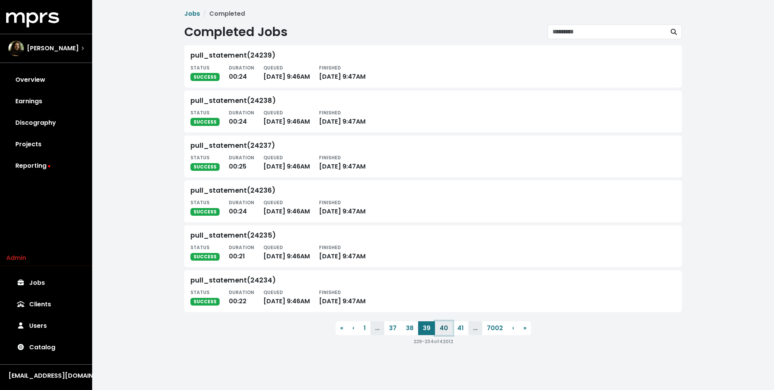
click at [443, 332] on button "40" at bounding box center [444, 329] width 18 height 14
click at [443, 332] on button "41" at bounding box center [444, 329] width 16 height 14
click at [443, 332] on button "42" at bounding box center [442, 329] width 17 height 14
click at [452, 332] on button "43" at bounding box center [460, 329] width 17 height 14
click at [443, 332] on button "44" at bounding box center [443, 329] width 18 height 14
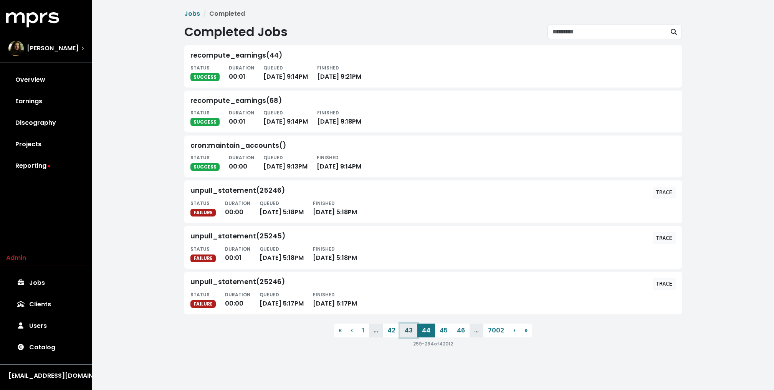
click at [412, 332] on button "43" at bounding box center [408, 331] width 17 height 14
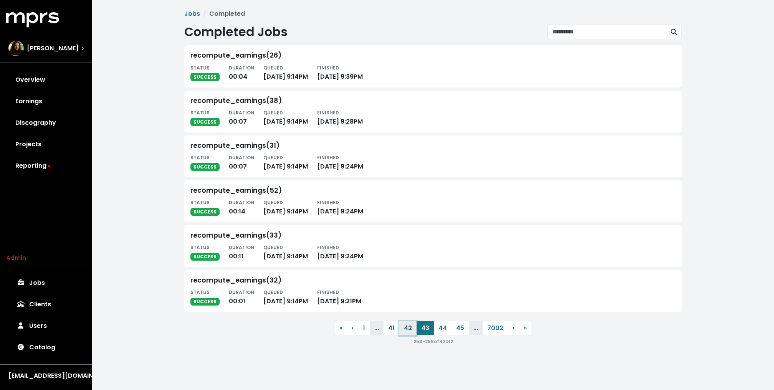
click at [410, 334] on button "42" at bounding box center [408, 329] width 17 height 14
click at [402, 333] on button "41" at bounding box center [409, 329] width 16 height 14
click at [23, 53] on div "[PERSON_NAME]" at bounding box center [43, 48] width 70 height 15
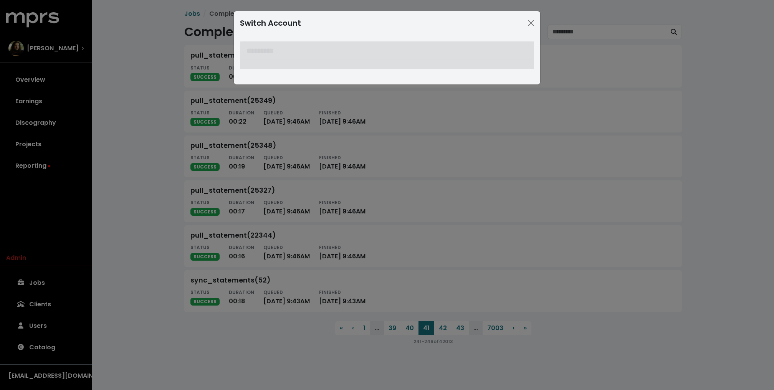
click at [23, 77] on div "Switch Account" at bounding box center [387, 195] width 774 height 390
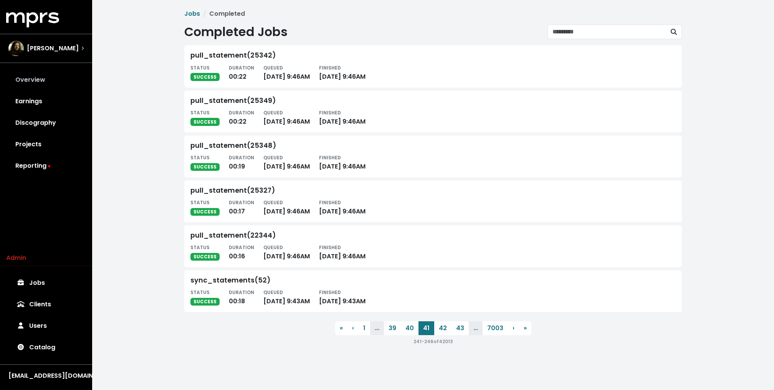
click at [32, 78] on link "Overview" at bounding box center [46, 80] width 80 height 22
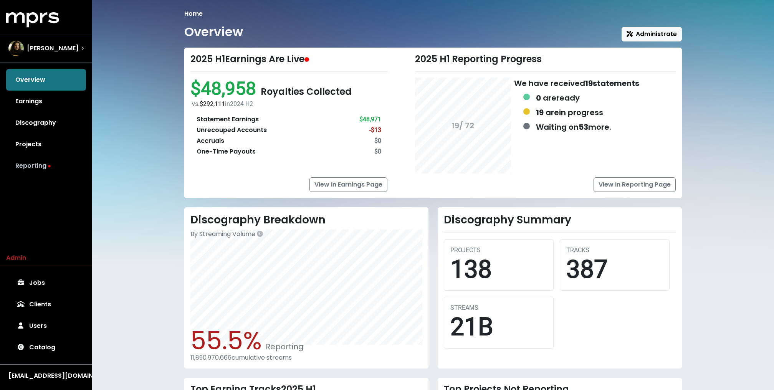
click at [38, 168] on link "Reporting" at bounding box center [46, 166] width 80 height 22
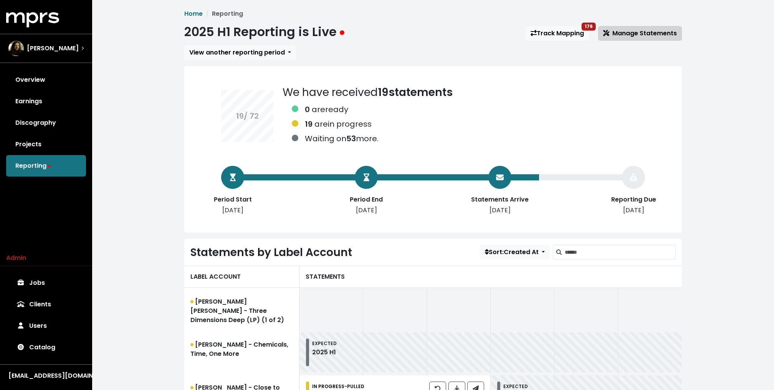
click at [640, 39] on button "Manage Statements" at bounding box center [641, 33] width 84 height 15
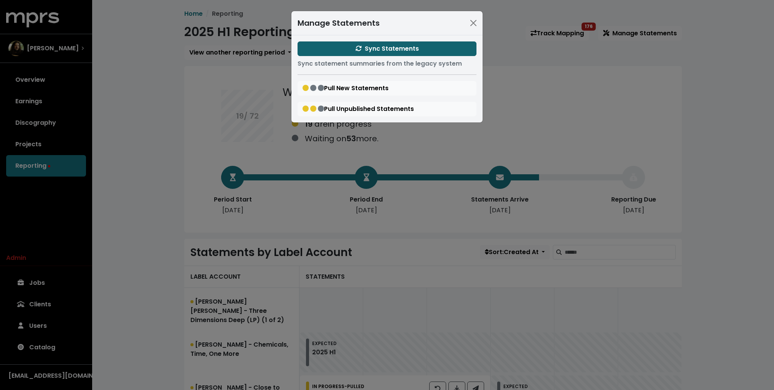
click at [396, 47] on span "Sync Statements" at bounding box center [387, 48] width 63 height 9
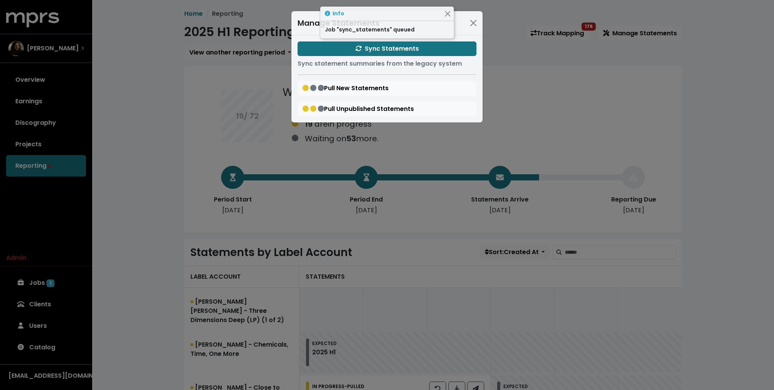
click at [127, 62] on div "Manage Statements Sync Statements Sync statement summaries from the legacy syst…" at bounding box center [387, 195] width 774 height 390
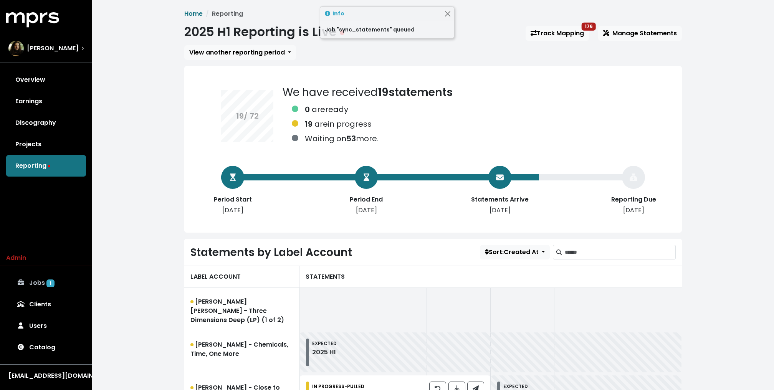
click at [45, 285] on link "Jobs 1" at bounding box center [46, 283] width 80 height 22
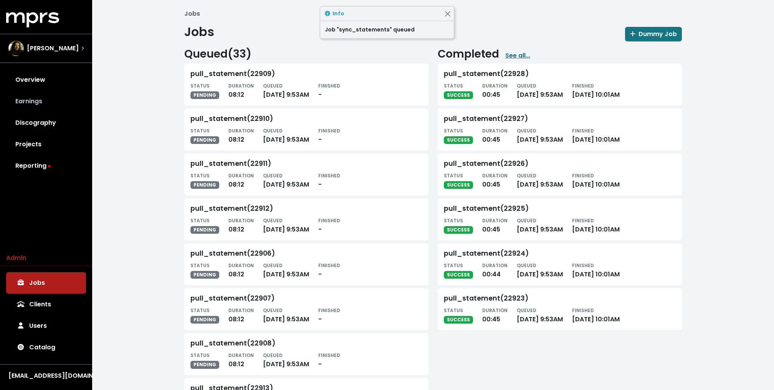
click at [35, 107] on link "Earnings" at bounding box center [46, 102] width 80 height 22
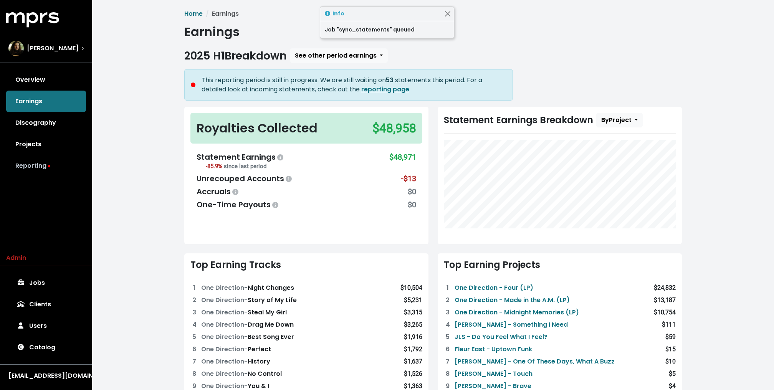
click at [36, 163] on link "Reporting" at bounding box center [46, 166] width 80 height 22
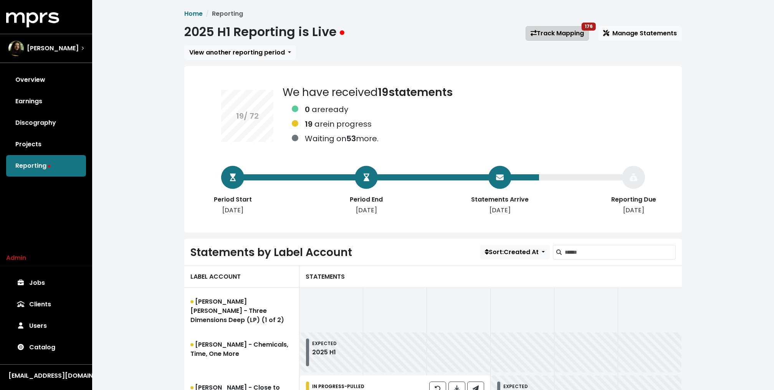
click at [569, 29] on link "Track Mapping 176" at bounding box center [557, 33] width 63 height 15
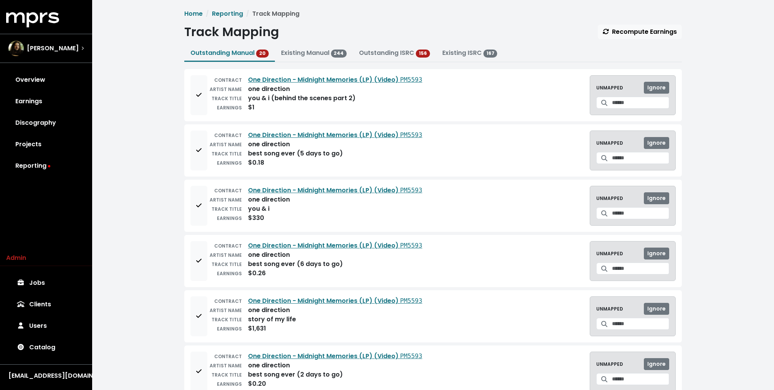
click at [51, 161] on link "Reporting" at bounding box center [46, 166] width 80 height 22
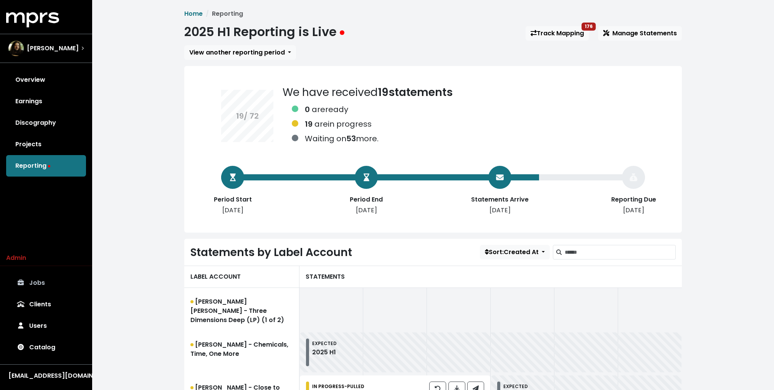
click at [35, 280] on link "Jobs" at bounding box center [46, 283] width 80 height 22
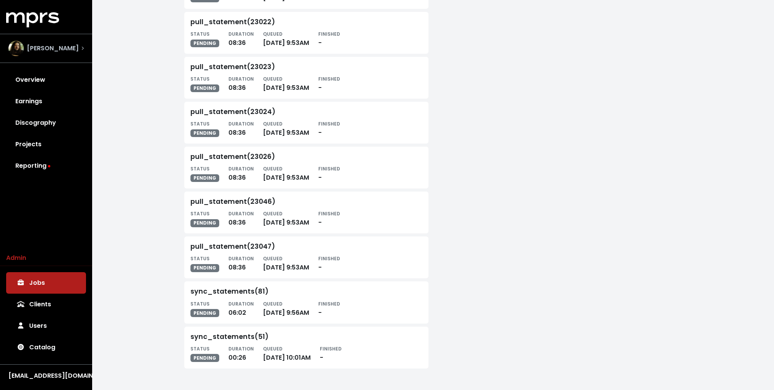
scroll to position [951, 0]
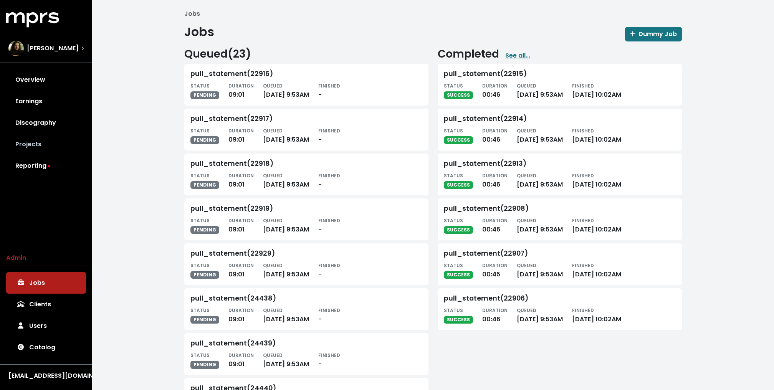
click at [34, 139] on link "Projects" at bounding box center [46, 145] width 80 height 22
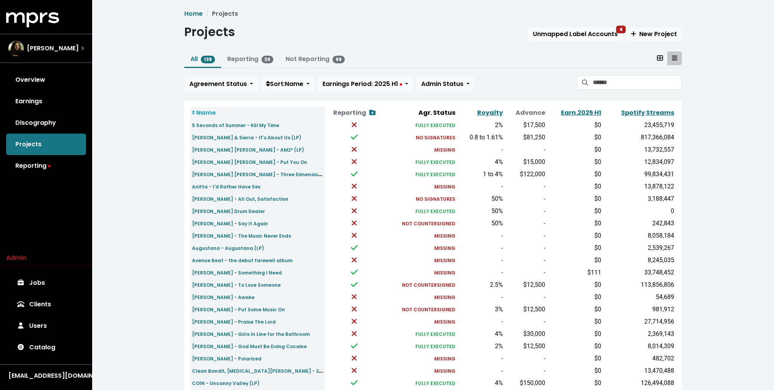
click at [659, 55] on icon at bounding box center [660, 58] width 6 height 6
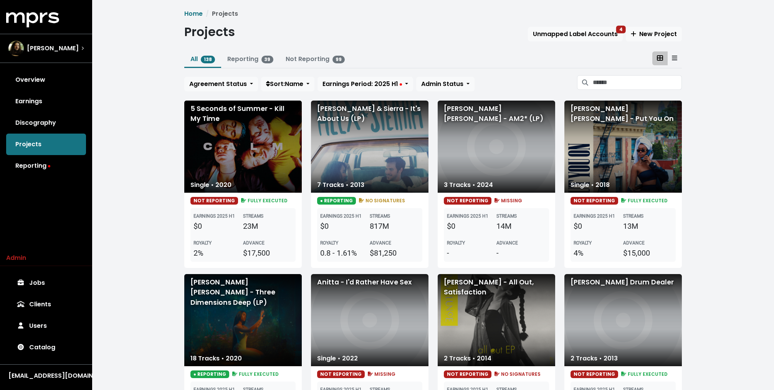
click at [479, 165] on div "[PERSON_NAME] [PERSON_NAME] - AM2* (LP)" at bounding box center [497, 147] width 118 height 92
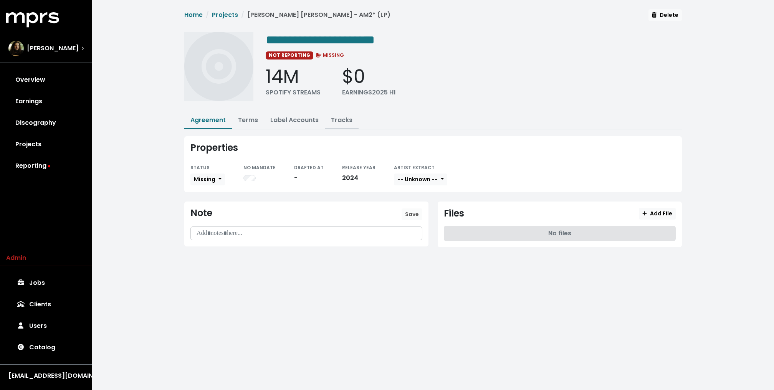
click at [344, 125] on button "Tracks" at bounding box center [342, 121] width 34 height 17
click at [339, 124] on button "Tracks" at bounding box center [342, 121] width 34 height 17
click at [342, 119] on link "Tracks" at bounding box center [342, 120] width 22 height 9
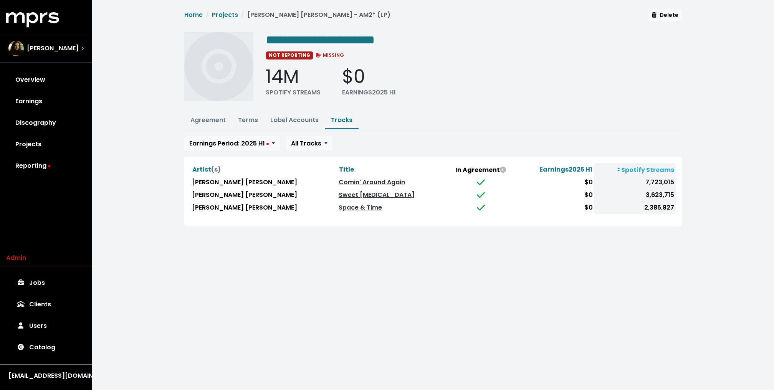
click at [339, 180] on link "Comin' Around Again" at bounding box center [372, 182] width 66 height 9
click at [339, 191] on link "Sweet Serotonin" at bounding box center [377, 195] width 76 height 9
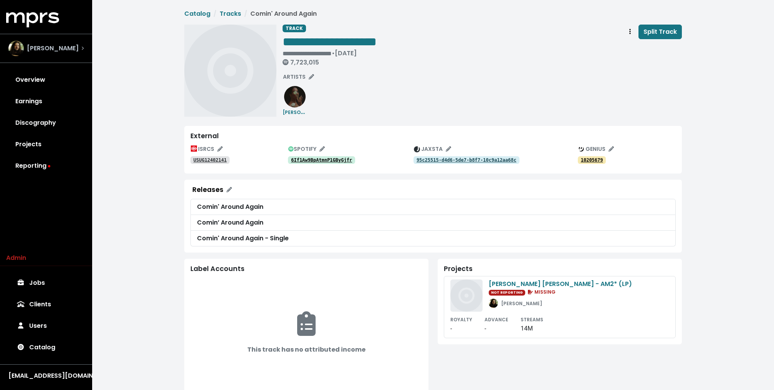
click at [59, 48] on span "[PERSON_NAME]" at bounding box center [53, 48] width 52 height 9
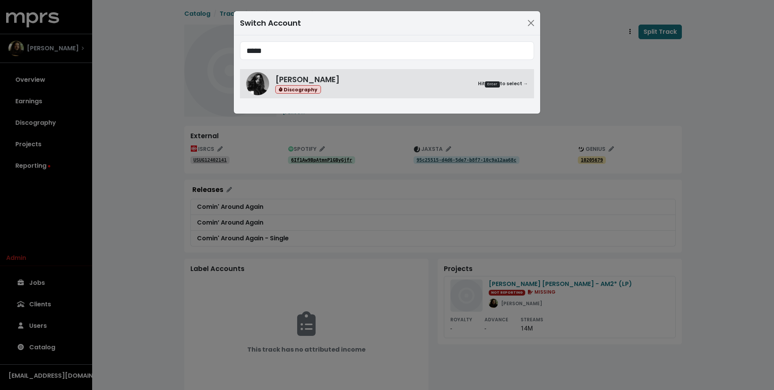
type input "*****"
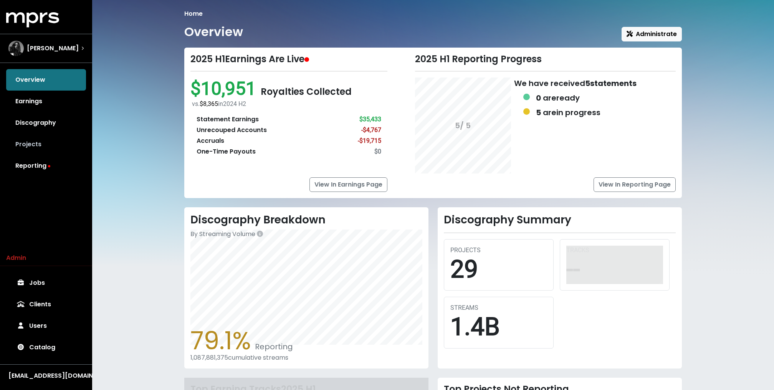
click at [37, 139] on link "Projects" at bounding box center [46, 145] width 80 height 22
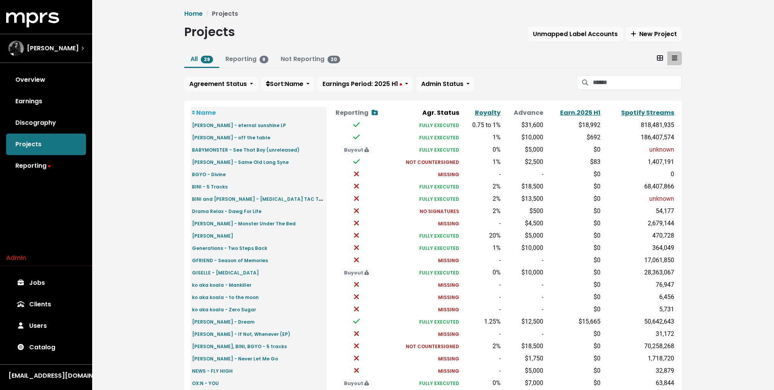
click at [662, 56] on icon at bounding box center [660, 57] width 6 height 5
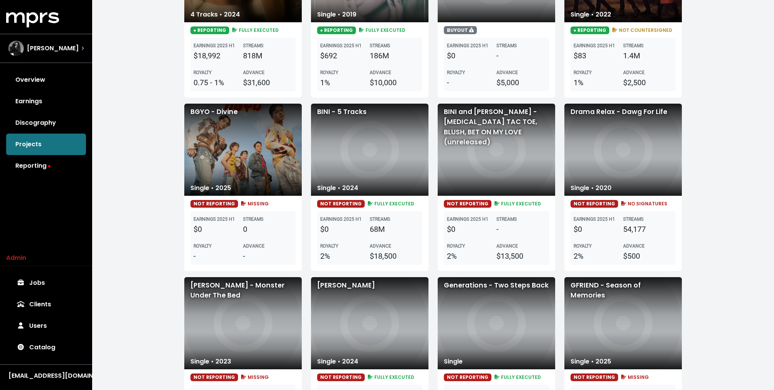
scroll to position [175, 0]
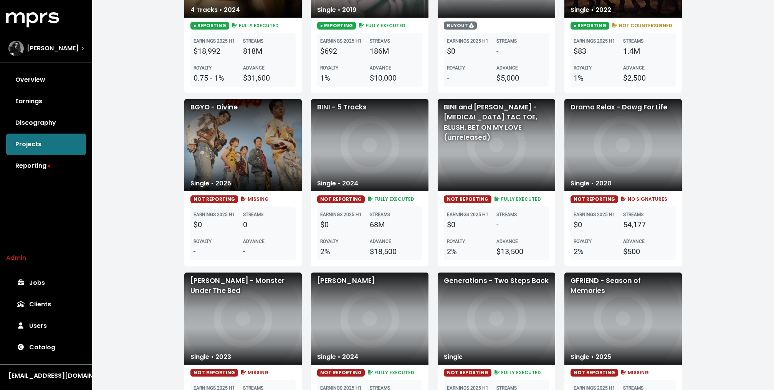
click at [363, 162] on div "BINI - 5 Tracks" at bounding box center [370, 145] width 118 height 92
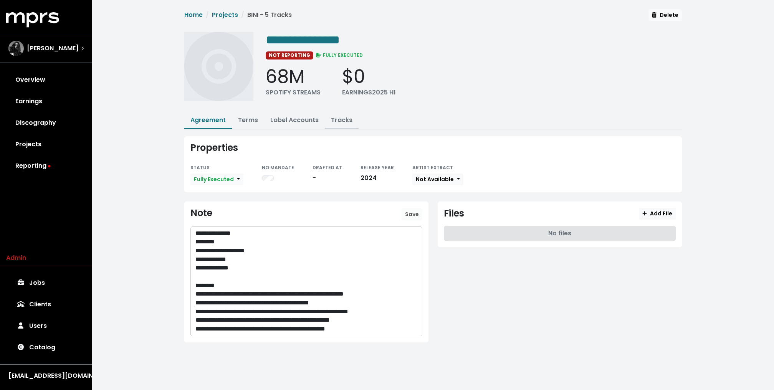
click at [341, 122] on link "Tracks" at bounding box center [342, 120] width 22 height 9
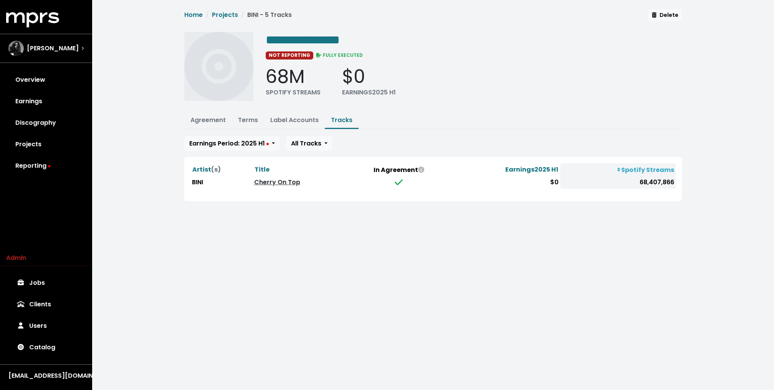
click at [285, 178] on link "Cherry On Top" at bounding box center [277, 182] width 46 height 9
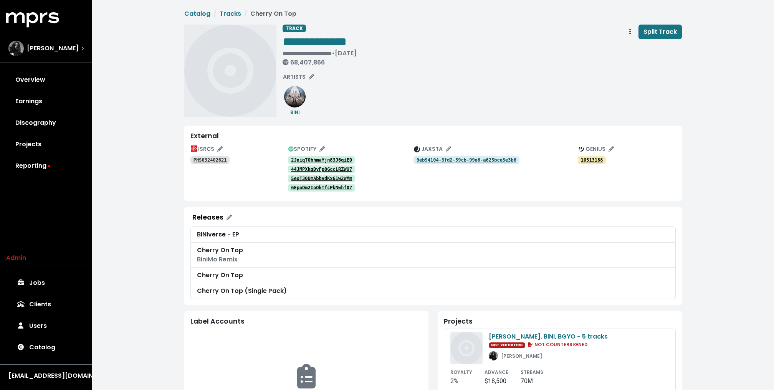
click at [302, 159] on tt "2JniqTObhmaYjn83J6qiED" at bounding box center [321, 160] width 61 height 5
click at [129, 168] on div "**********" at bounding box center [433, 311] width 682 height 623
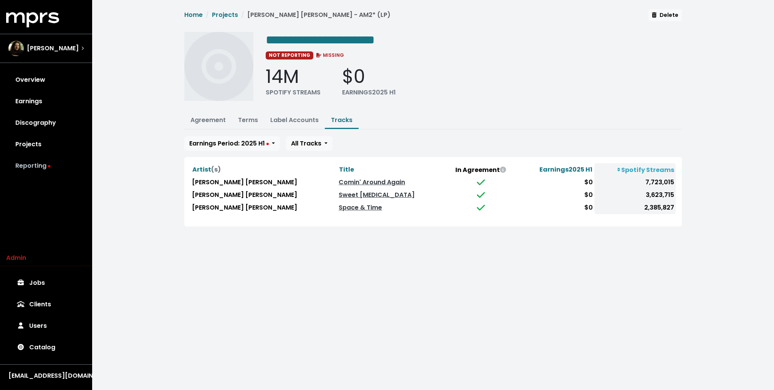
click at [39, 165] on link "Reporting" at bounding box center [46, 166] width 80 height 22
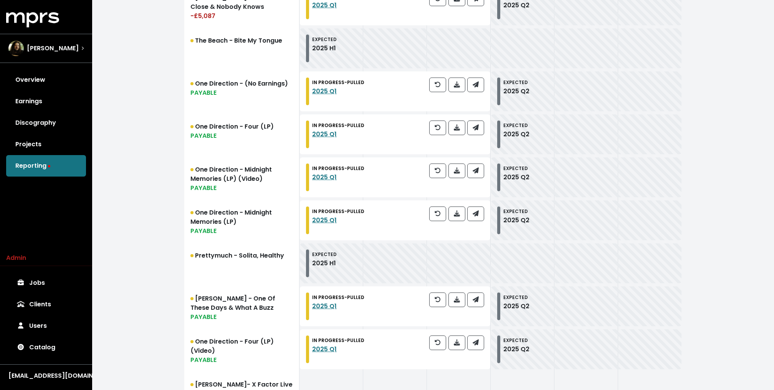
scroll to position [454, 0]
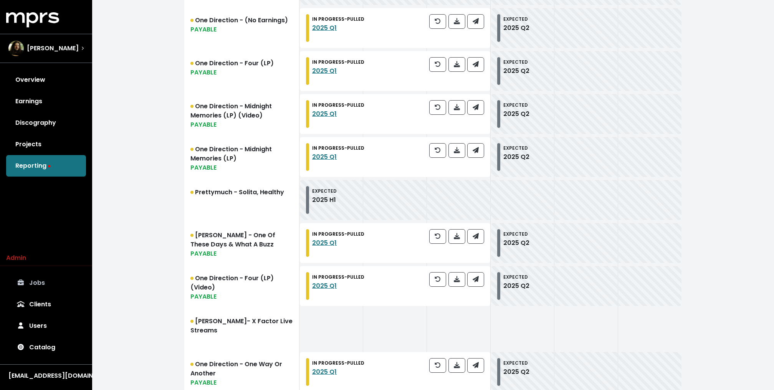
click at [33, 284] on link "Jobs" at bounding box center [46, 283] width 80 height 22
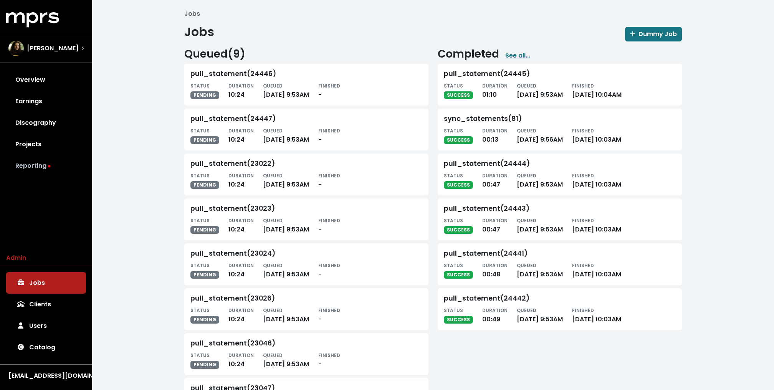
click at [45, 171] on link "Reporting" at bounding box center [46, 166] width 80 height 22
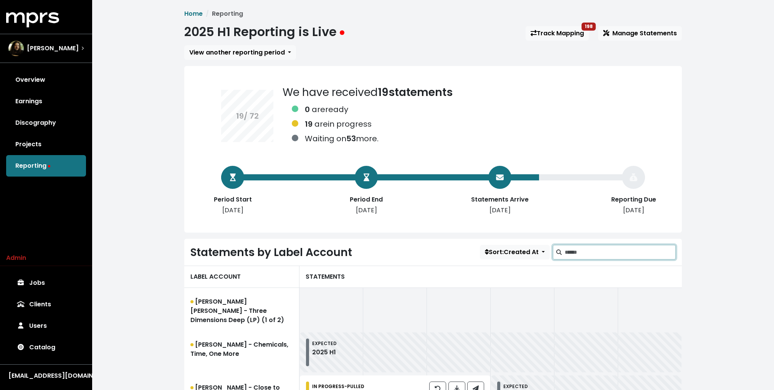
click at [590, 249] on input "Search label accounts" at bounding box center [620, 252] width 111 height 15
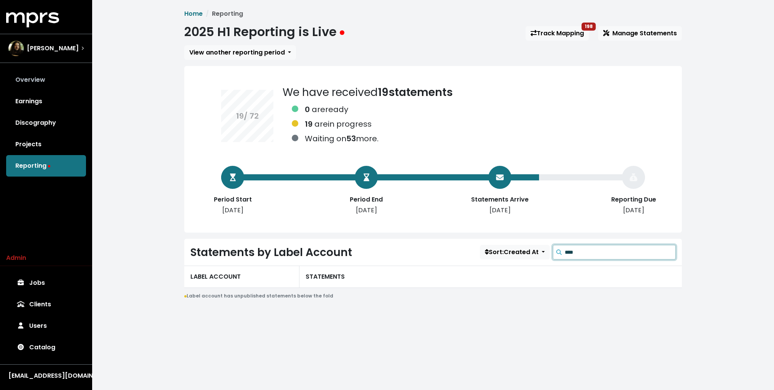
type input "****"
click at [36, 77] on link "Overview" at bounding box center [46, 80] width 80 height 22
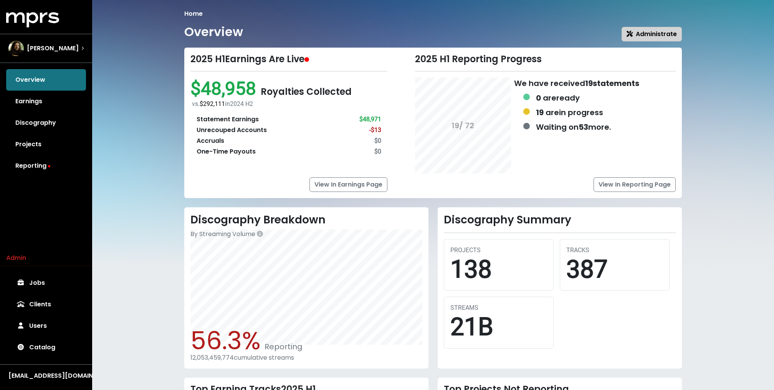
click at [657, 30] on span "Administrate" at bounding box center [652, 34] width 50 height 9
click at [46, 162] on link "Reporting" at bounding box center [46, 166] width 80 height 22
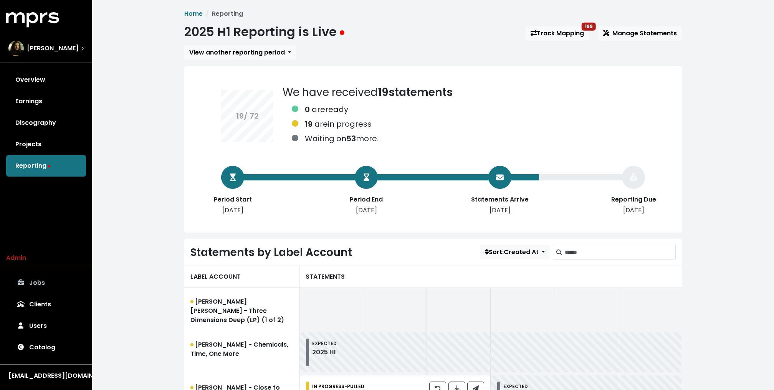
click at [47, 290] on link "Jobs" at bounding box center [46, 283] width 80 height 22
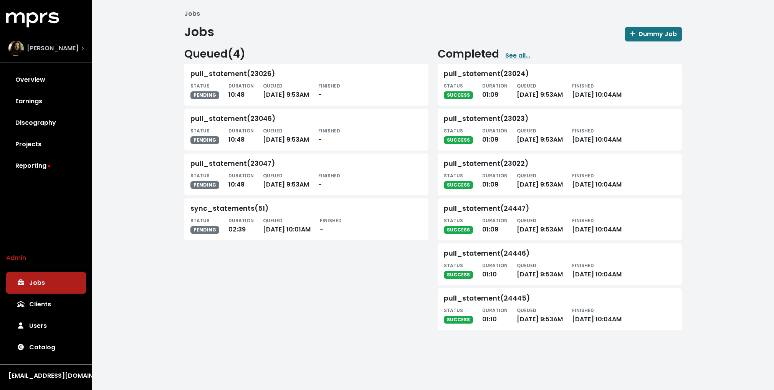
click at [55, 50] on span "[PERSON_NAME]" at bounding box center [53, 48] width 52 height 9
click at [193, 220] on small "STATUS" at bounding box center [200, 220] width 19 height 7
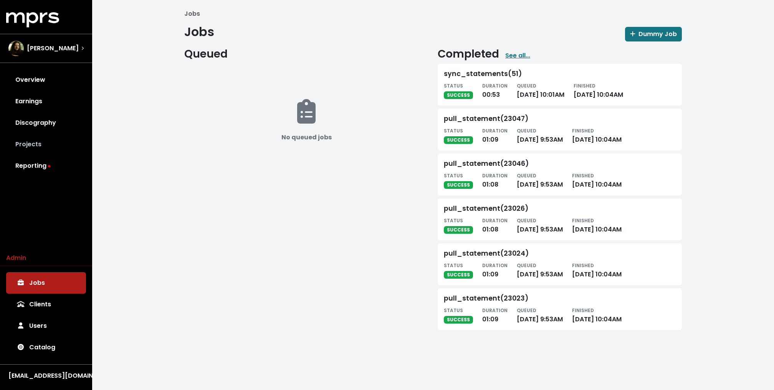
click at [56, 151] on link "Projects" at bounding box center [46, 145] width 80 height 22
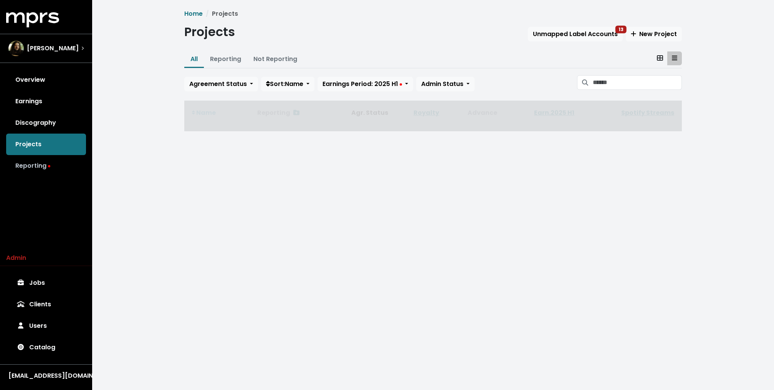
click at [46, 164] on link "Reporting" at bounding box center [46, 166] width 80 height 22
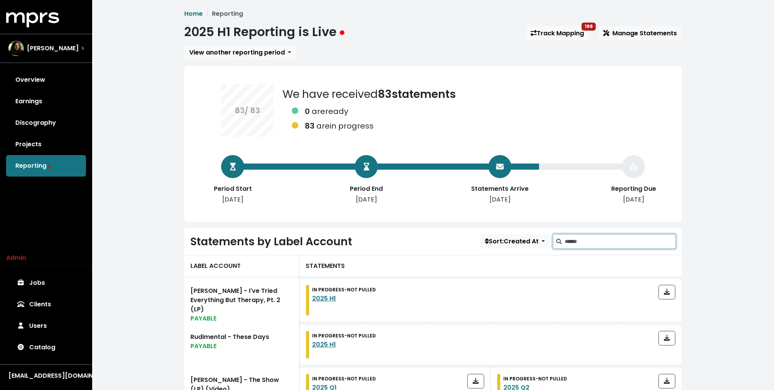
click at [587, 241] on input "Search label accounts" at bounding box center [620, 241] width 111 height 15
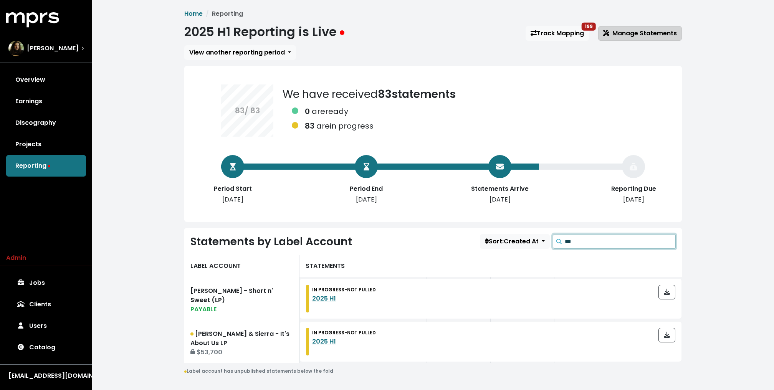
type input "***"
click at [631, 34] on span "Manage Statements" at bounding box center [641, 33] width 74 height 9
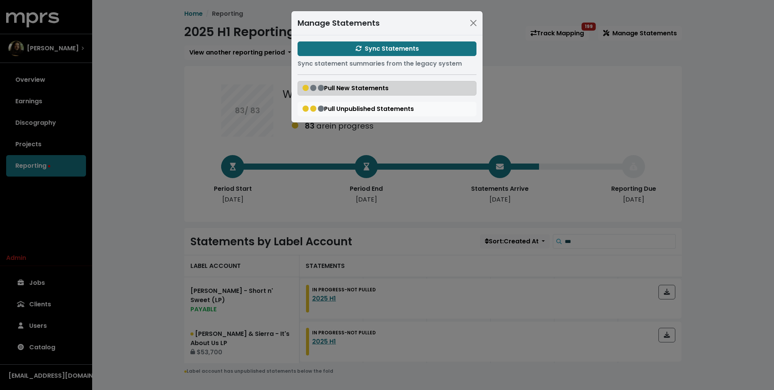
click at [376, 88] on span "Pull New Statements" at bounding box center [346, 88] width 86 height 9
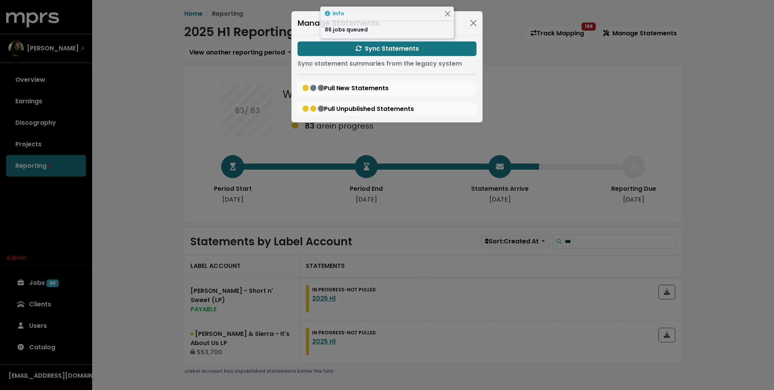
click at [189, 214] on div "Manage Statements Sync Statements Sync statement summaries from the legacy syst…" at bounding box center [387, 195] width 774 height 390
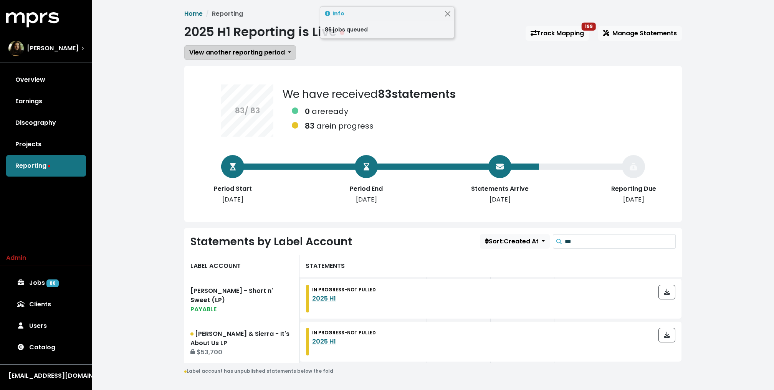
click at [250, 51] on span "View another reporting period" at bounding box center [237, 52] width 96 height 9
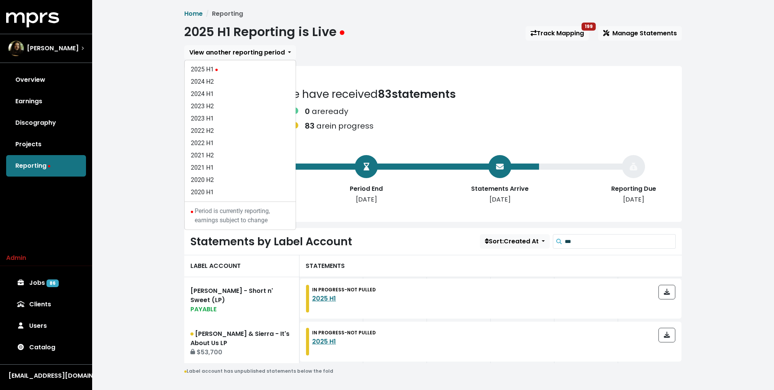
click at [147, 139] on div "Home Reporting 2025 H1 Reporting is Live Track Mapping 199 Manage Statements Vi…" at bounding box center [433, 203] width 682 height 406
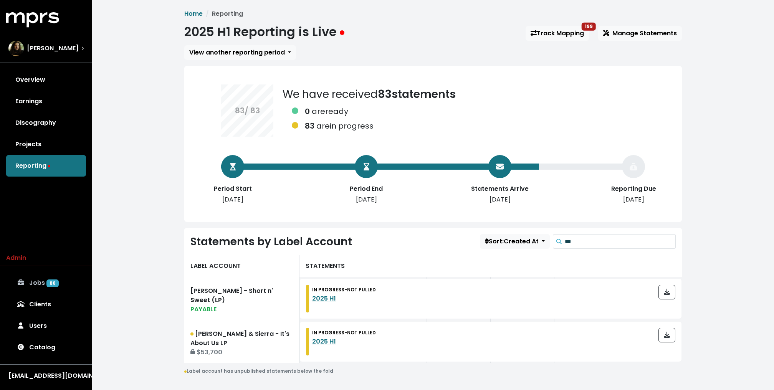
click at [38, 284] on link "Jobs 86" at bounding box center [46, 283] width 80 height 22
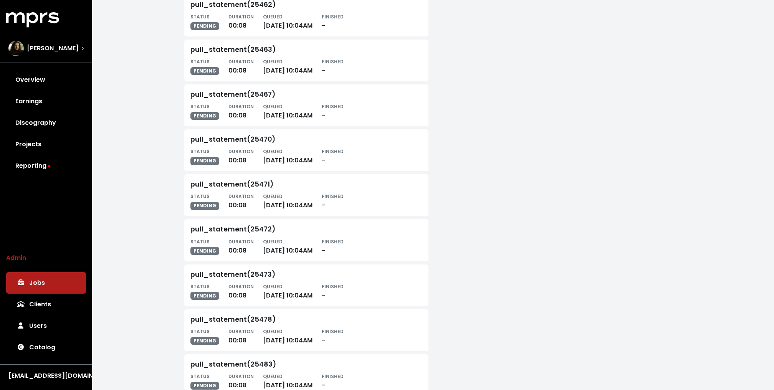
scroll to position [3561, 0]
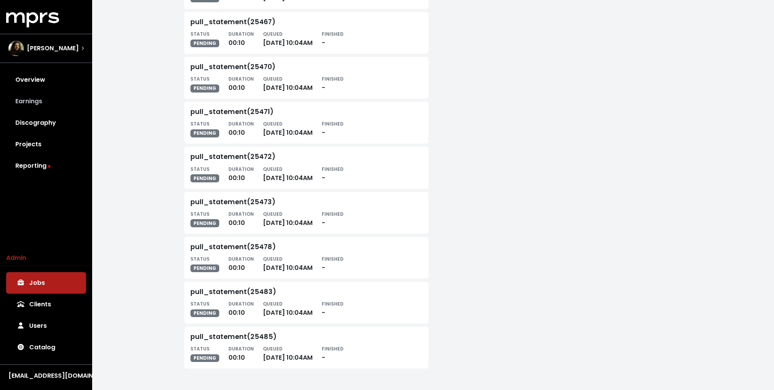
click at [59, 101] on link "Earnings" at bounding box center [46, 102] width 80 height 22
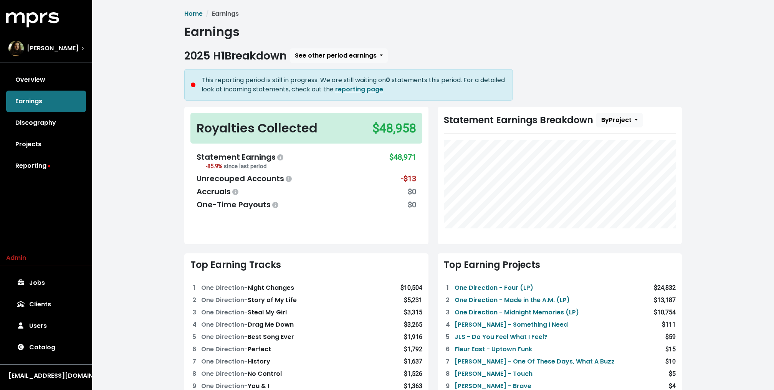
click at [128, 187] on div "Home Earnings Earnings 2025 H1 Breakdown See other period earnings This reporti…" at bounding box center [433, 339] width 682 height 679
click at [32, 179] on div "MPRS Logo [PERSON_NAME] Overview Earnings Discography Projects Reporting Admin …" at bounding box center [46, 198] width 92 height 372
click at [33, 169] on link "Reporting" at bounding box center [46, 166] width 80 height 22
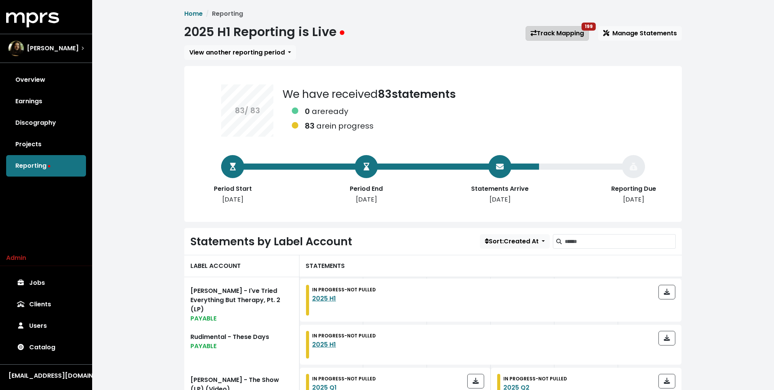
click at [563, 37] on link "Track Mapping 199" at bounding box center [557, 33] width 63 height 15
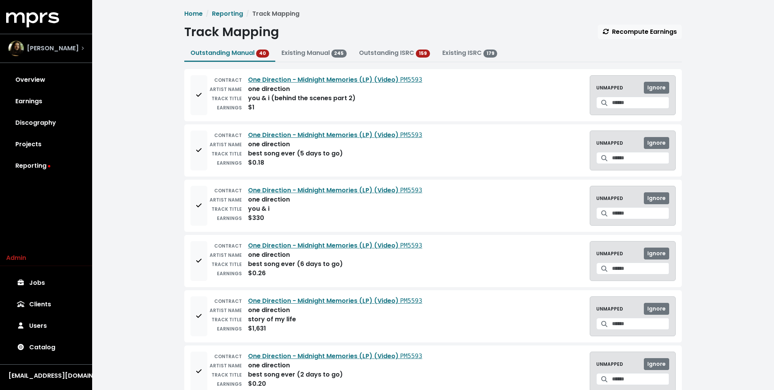
click at [80, 52] on div "Julian Bunetta" at bounding box center [45, 48] width 75 height 15
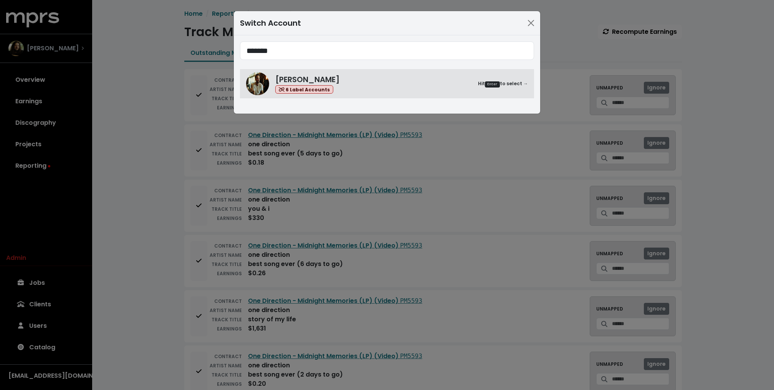
type input "*******"
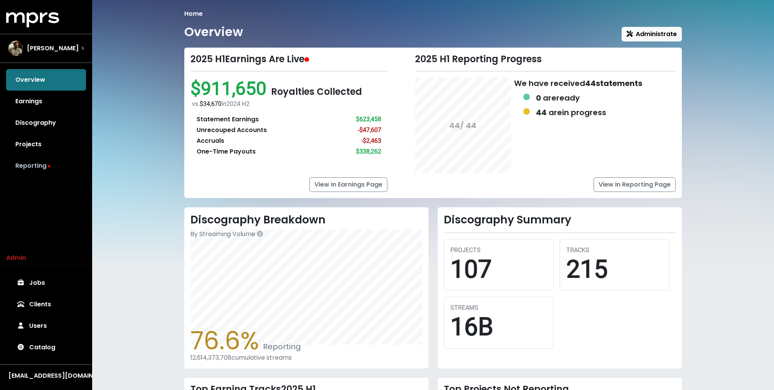
click at [25, 169] on link "Reporting" at bounding box center [46, 166] width 80 height 22
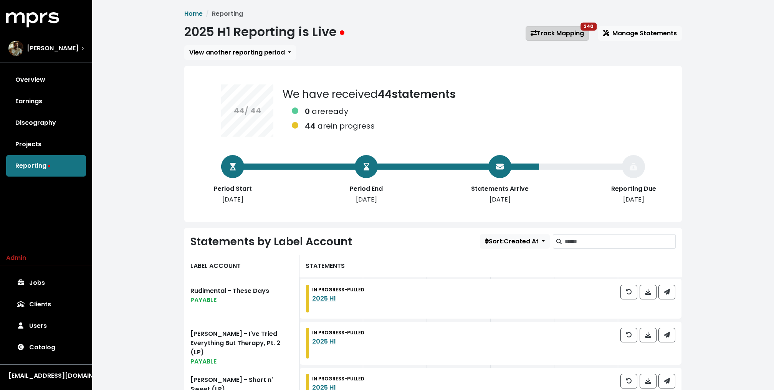
click at [562, 33] on link "Track Mapping 340" at bounding box center [557, 33] width 63 height 15
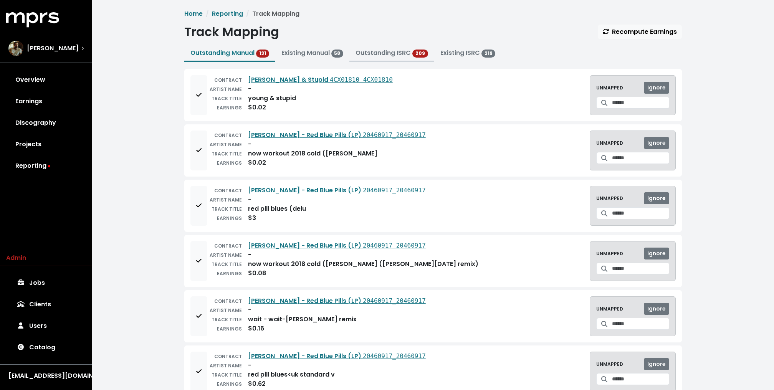
click at [408, 57] on link "Outstanding ISRC" at bounding box center [383, 52] width 55 height 9
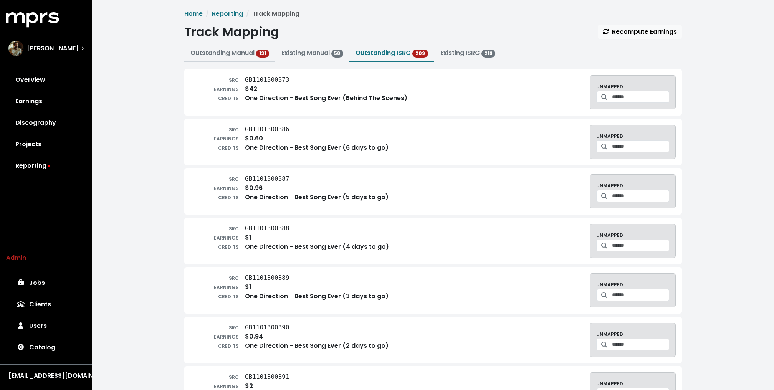
click at [226, 57] on link "Outstanding Manual 131" at bounding box center [230, 52] width 79 height 9
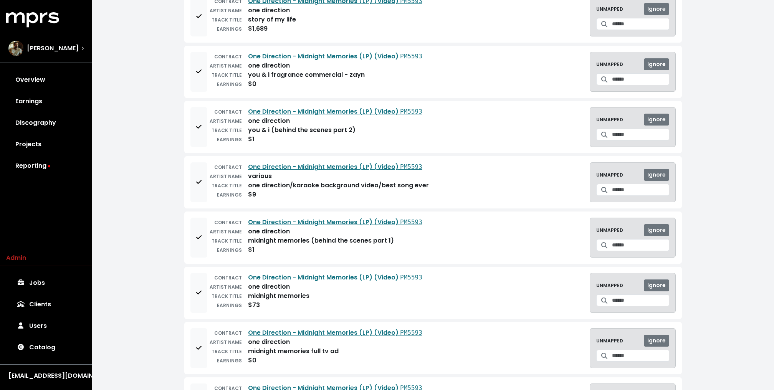
scroll to position [1429, 0]
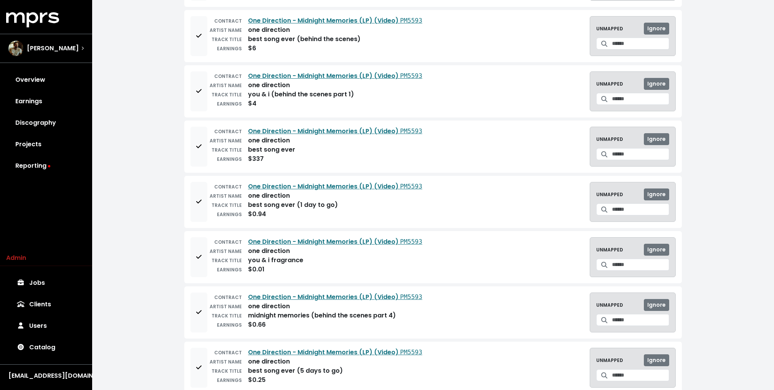
scroll to position [1911, 0]
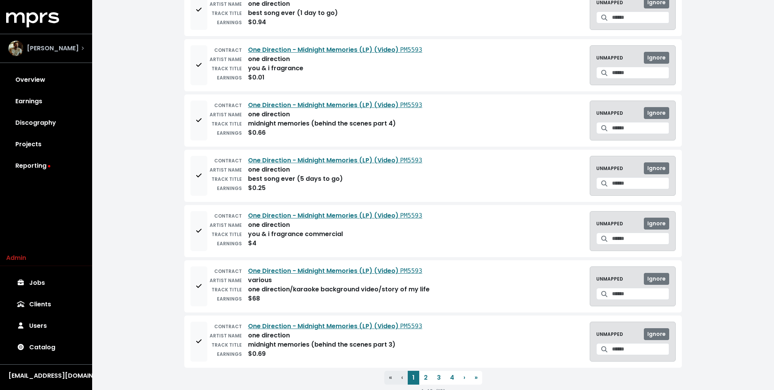
click at [70, 48] on div "John Ryan" at bounding box center [45, 48] width 75 height 15
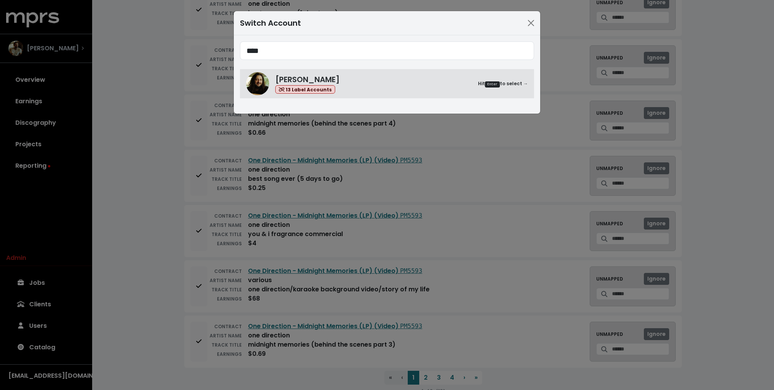
type input "****"
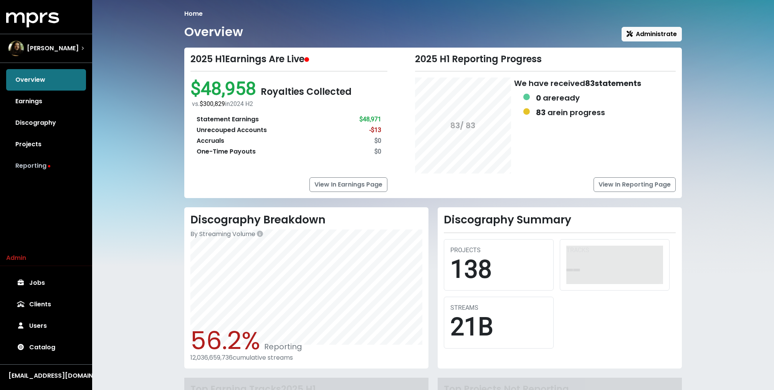
click at [39, 164] on link "Reporting" at bounding box center [46, 166] width 80 height 22
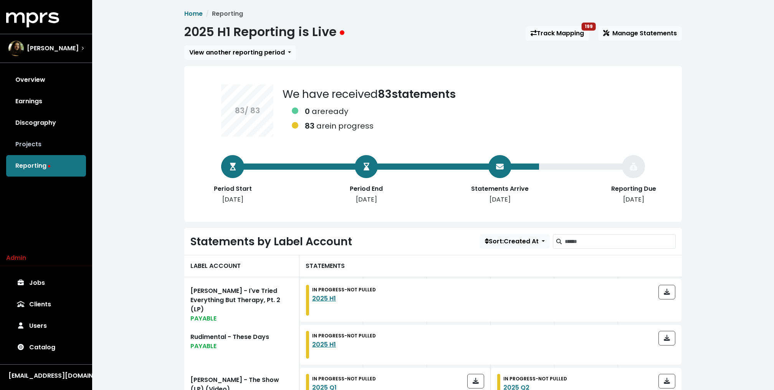
click at [33, 147] on link "Projects" at bounding box center [46, 145] width 80 height 22
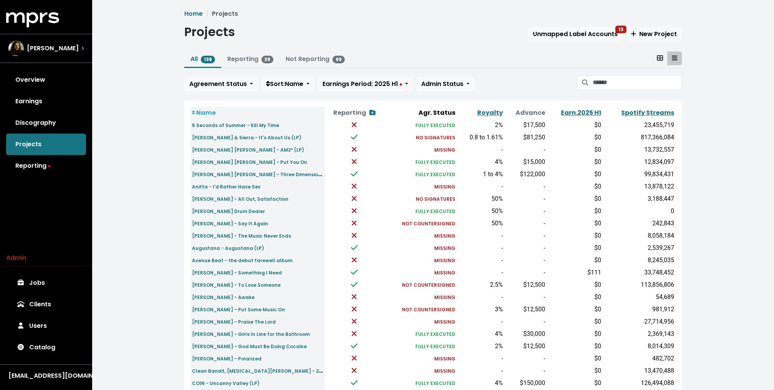
click at [658, 59] on icon at bounding box center [660, 57] width 6 height 5
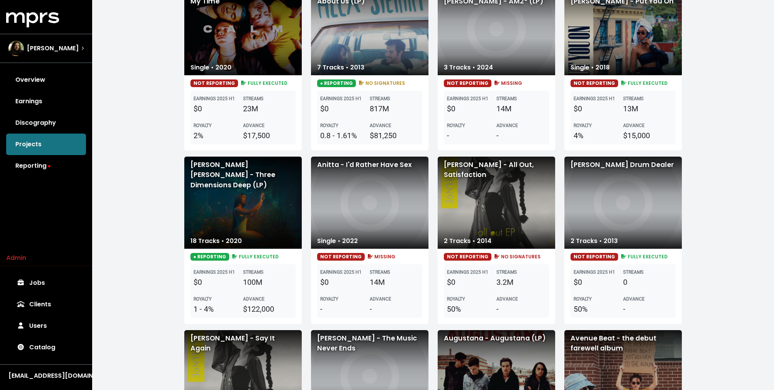
scroll to position [128, 0]
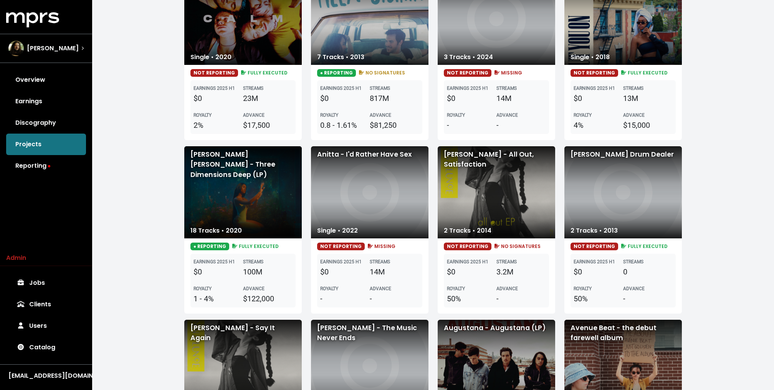
click at [387, 190] on div "Anitta - I'd Rather Have Sex" at bounding box center [370, 192] width 118 height 92
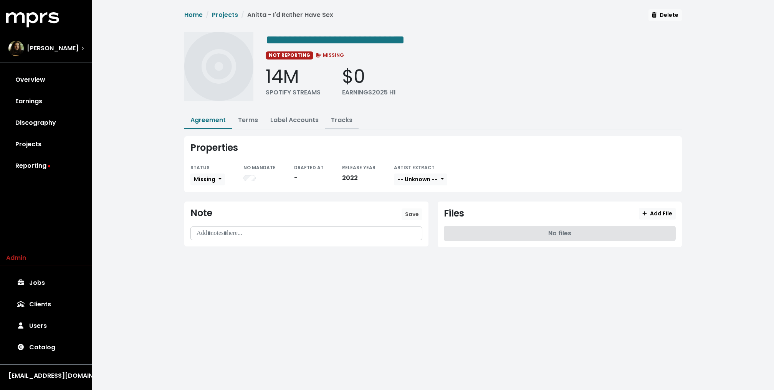
click at [341, 121] on link "Tracks" at bounding box center [342, 120] width 22 height 9
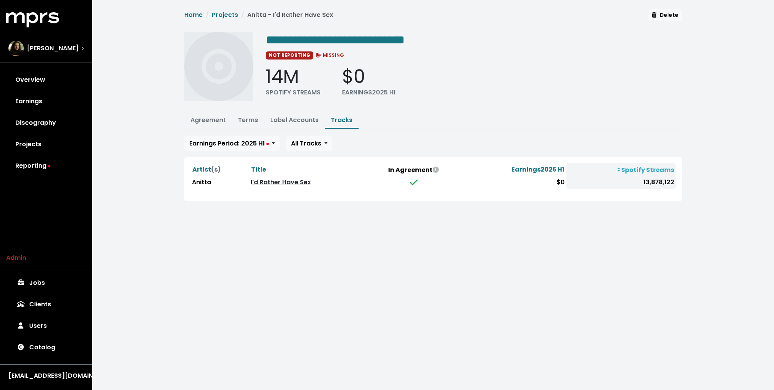
click at [273, 180] on link "I'd Rather Have Sex" at bounding box center [281, 182] width 60 height 9
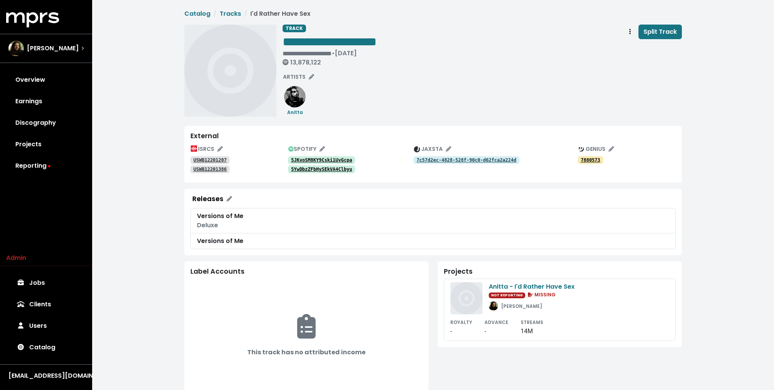
click at [312, 159] on tt "5JKvoSM8KY9Cski1UvGcpa" at bounding box center [321, 160] width 61 height 5
click at [306, 167] on tt "5YwDbzZFbHySEkVA4Clbyu" at bounding box center [321, 169] width 61 height 5
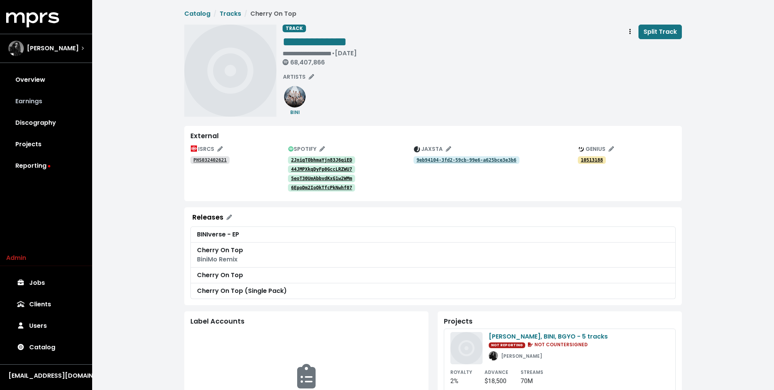
click at [44, 101] on link "Earnings" at bounding box center [46, 102] width 80 height 22
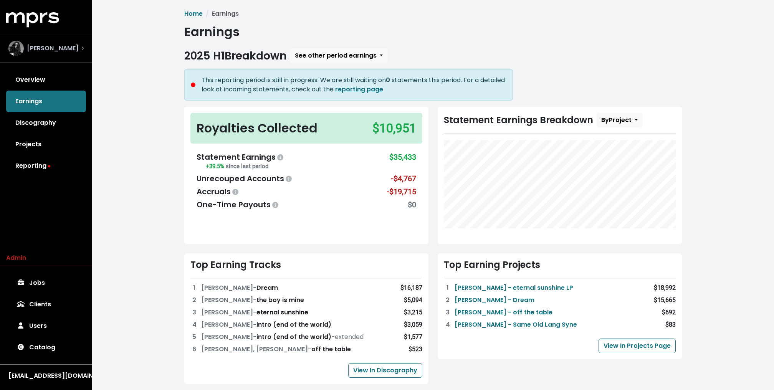
click at [37, 49] on span "Shintaro Yasuda" at bounding box center [53, 48] width 52 height 9
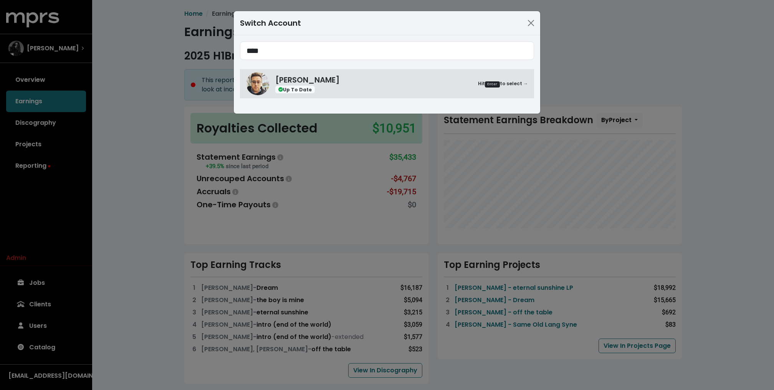
type input "****"
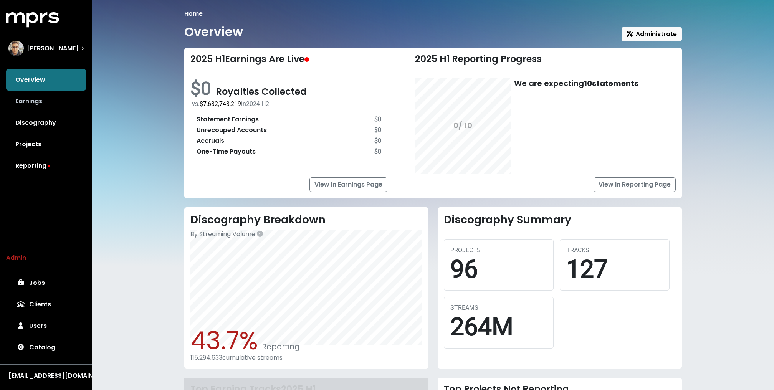
click at [66, 107] on link "Earnings" at bounding box center [46, 102] width 80 height 22
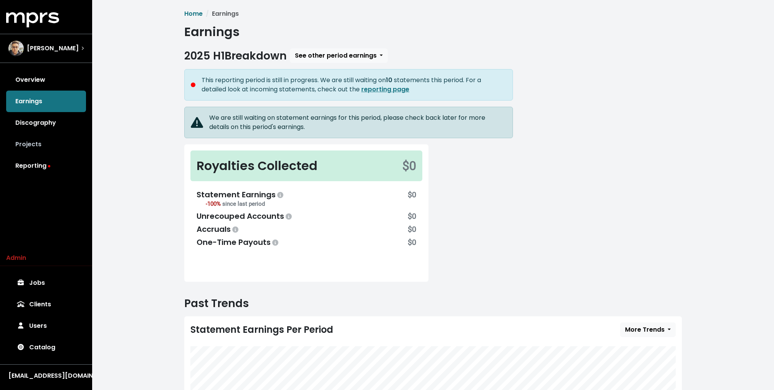
click at [43, 146] on link "Projects" at bounding box center [46, 145] width 80 height 22
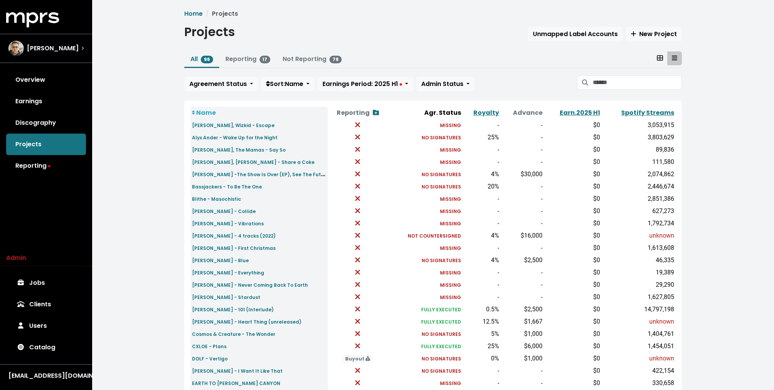
click at [654, 60] on link at bounding box center [660, 58] width 15 height 14
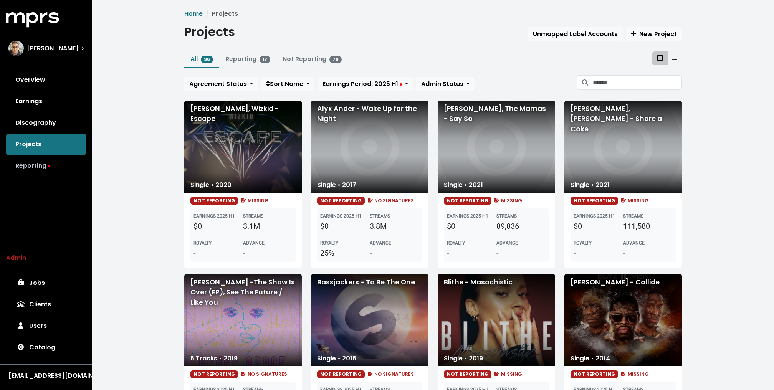
click at [54, 158] on link "Reporting" at bounding box center [46, 166] width 80 height 22
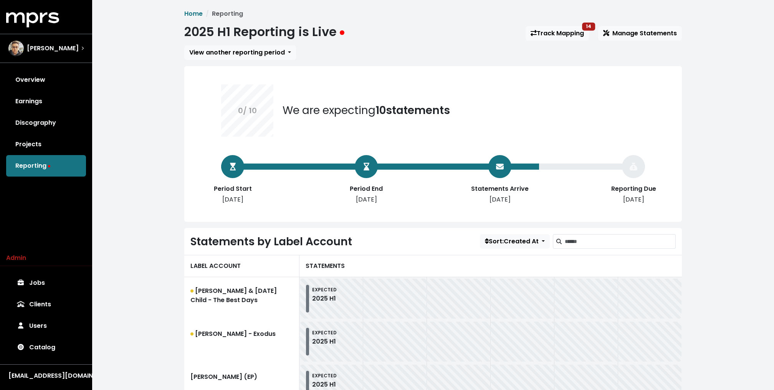
click at [106, 201] on div "Home Reporting 2025 H1 Reporting is Live Track Mapping 14 Manage Statements Vie…" at bounding box center [433, 375] width 682 height 751
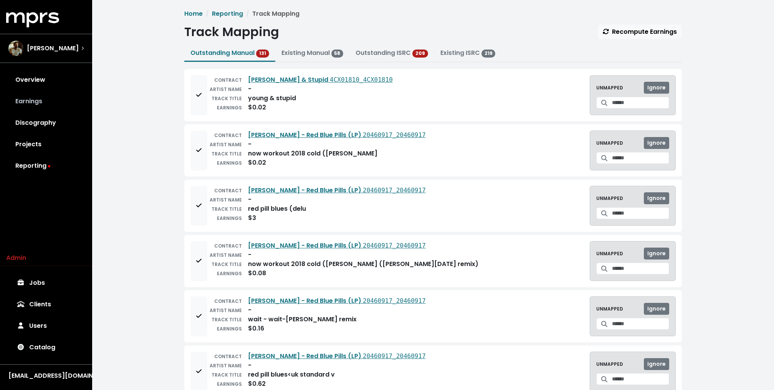
click at [37, 97] on link "Earnings" at bounding box center [46, 102] width 80 height 22
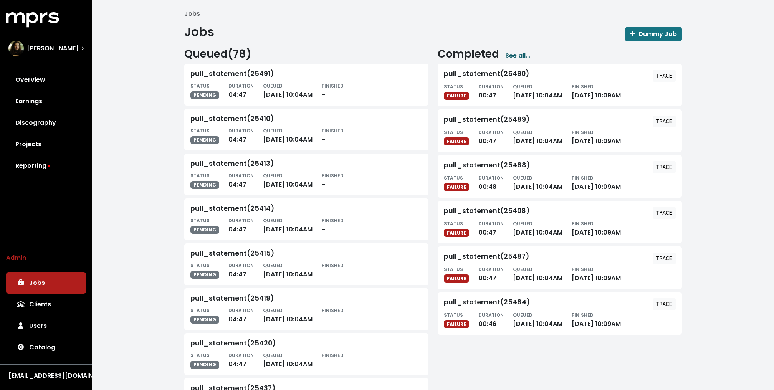
click at [518, 54] on link "See all..." at bounding box center [518, 55] width 25 height 9
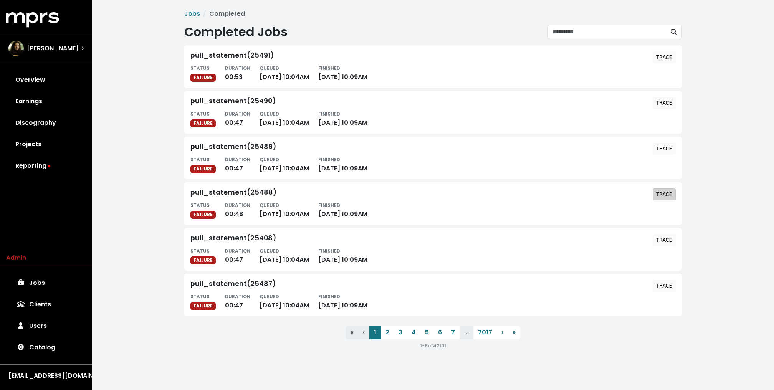
click at [660, 194] on tt "TRACE" at bounding box center [665, 194] width 16 height 6
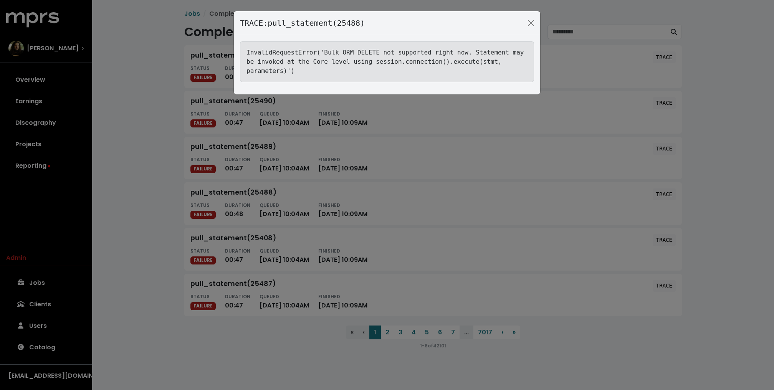
click at [242, 196] on div "TRACE: pull_statement(25488) InvalidRequestError('Bulk ORM DELETE not supported…" at bounding box center [387, 195] width 774 height 390
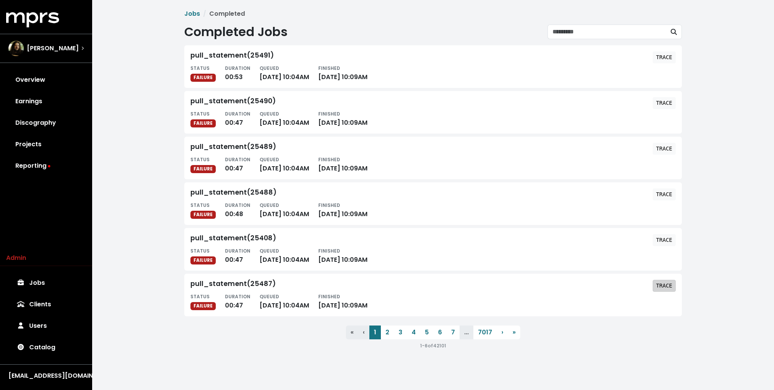
click at [669, 289] on span "TRACE" at bounding box center [665, 286] width 16 height 8
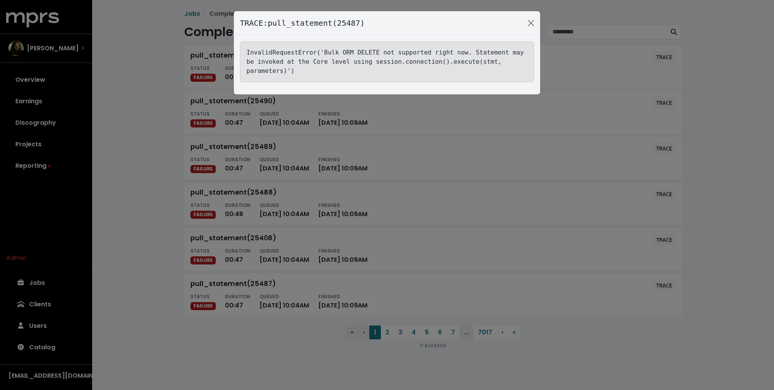
click at [134, 149] on div "TRACE: pull_statement(25487) InvalidRequestError('Bulk ORM DELETE not supported…" at bounding box center [387, 195] width 774 height 390
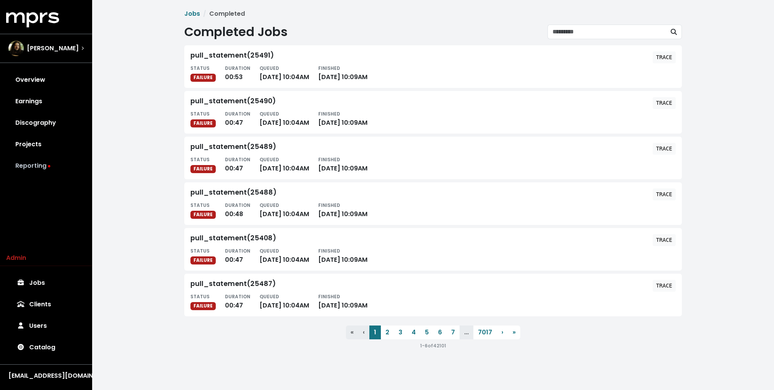
click at [35, 164] on link "Reporting" at bounding box center [46, 166] width 80 height 22
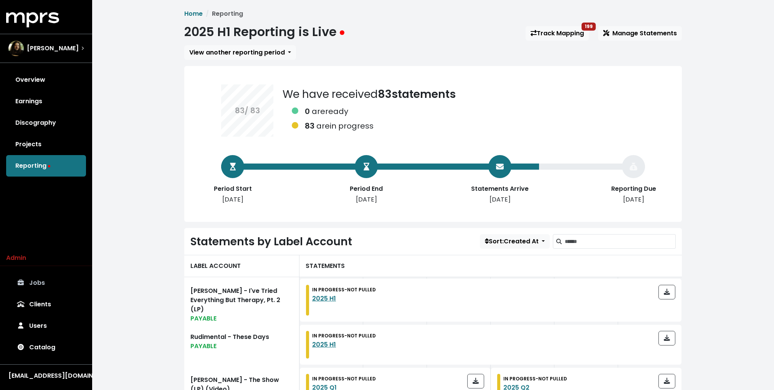
click at [43, 279] on link "Jobs" at bounding box center [46, 283] width 80 height 22
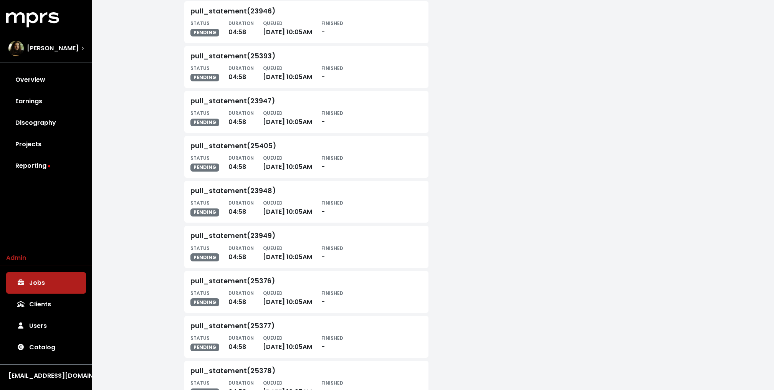
scroll to position [1414, 0]
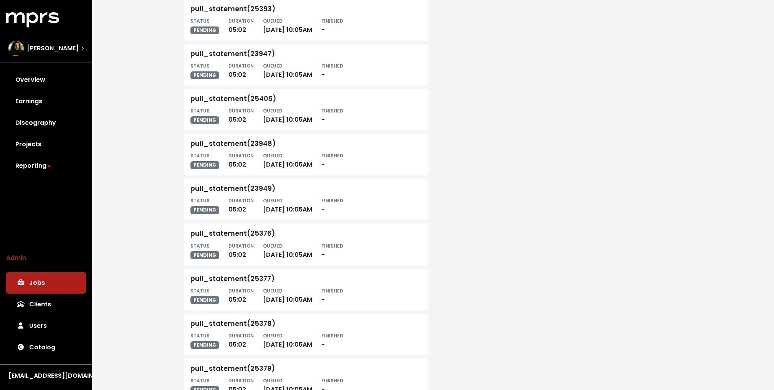
click at [148, 100] on div "Jobs Jobs Dummy Job Queued ( 70 ) pull_statement(25441) STATUS PENDING DURATION…" at bounding box center [433, 201] width 682 height 3231
click at [28, 98] on link "Earnings" at bounding box center [46, 102] width 80 height 22
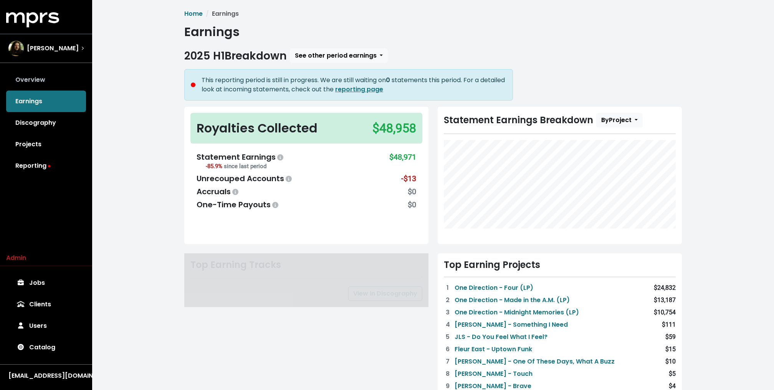
click at [25, 72] on link "Overview" at bounding box center [46, 80] width 80 height 22
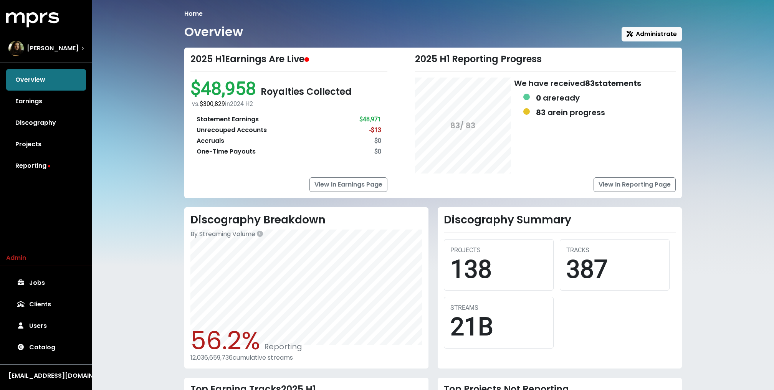
click at [35, 31] on div "MPRS Logo Julian Bunetta Overview Earnings Discography Projects Reporting" at bounding box center [46, 94] width 92 height 164
click at [30, 39] on div "[PERSON_NAME]" at bounding box center [46, 49] width 88 height 28
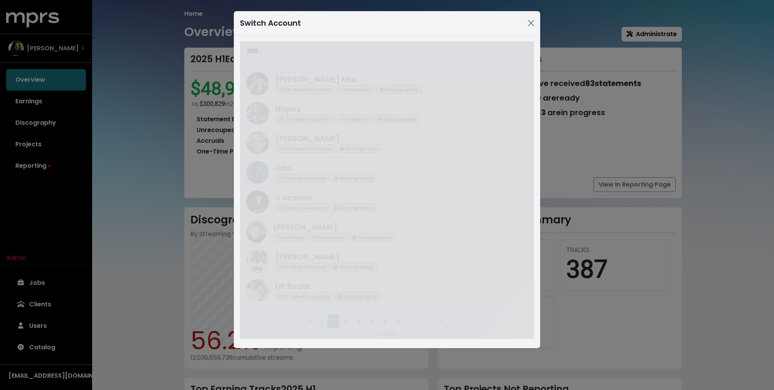
type input "****"
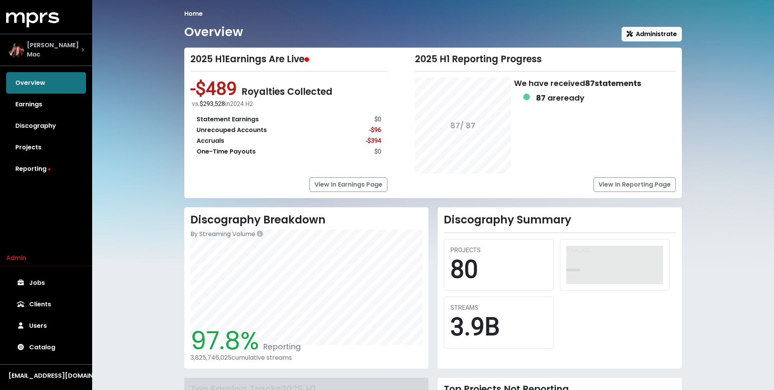
click at [30, 39] on div "Keegan Mac" at bounding box center [46, 50] width 88 height 31
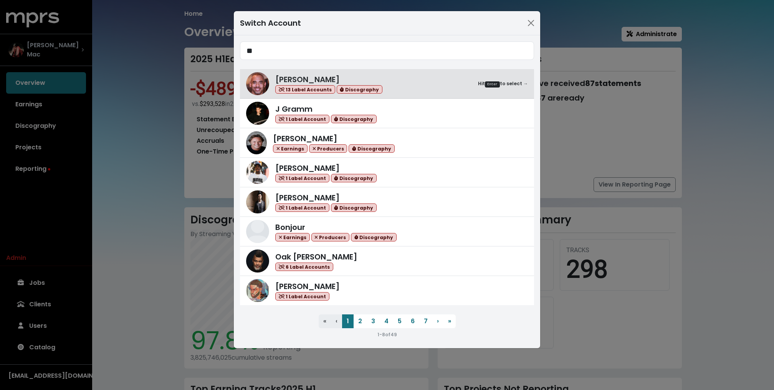
type input "*"
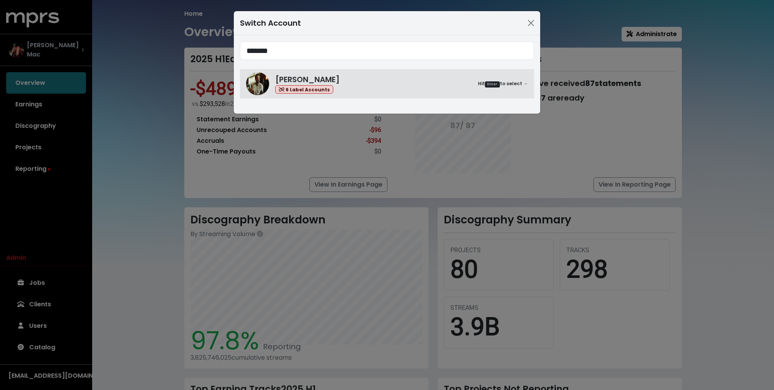
type input "*******"
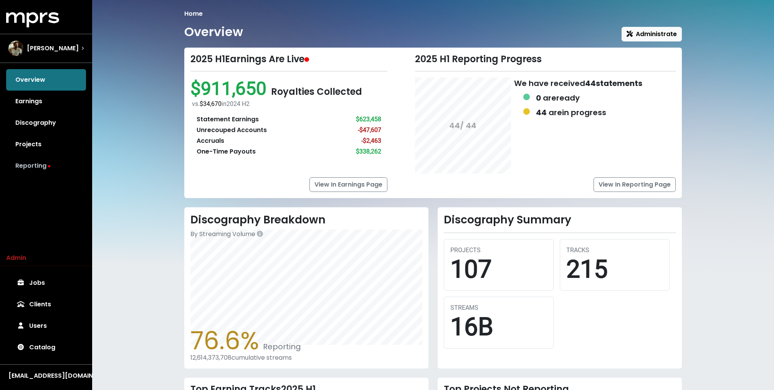
click at [53, 162] on link "Reporting" at bounding box center [46, 166] width 80 height 22
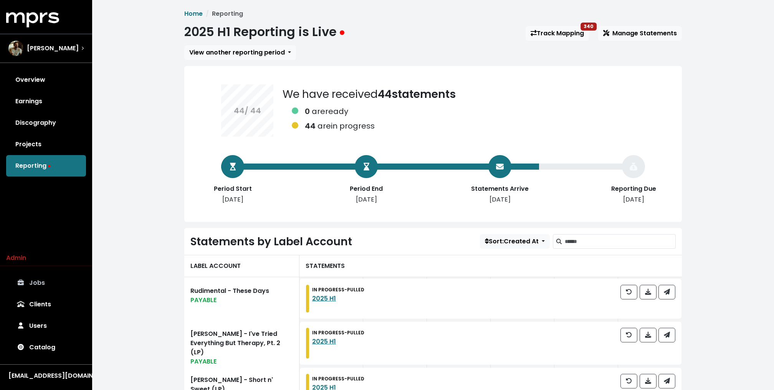
click at [39, 282] on link "Jobs" at bounding box center [46, 283] width 80 height 22
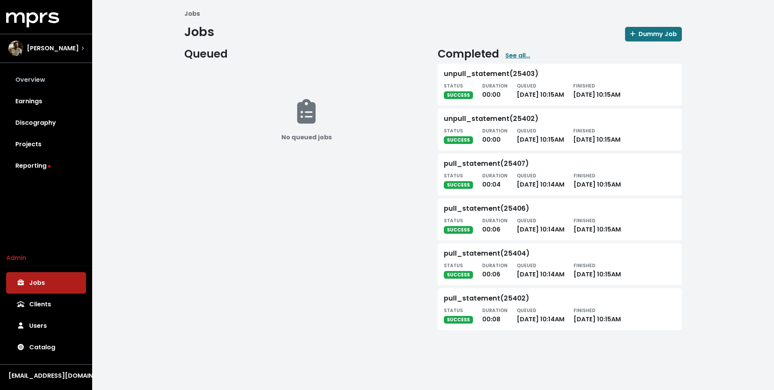
click at [35, 86] on link "Overview" at bounding box center [46, 80] width 80 height 22
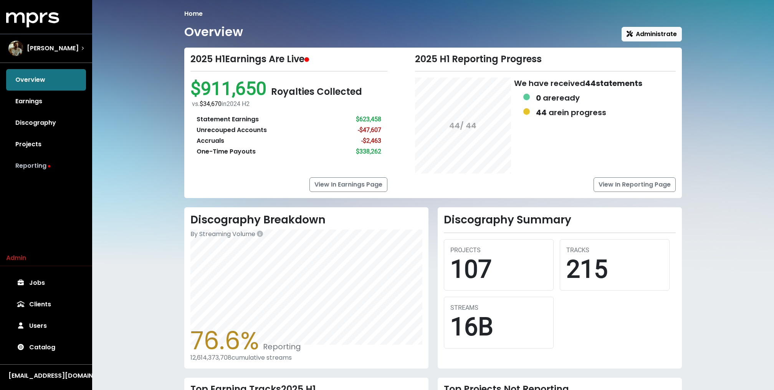
click at [55, 167] on link "Reporting" at bounding box center [46, 166] width 80 height 22
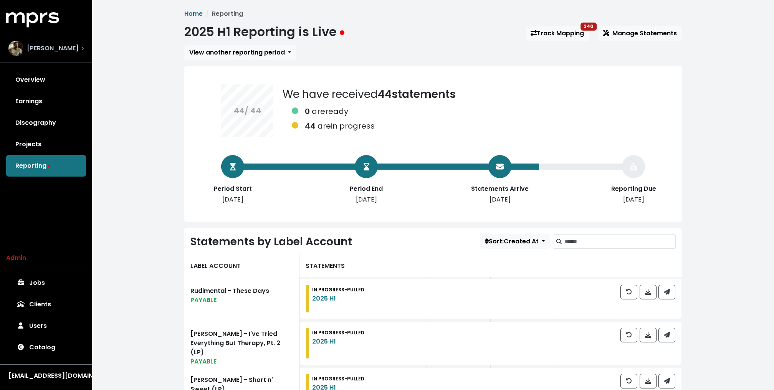
click at [62, 39] on div "John Ryan" at bounding box center [46, 49] width 88 height 28
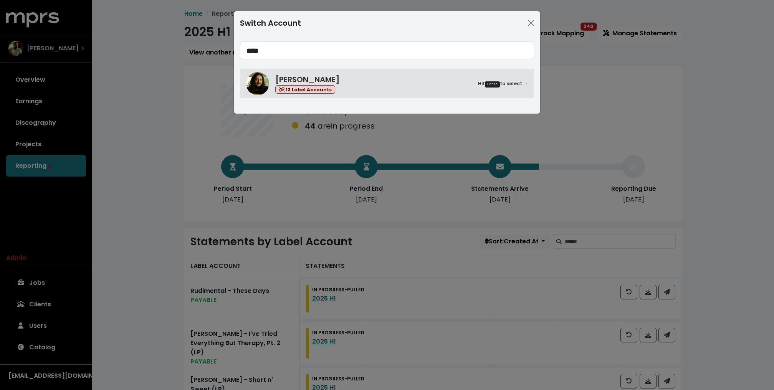
type input "****"
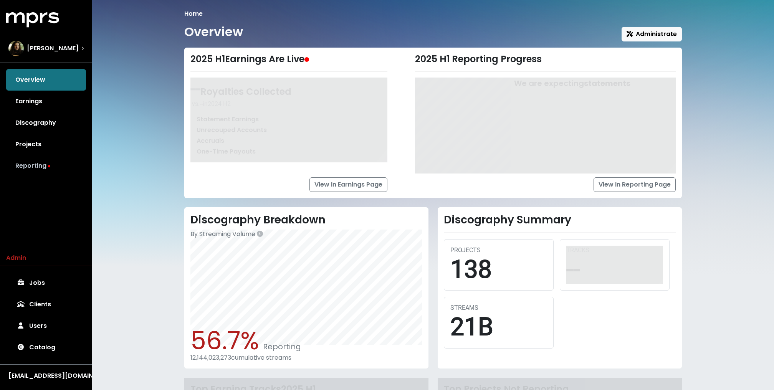
click at [39, 165] on link "Reporting" at bounding box center [46, 166] width 80 height 22
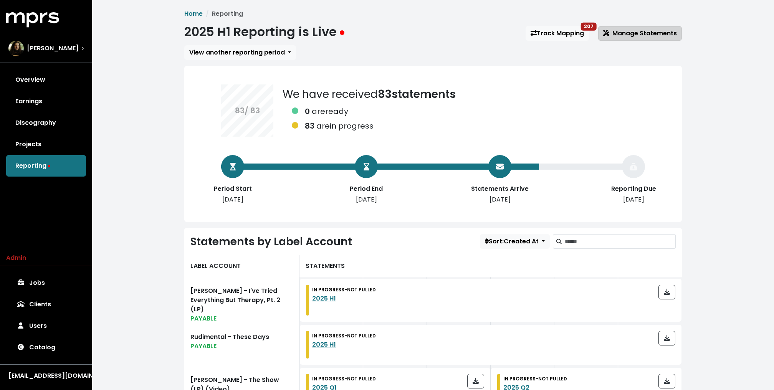
click at [644, 32] on span "Manage Statements" at bounding box center [641, 33] width 74 height 9
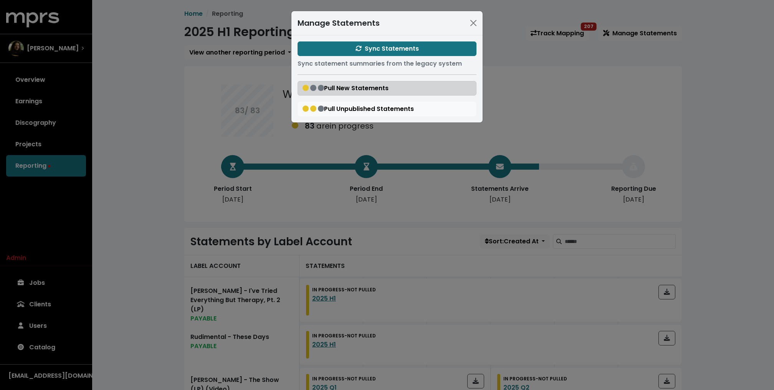
click at [335, 88] on span "Pull New Statements" at bounding box center [346, 88] width 86 height 9
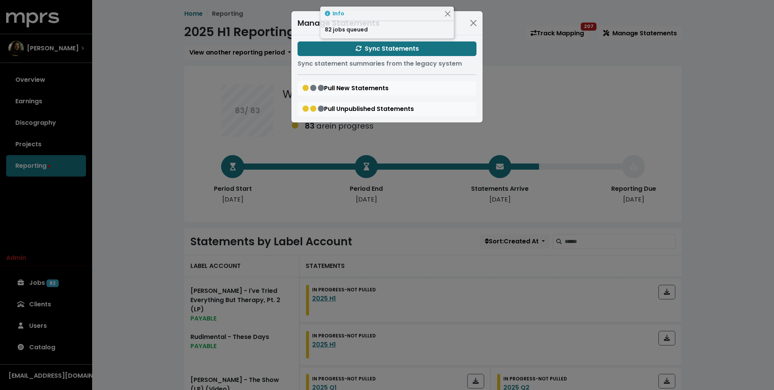
click at [143, 190] on div "Manage Statements Sync Statements Sync statement summaries from the legacy syst…" at bounding box center [387, 195] width 774 height 390
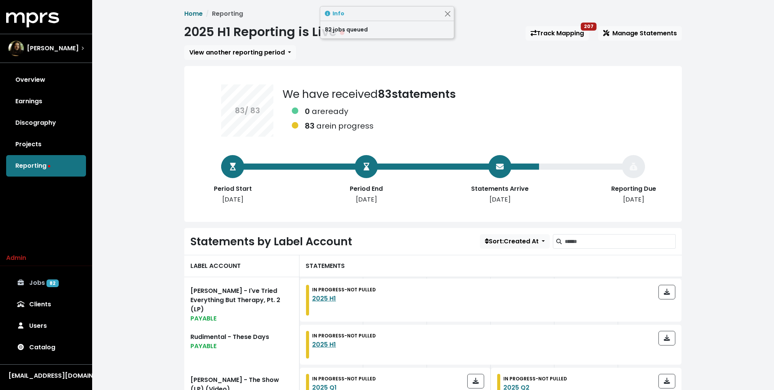
click at [38, 285] on link "Jobs 82" at bounding box center [46, 283] width 80 height 22
